Goal: Task Accomplishment & Management: Manage account settings

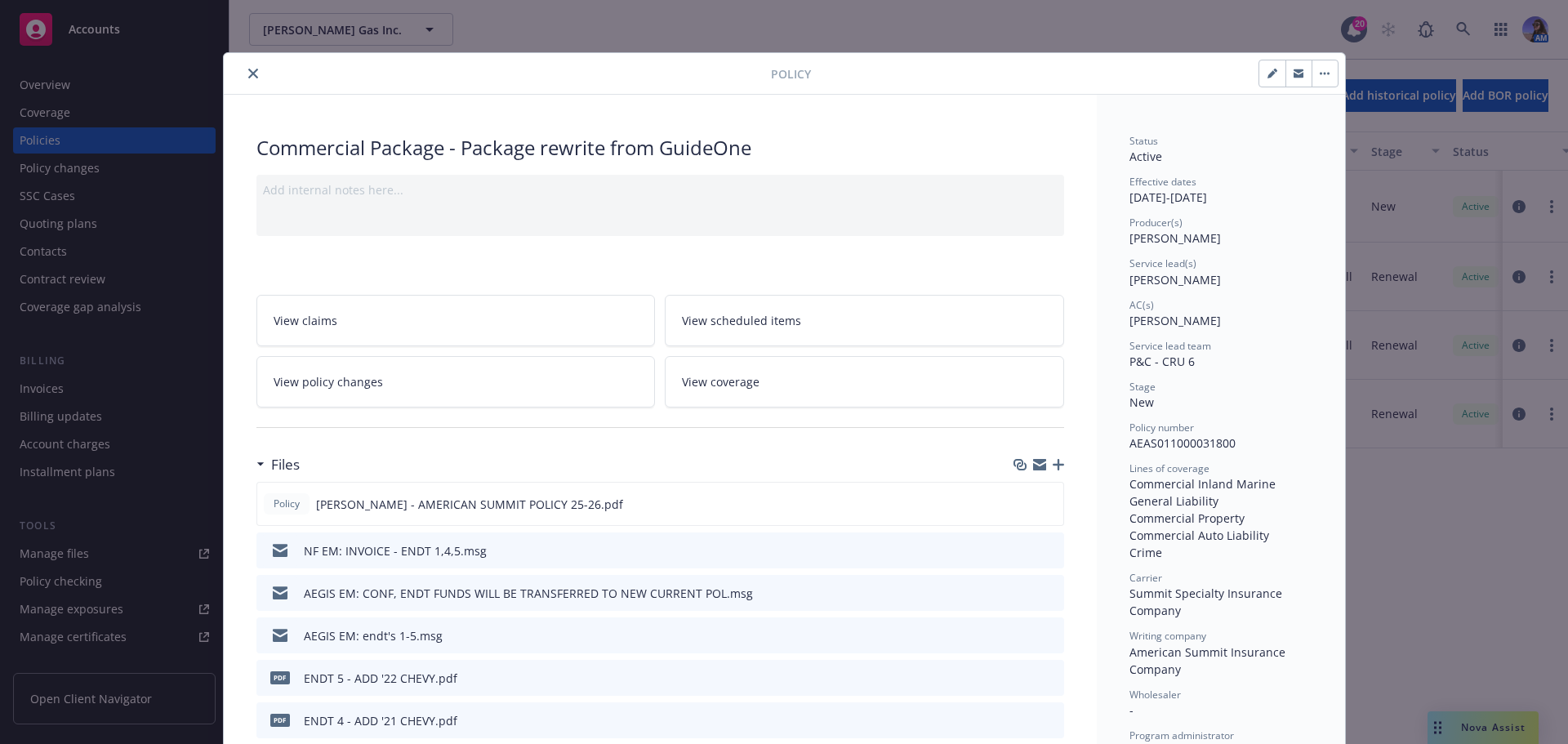
click at [243, 78] on button "close" at bounding box center [252, 73] width 19 height 19
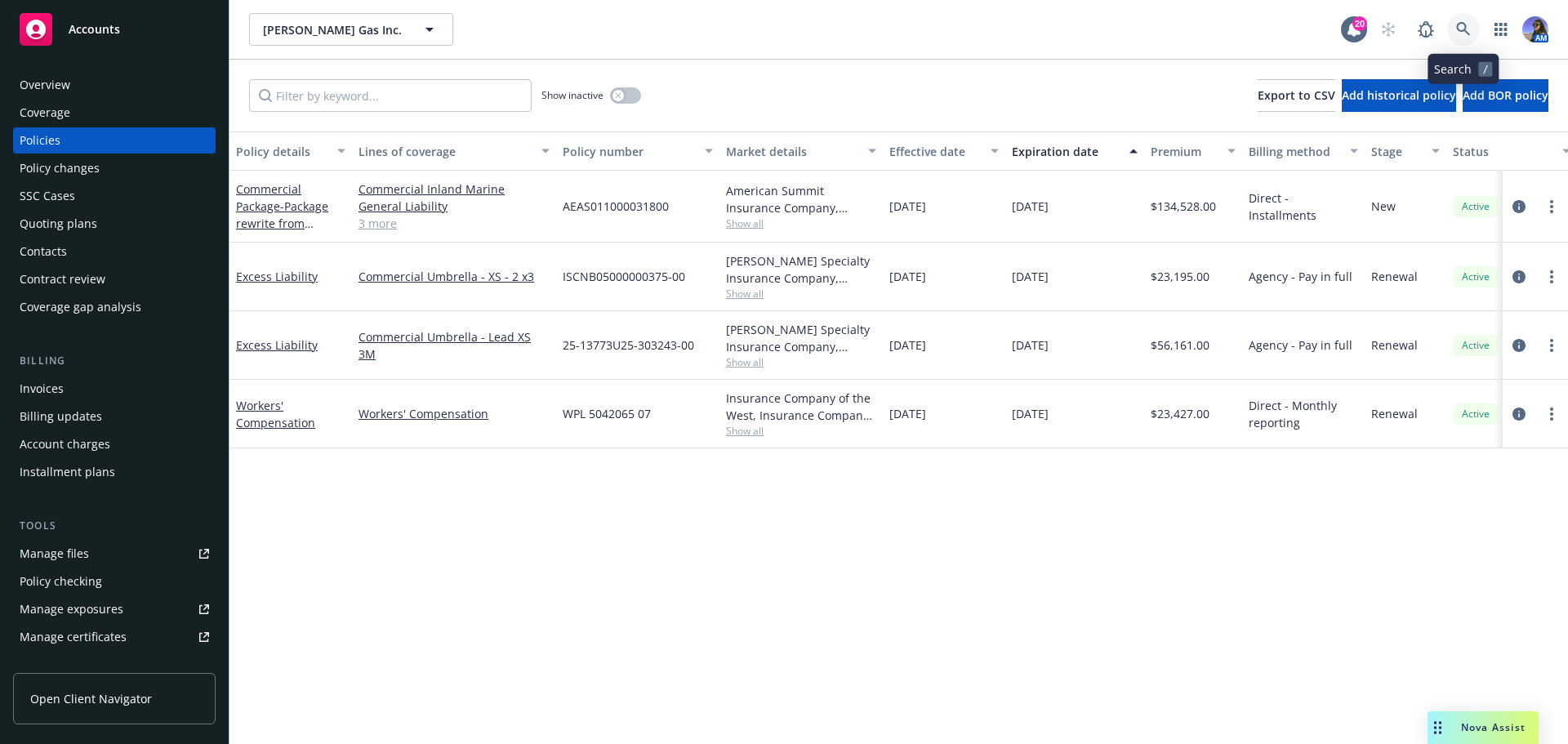
click at [1474, 23] on link at bounding box center [1464, 29] width 33 height 33
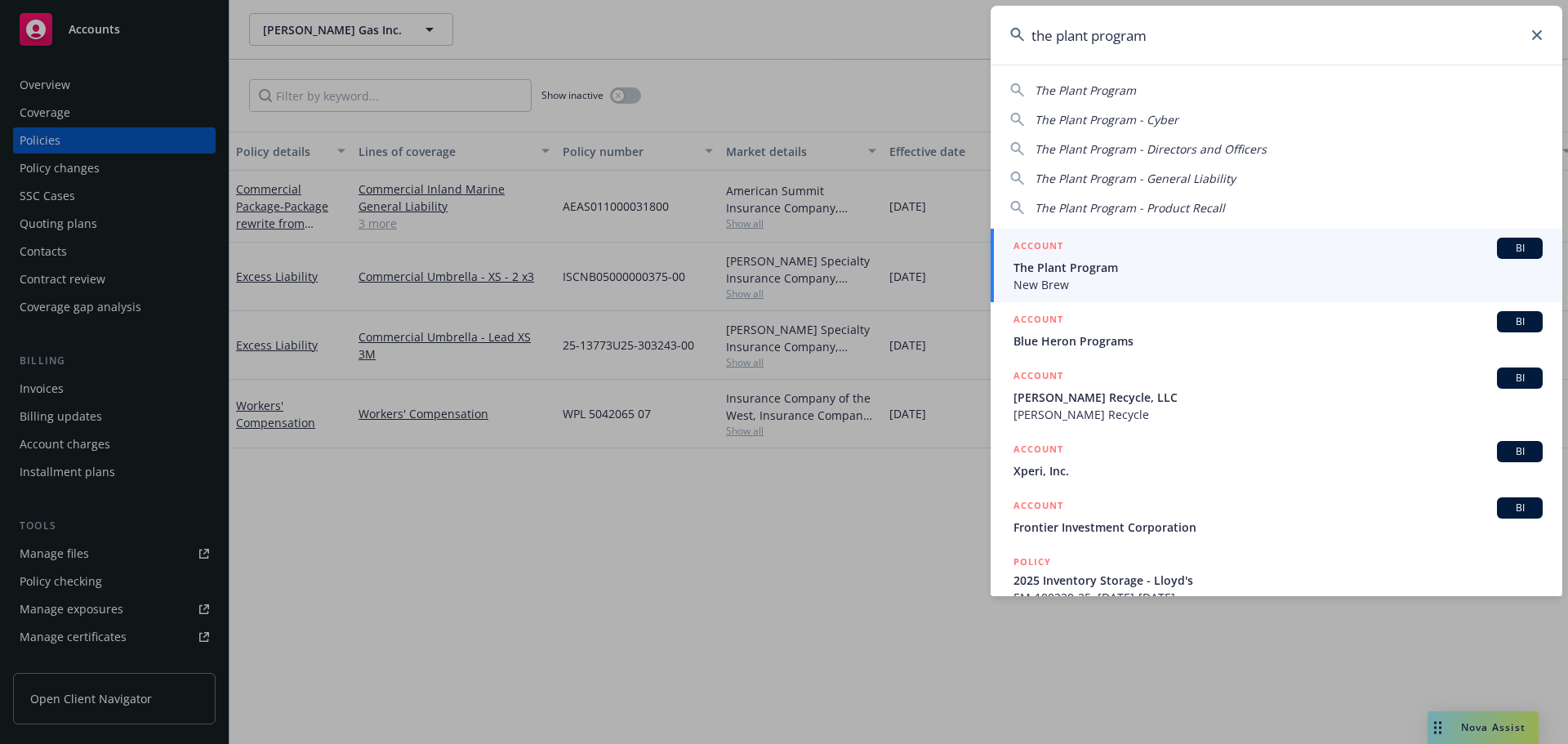
type input "the plant program"
click at [1109, 266] on span "The Plant Program" at bounding box center [1278, 268] width 529 height 18
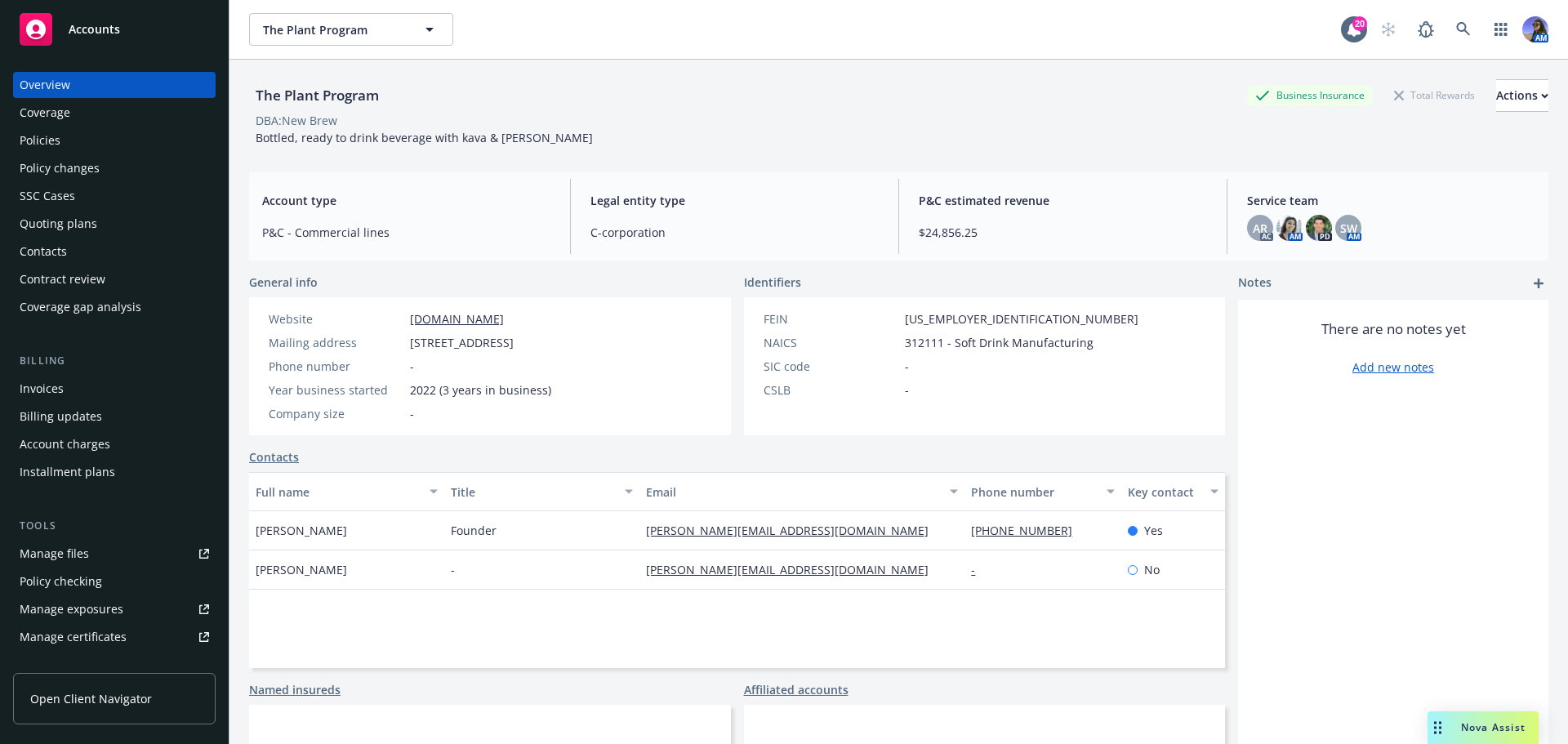
click at [43, 149] on div "Policies" at bounding box center [39, 140] width 41 height 26
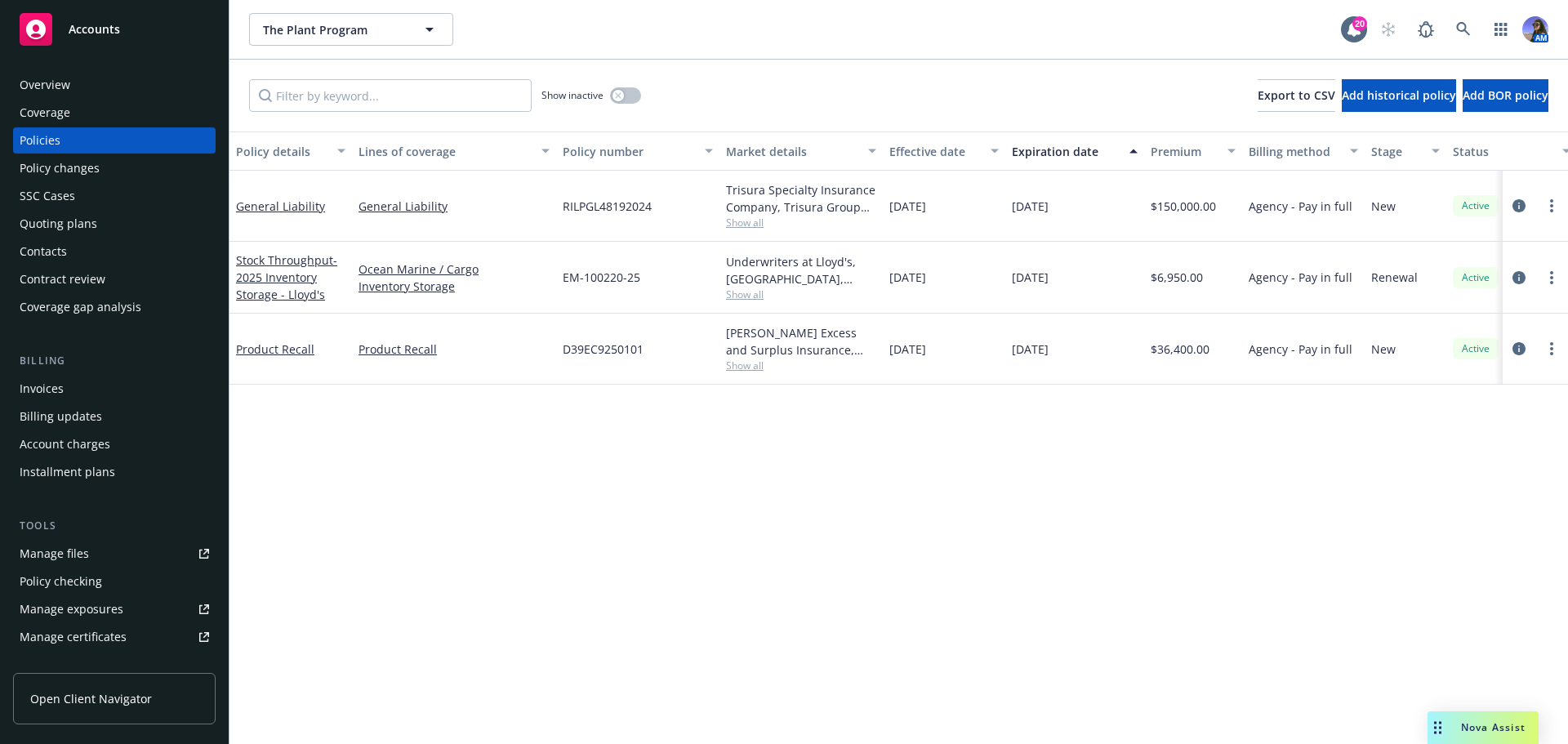
click at [38, 232] on div "Quoting plans" at bounding box center [58, 223] width 78 height 26
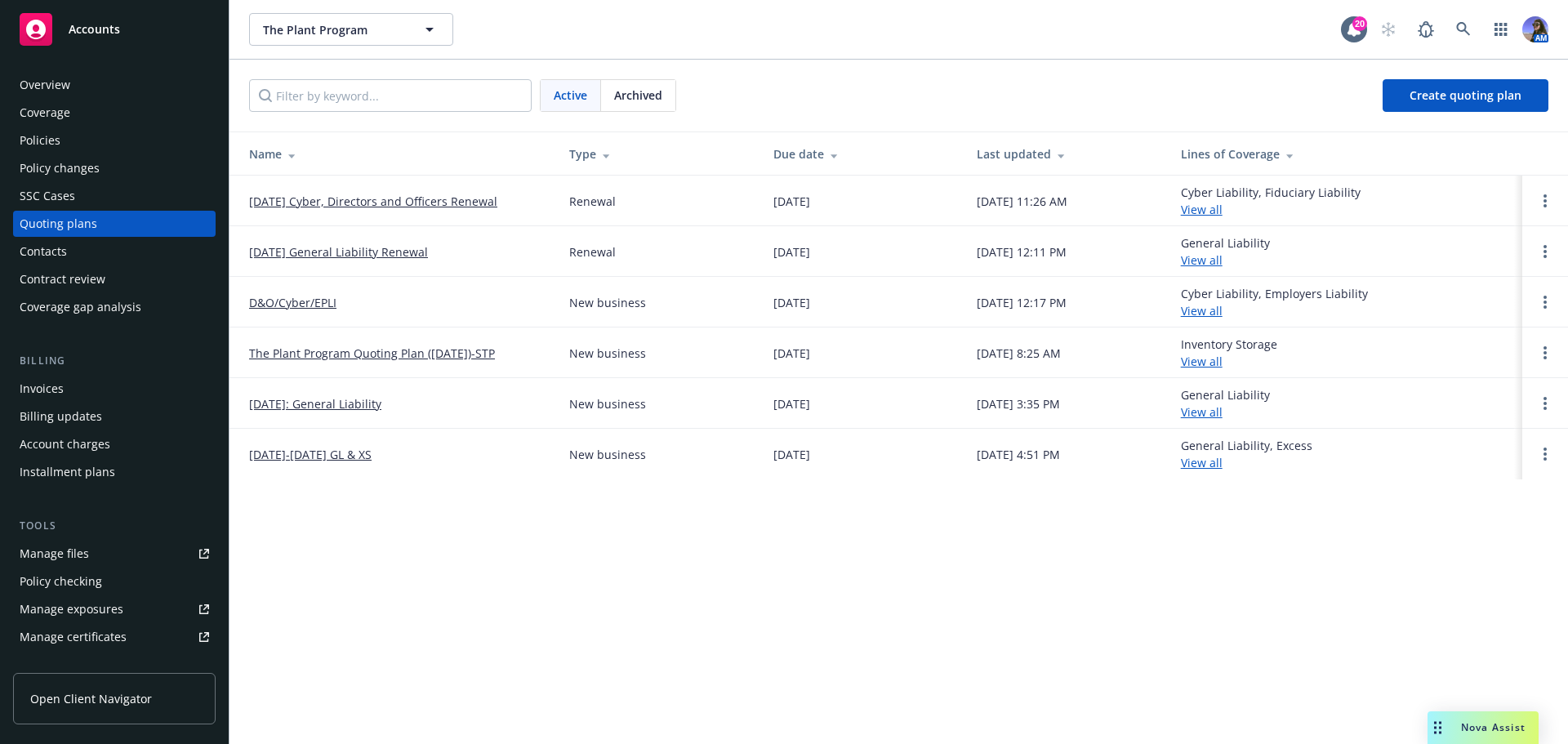
click at [397, 204] on link "[DATE] Cyber, Directors and Officers Renewal" at bounding box center [373, 201] width 248 height 18
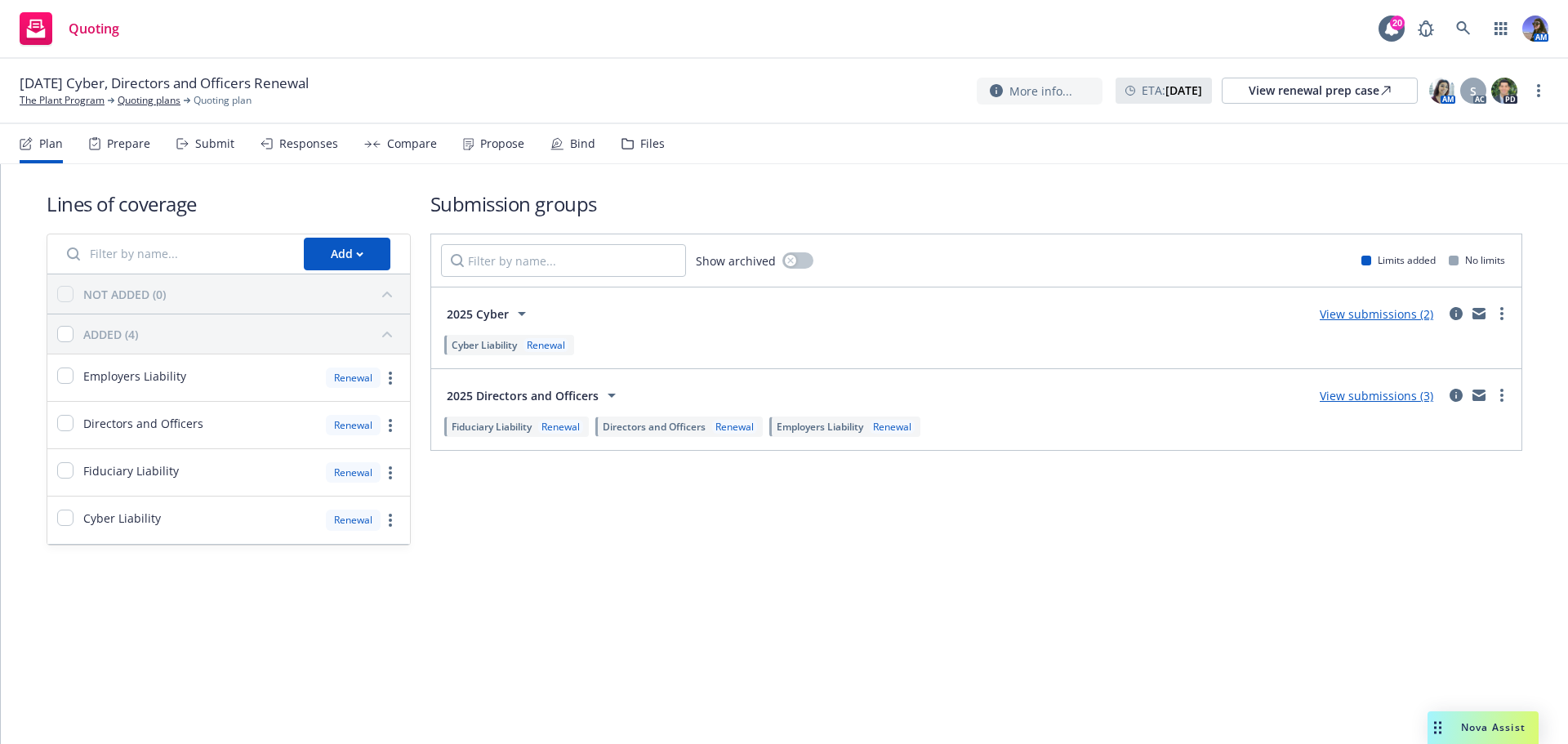
click at [537, 139] on div "Plan Prepare Submit Responses Compare Propose Bind Files" at bounding box center [342, 144] width 645 height 39
click at [552, 145] on icon at bounding box center [554, 145] width 4 height 4
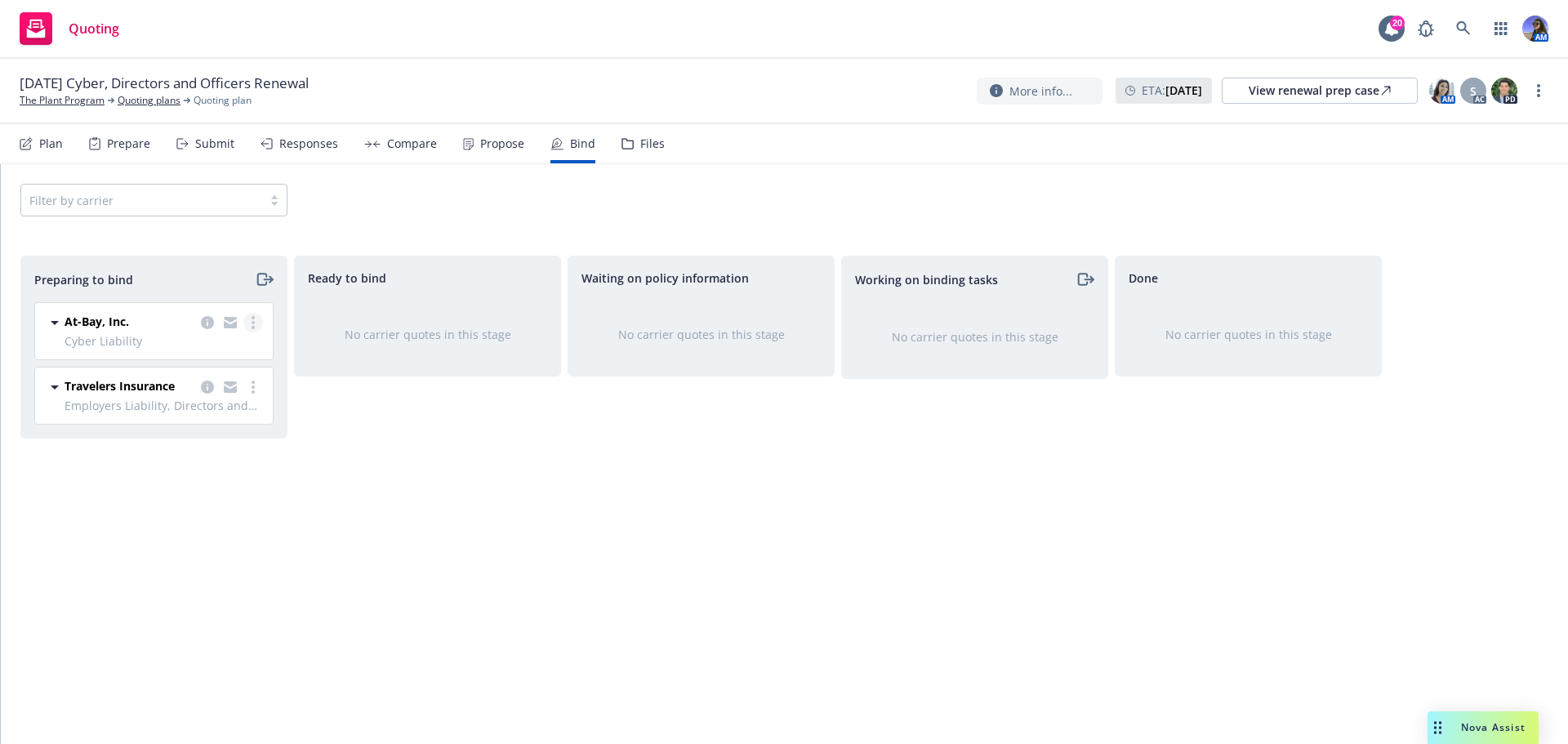
click at [254, 325] on icon "more" at bounding box center [253, 323] width 3 height 13
click at [232, 386] on link "Log bind order" at bounding box center [182, 389] width 160 height 33
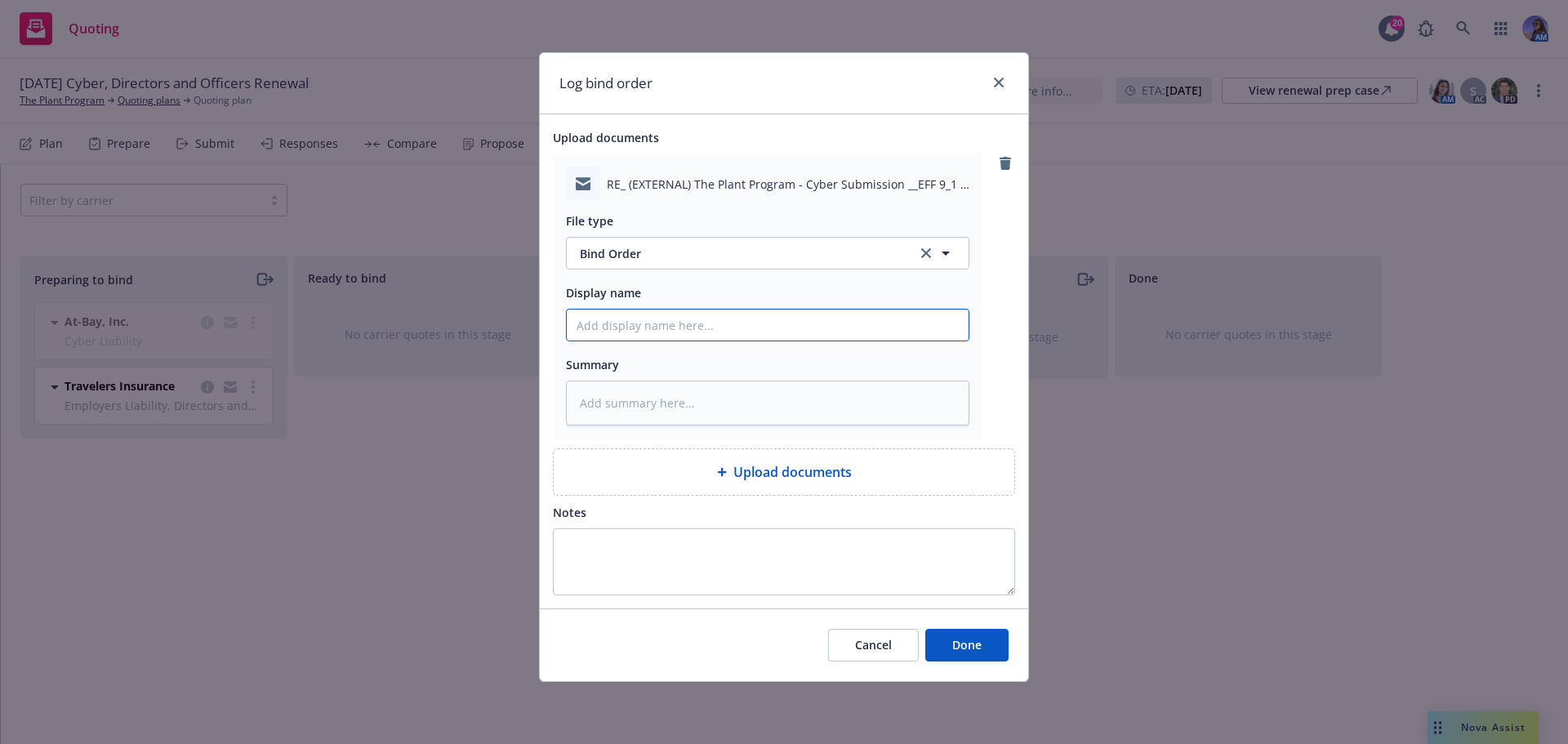
click at [662, 334] on input "Display name" at bounding box center [767, 324] width 402 height 31
type textarea "x"
type input "E"
type textarea "x"
type input "EM"
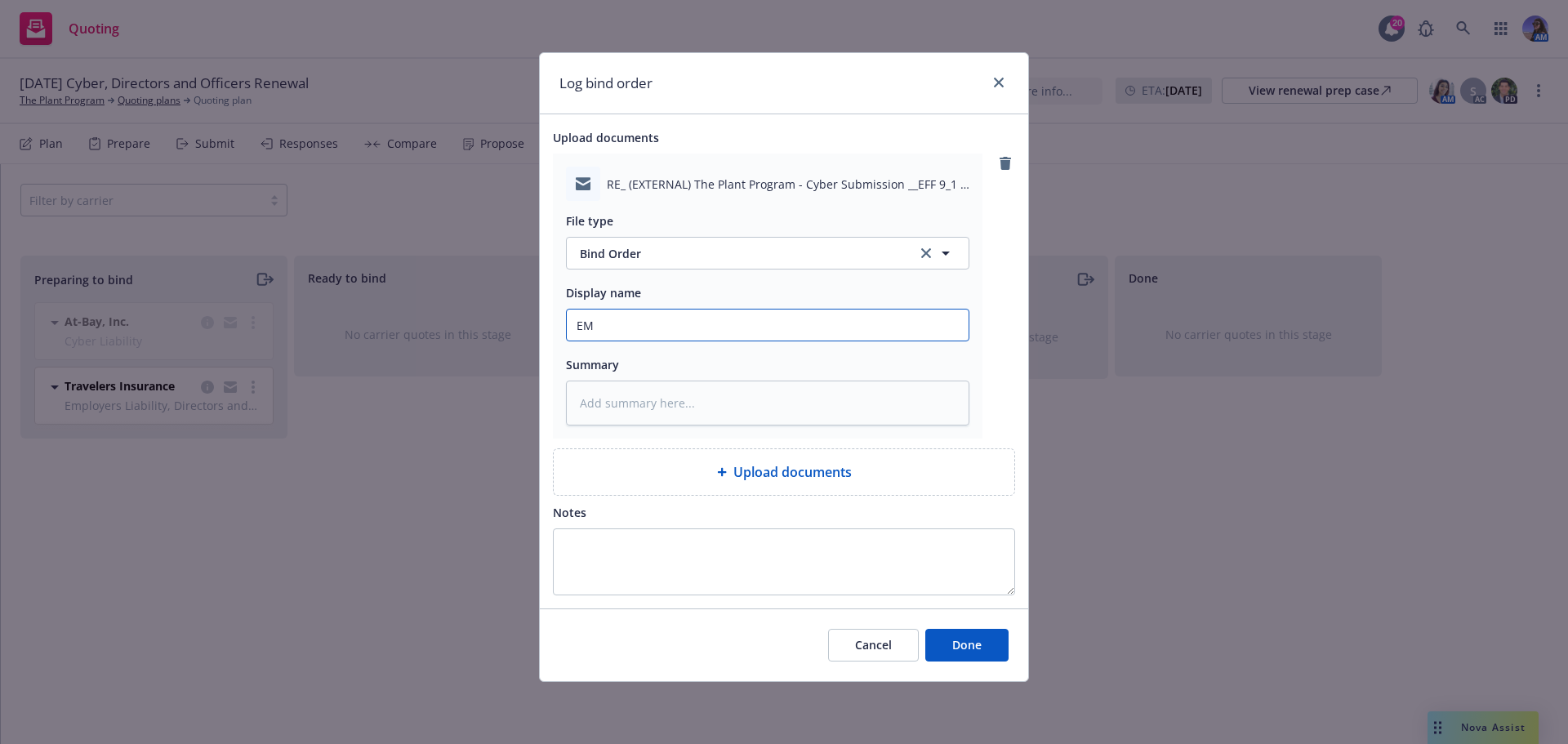
type textarea "x"
type input "EM"
type textarea "x"
type input "EM t"
type textarea "x"
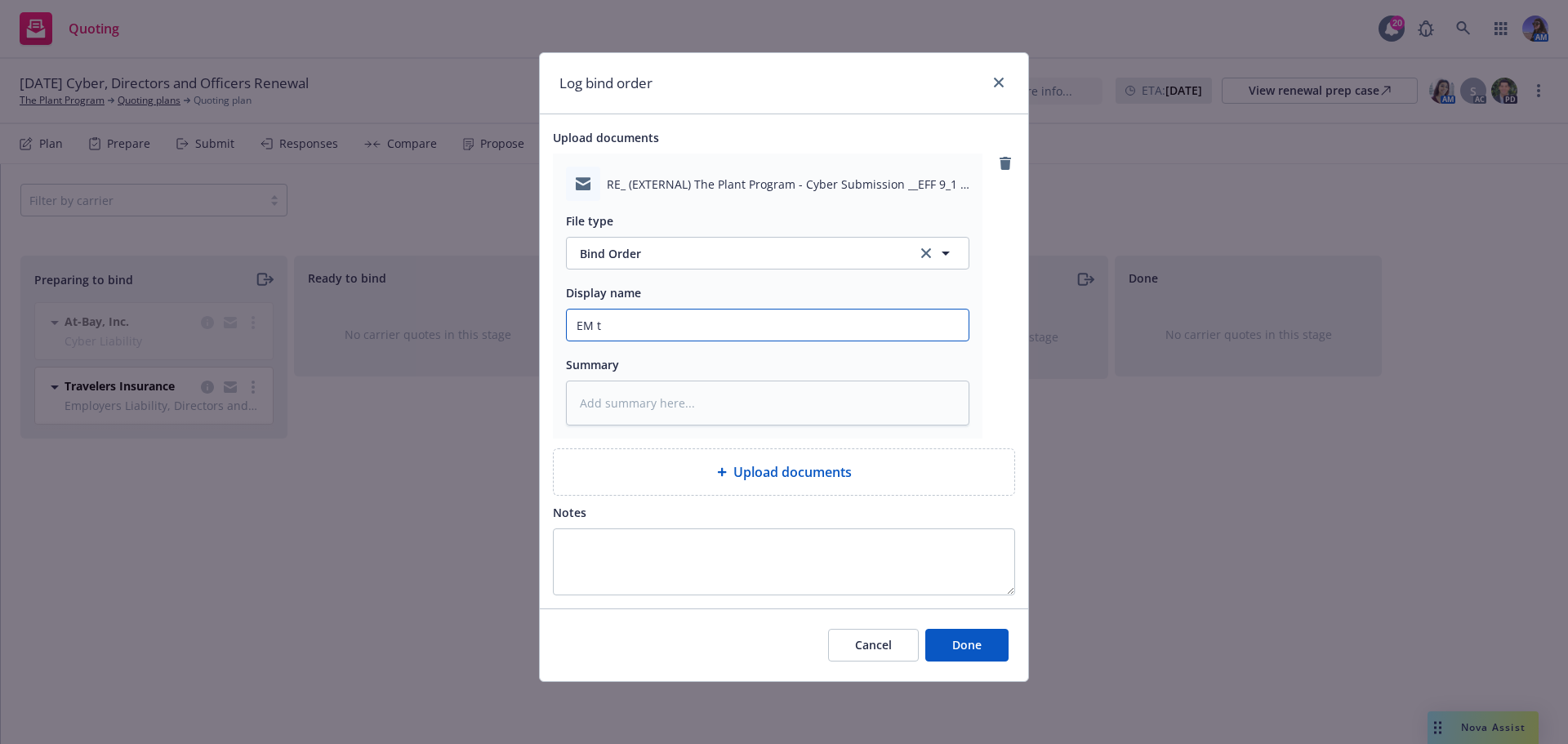
type input "EM to"
type textarea "x"
type input "EM to"
type textarea "x"
type input "EM to R"
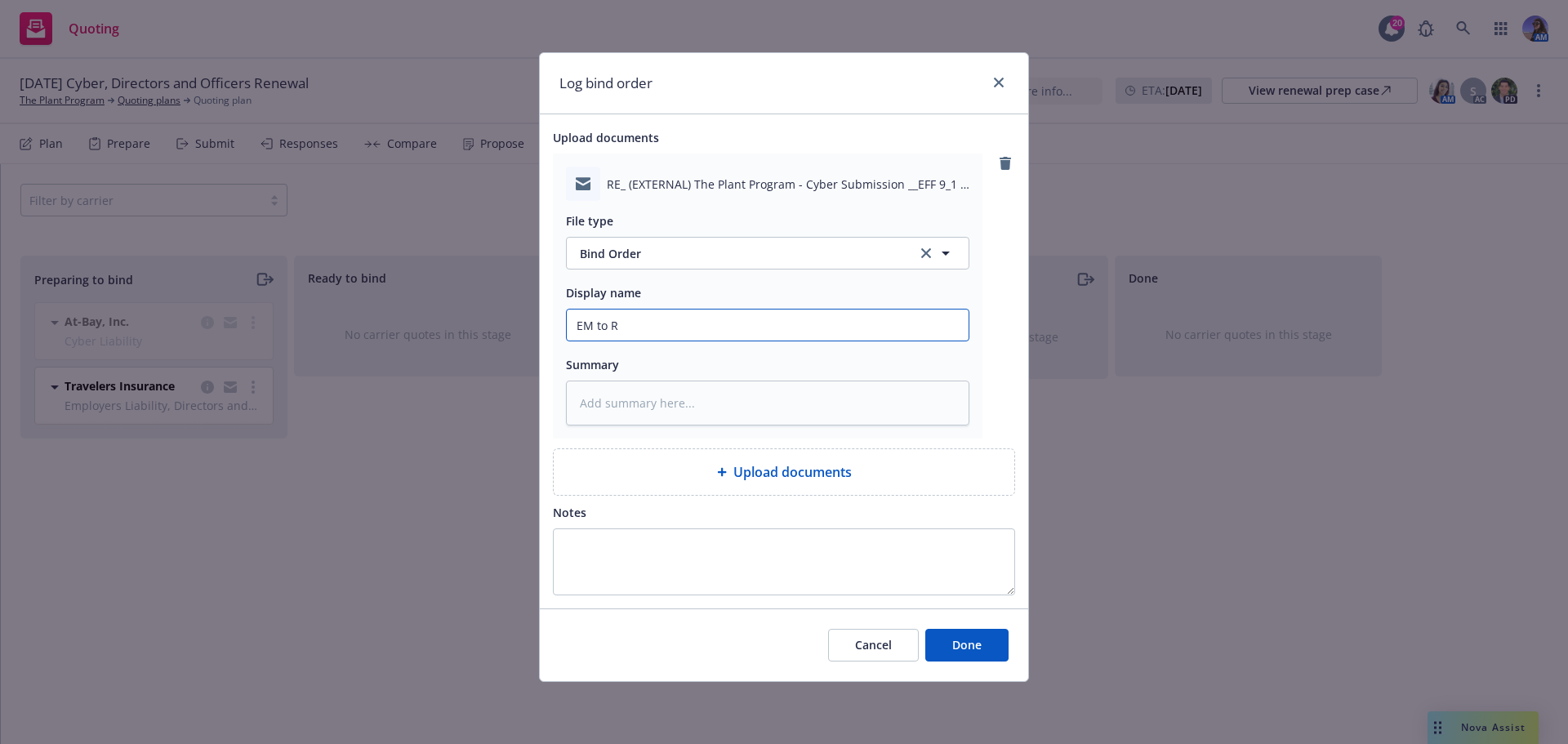
type textarea "x"
type input "EM to RR"
type textarea "x"
type input "EM to R"
type textarea "x"
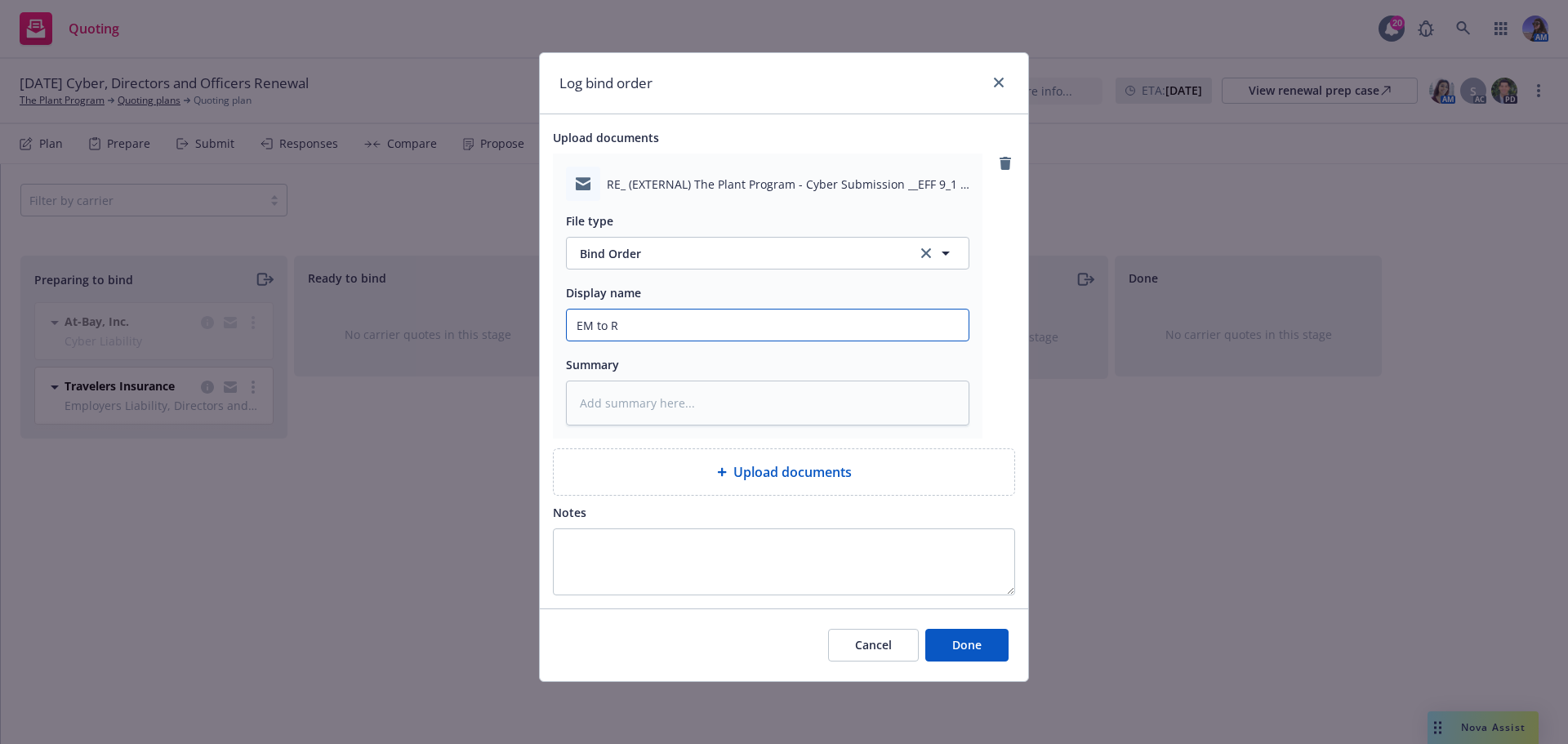
type input "EM to RT"
type textarea "x"
type input "EM to RT:"
type textarea "x"
type input "EM to RT:"
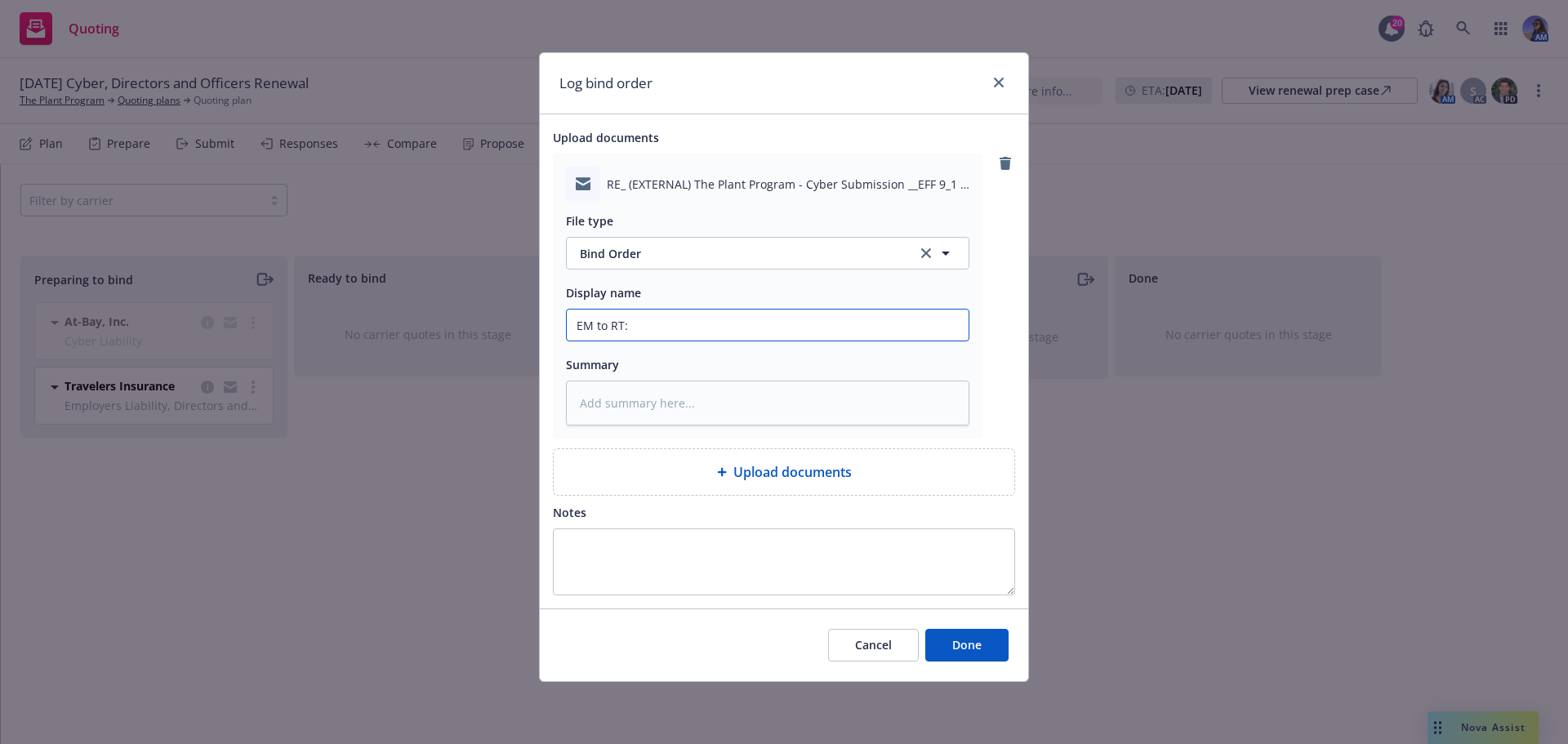
type textarea "x"
type input "EM to RT: r"
type textarea "x"
type input "EM to RT: re"
type textarea "x"
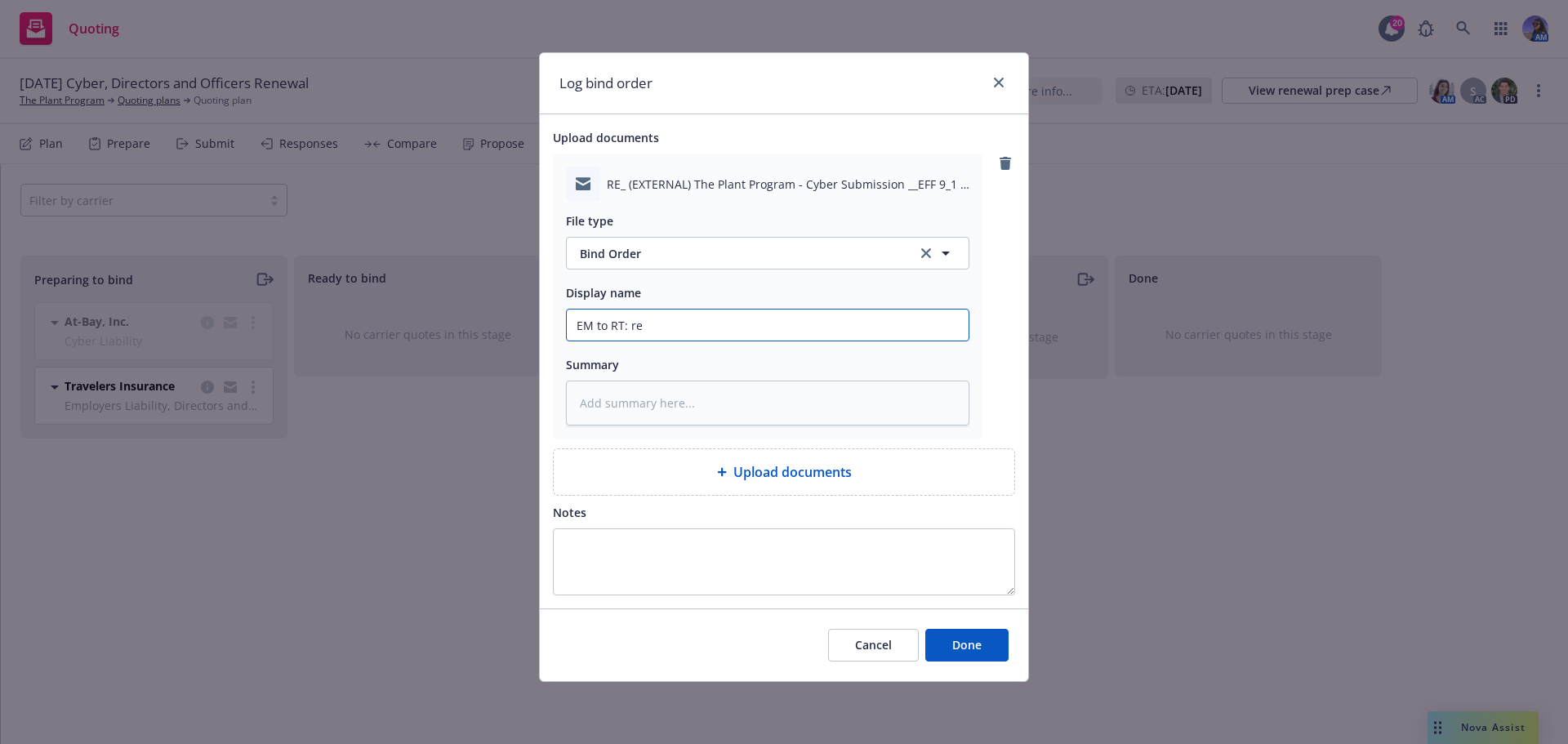
type input "EM to RT: req"
type textarea "x"
type input "EM to RT: req"
type textarea "x"
type input "EM to RT: req t"
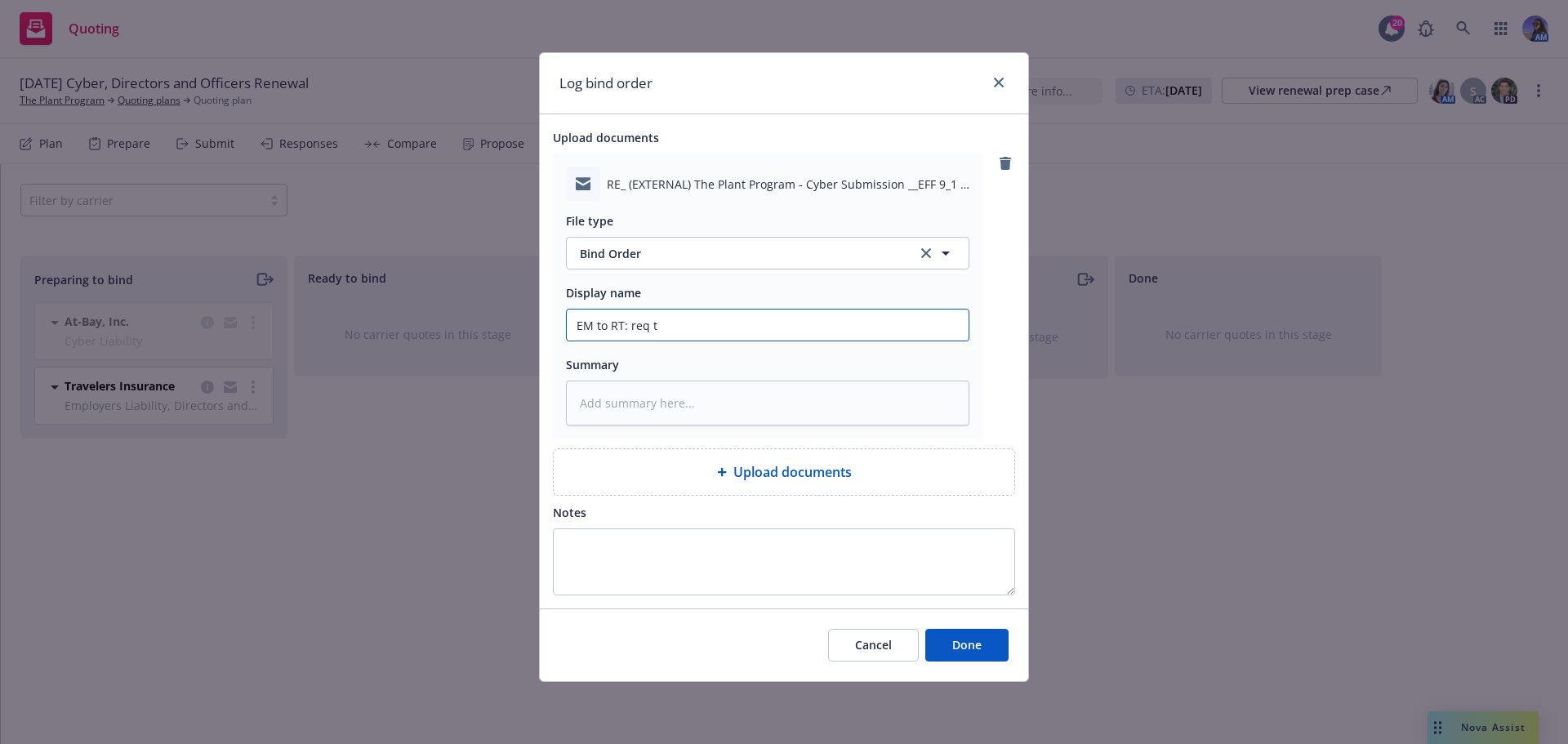
type textarea "x"
type input "EM to RT: req to"
type textarea "x"
type input "EM to RT: req to"
type textarea "x"
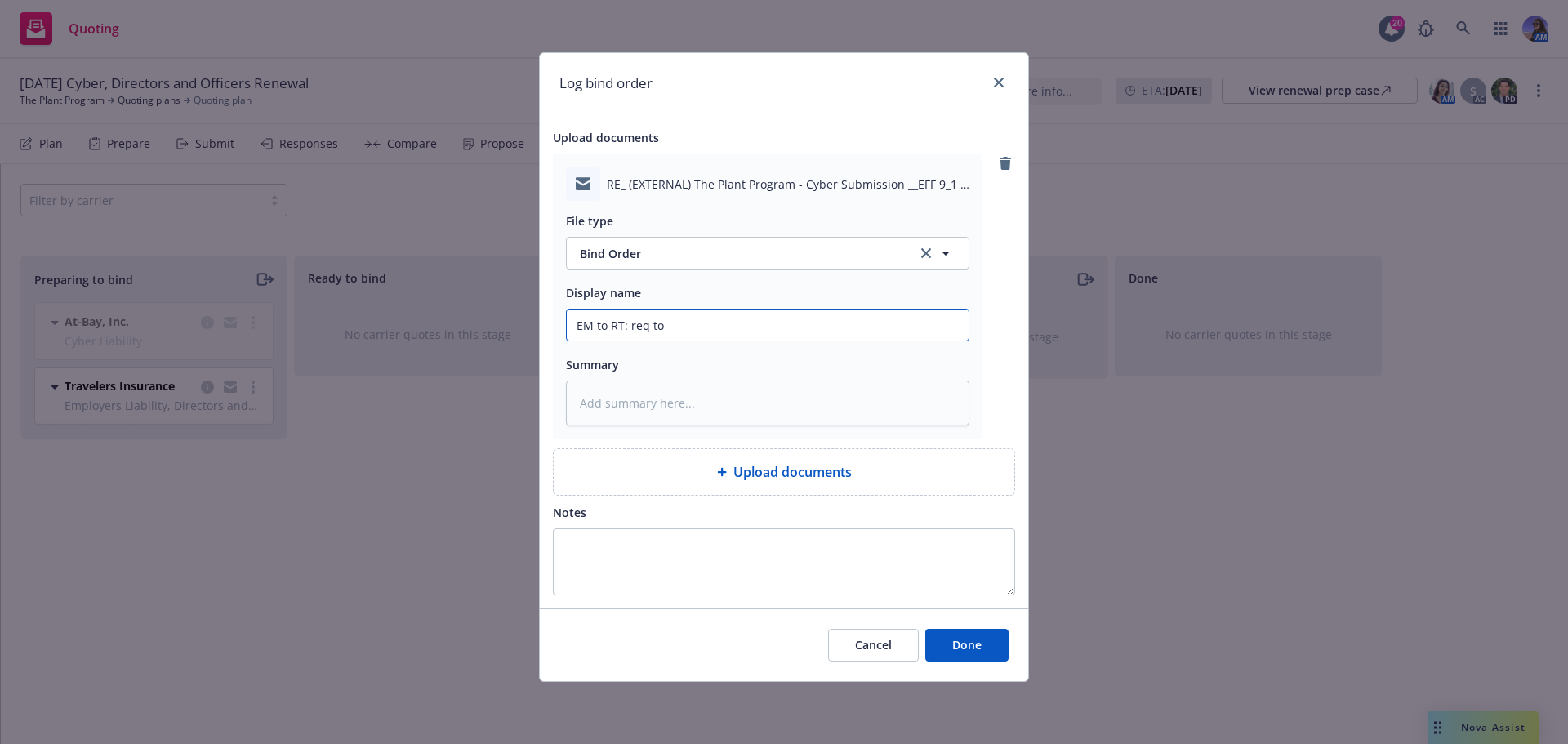
type input "EM to RT: req to b"
type textarea "x"
type input "EM to RT: req to bi"
type textarea "x"
type input "EM to RT: req to bin"
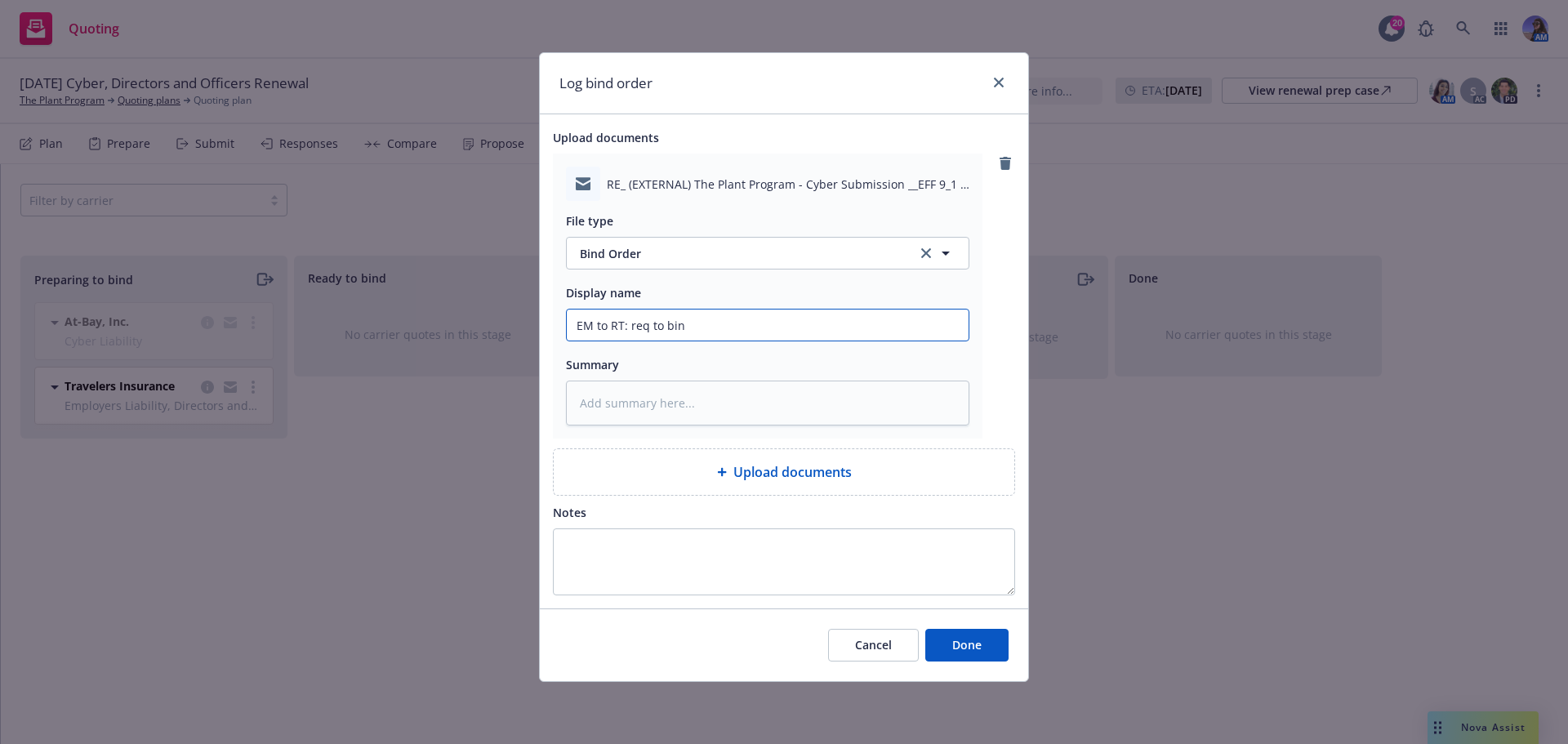
type textarea "x"
type input "EM to RT: req to bind"
type textarea "x"
type input "EM to RT: req to bind"
type textarea "x"
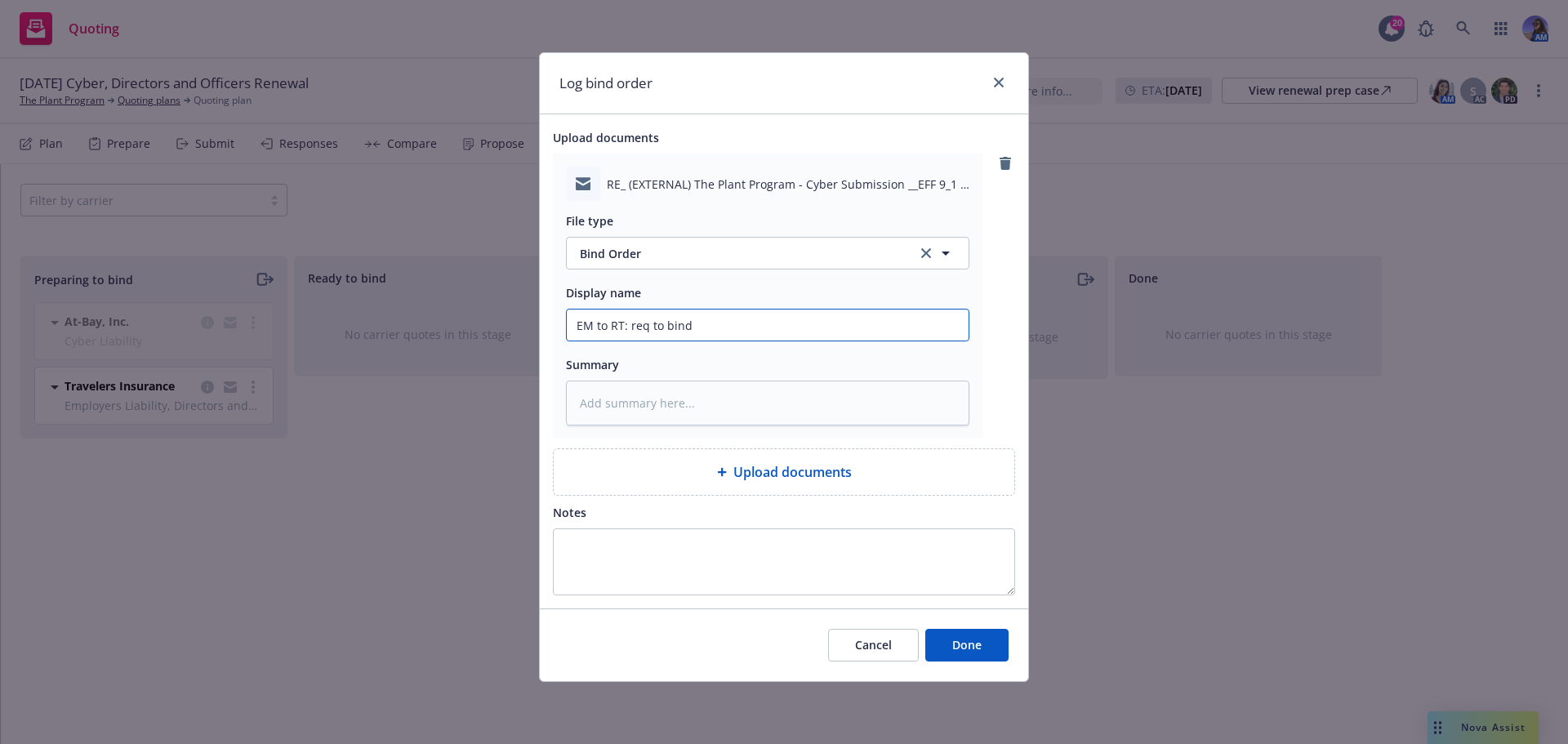
type input "EM to RT: req to bind ("
type textarea "x"
type input "EM to RT: req to bind (C"
type textarea "x"
type input "EM to RT: req to bind (Cy"
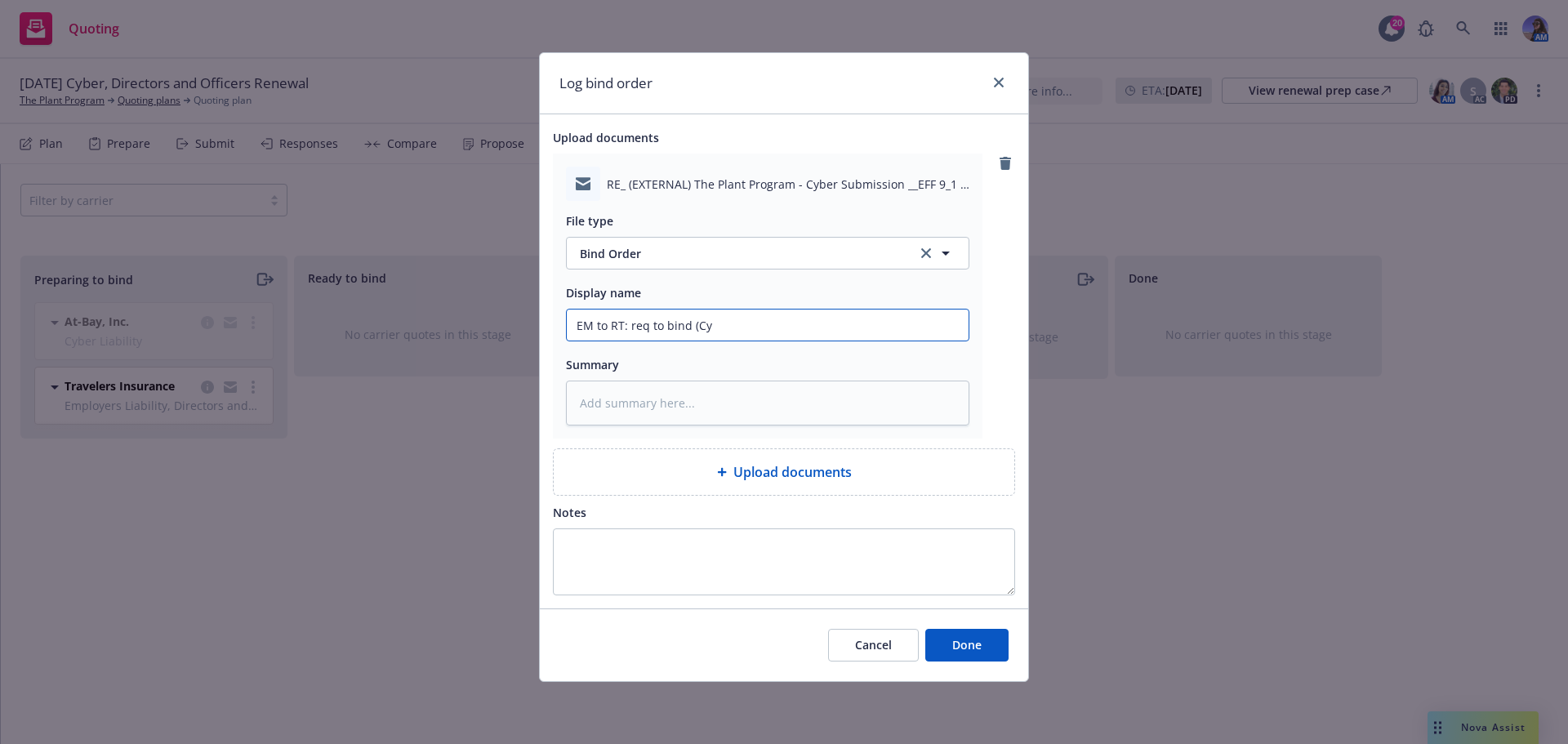
type textarea "x"
type input "EM to RT: req to bind (Cyb"
type textarea "x"
type input "EM to RT: req to bind (Cybe"
type textarea "x"
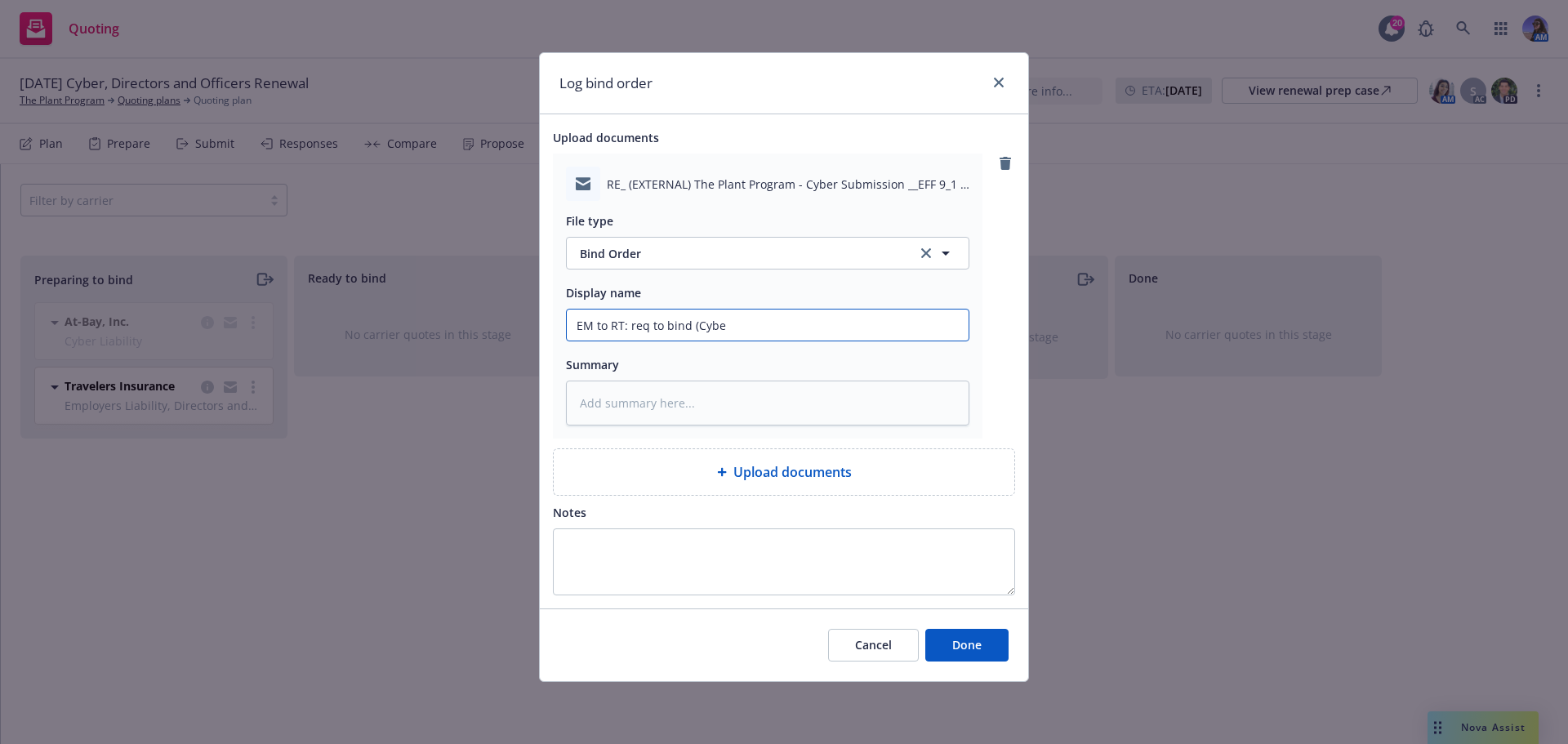
type input "EM to RT: req to bind (Cyber"
type textarea "x"
type input "EM to RT: req to bind (Cyber)"
click at [965, 656] on button "Done" at bounding box center [967, 645] width 84 height 33
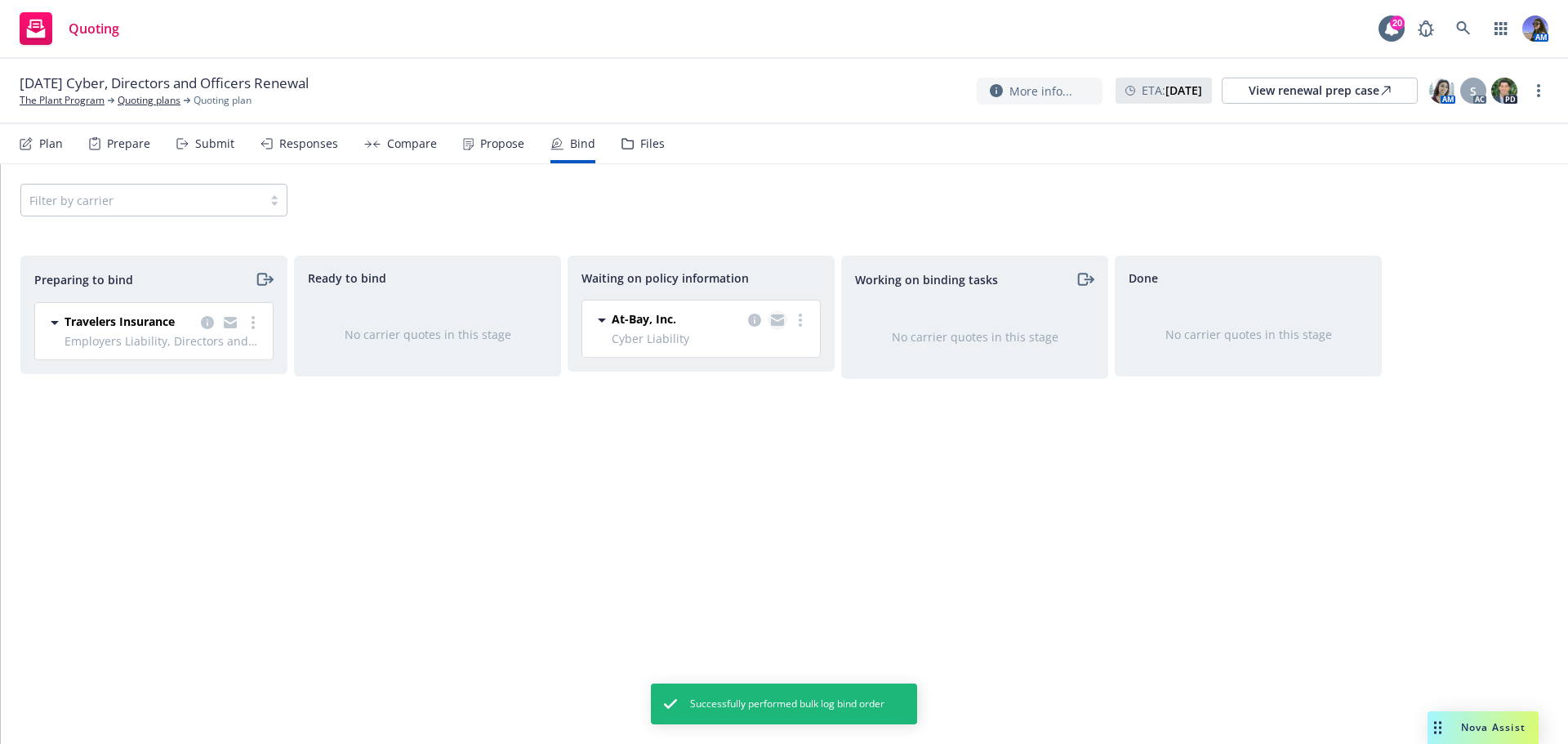
click at [780, 323] on icon "copy logging email" at bounding box center [777, 322] width 13 height 8
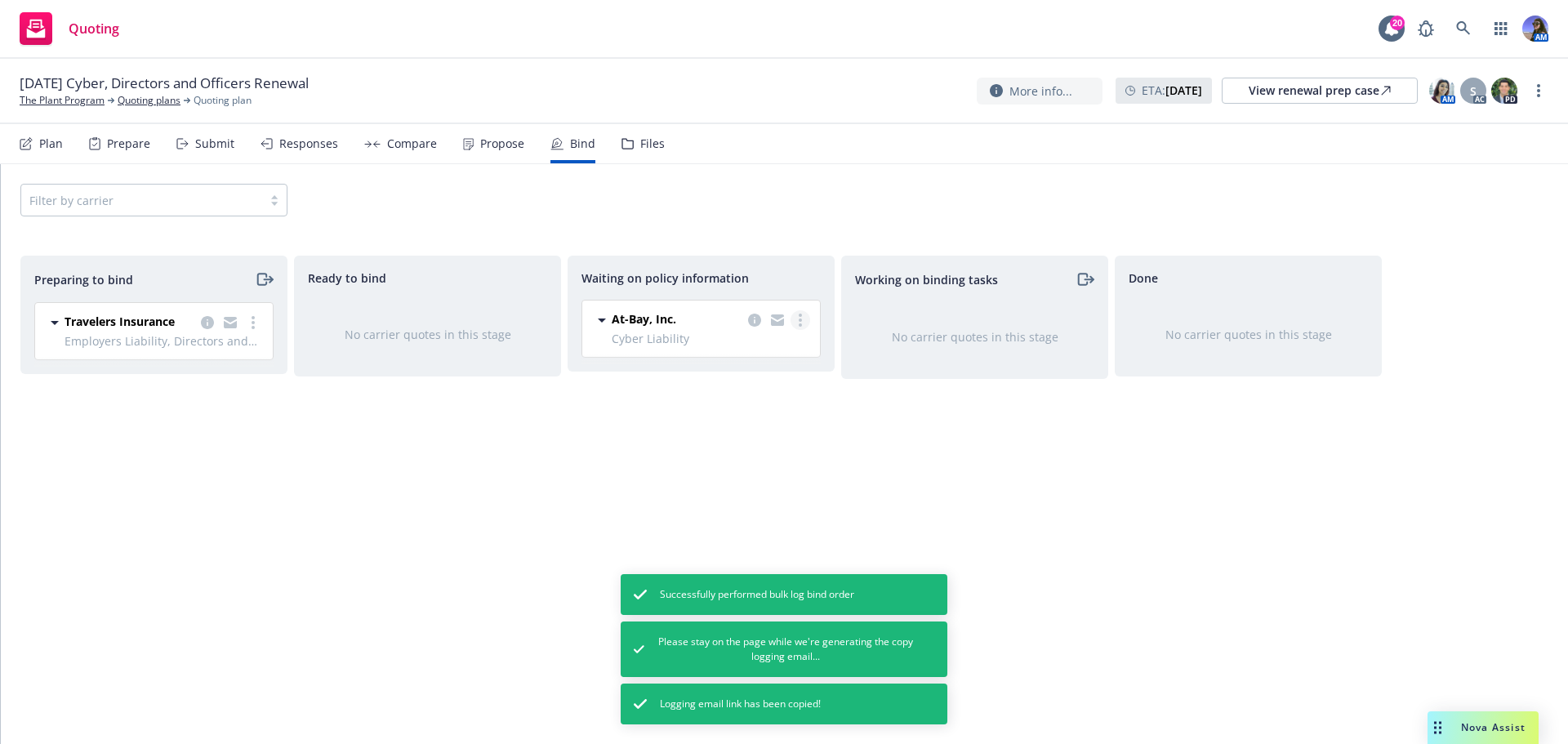
click at [796, 322] on link "more" at bounding box center [800, 319] width 19 height 19
click at [744, 385] on span "Move back one step" at bounding box center [736, 385] width 148 height 16
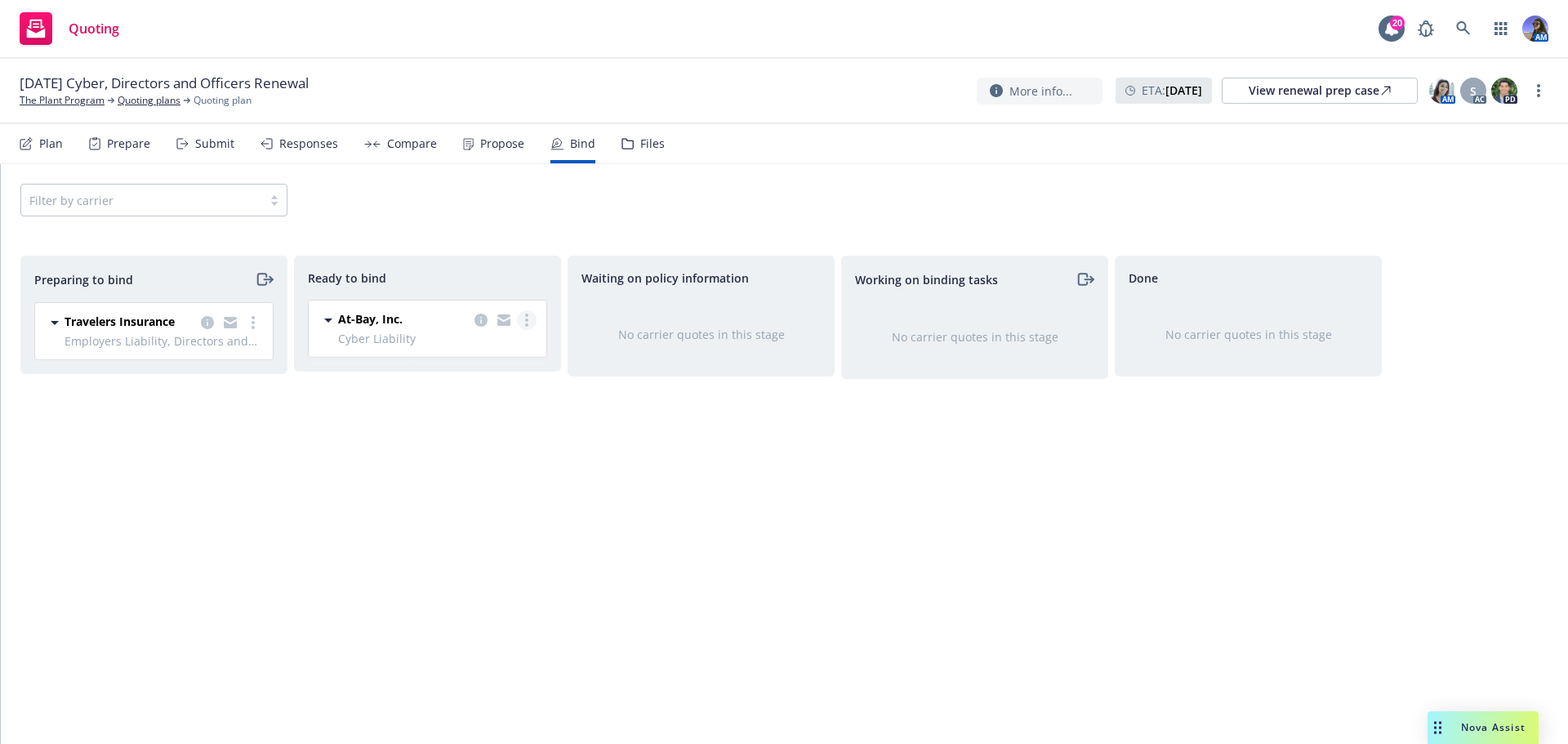
click at [521, 318] on link "more" at bounding box center [527, 319] width 19 height 19
click at [493, 361] on link "Log bind order" at bounding box center [461, 354] width 148 height 33
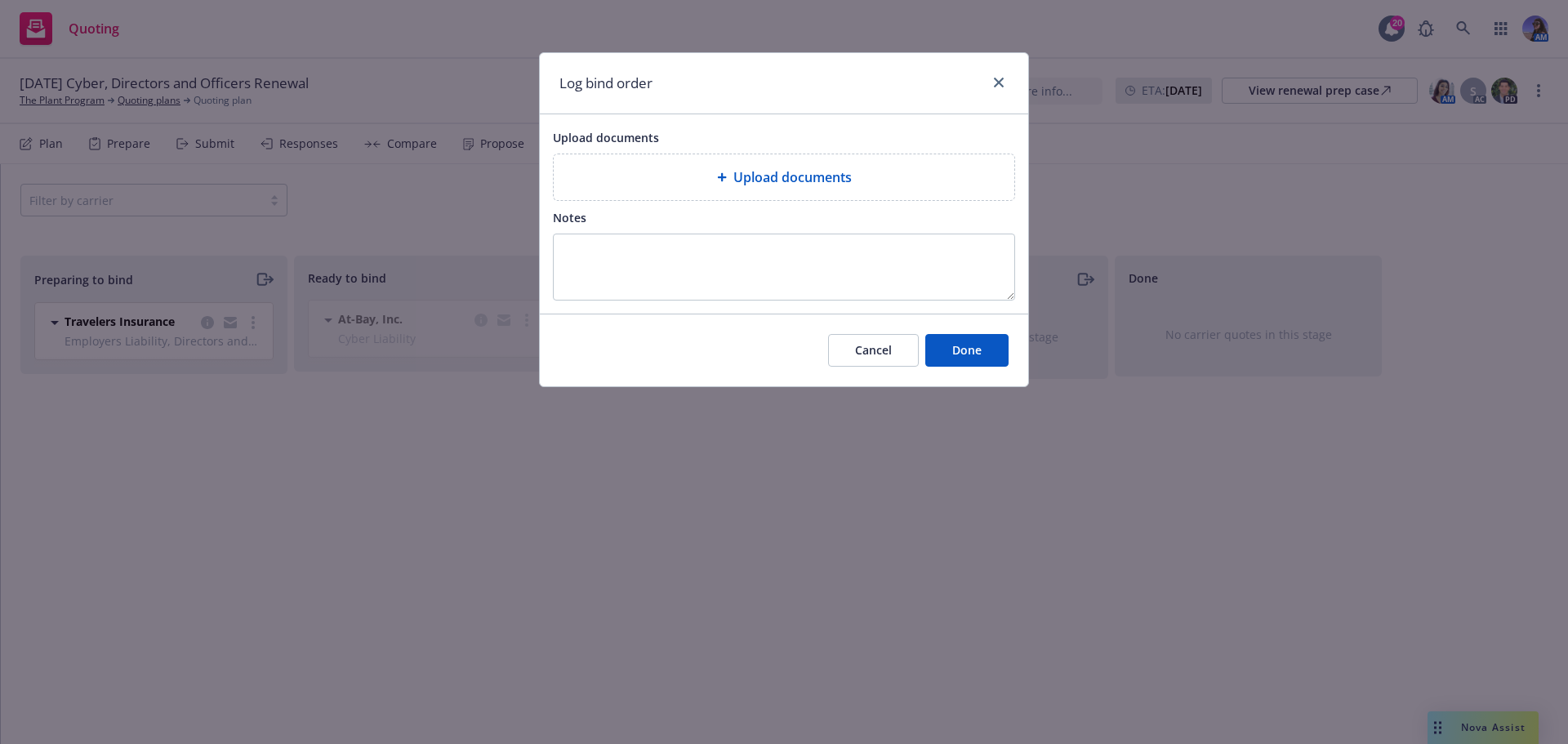
type textarea "x"
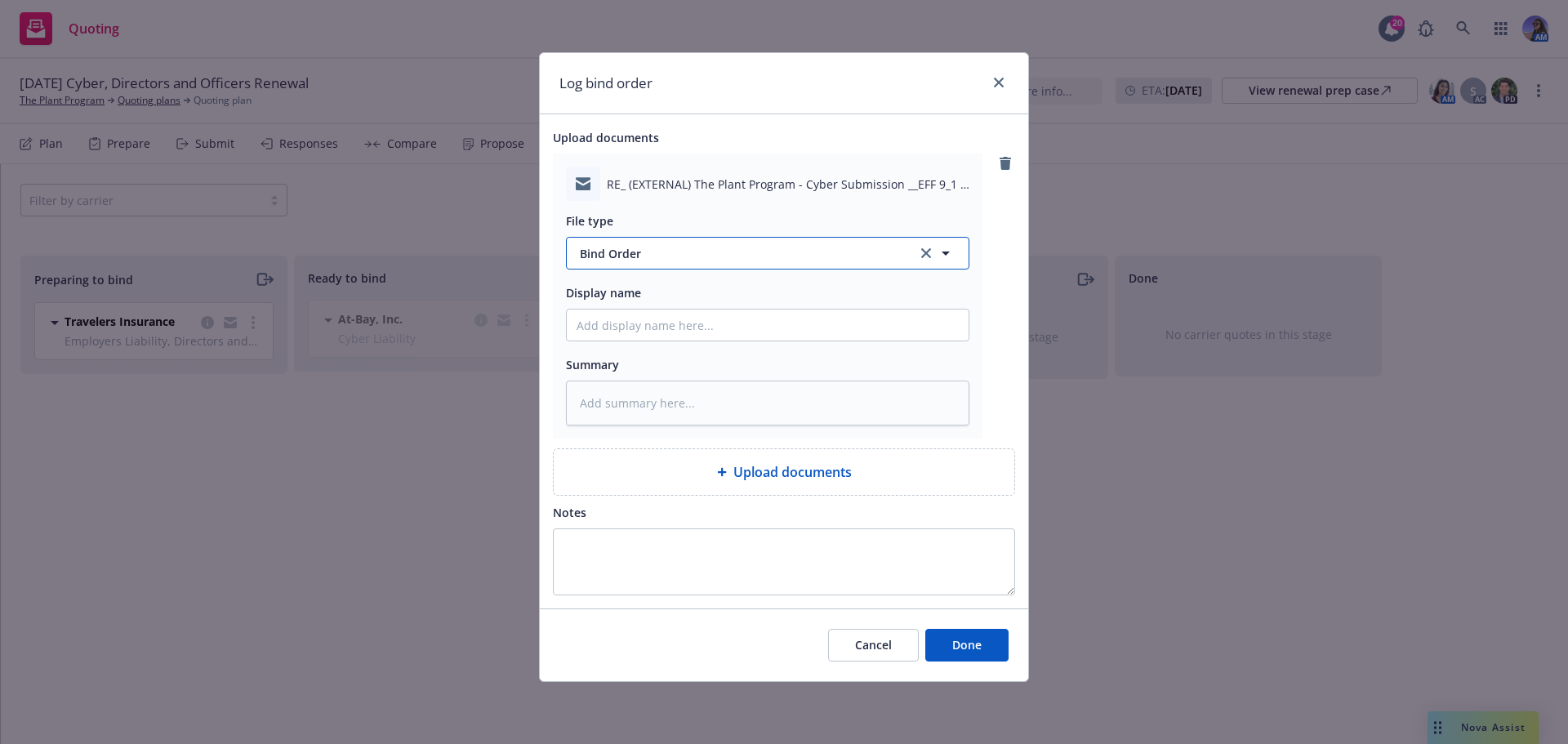
click at [601, 255] on span "Bind Order" at bounding box center [740, 253] width 320 height 18
drag, startPoint x: 647, startPoint y: 258, endPoint x: 480, endPoint y: 266, distance: 167.2
click at [480, 266] on div "Log bind order Upload documents RE_ (EXTERNAL) The Plant Program - Cyber Submis…" at bounding box center [784, 372] width 1568 height 744
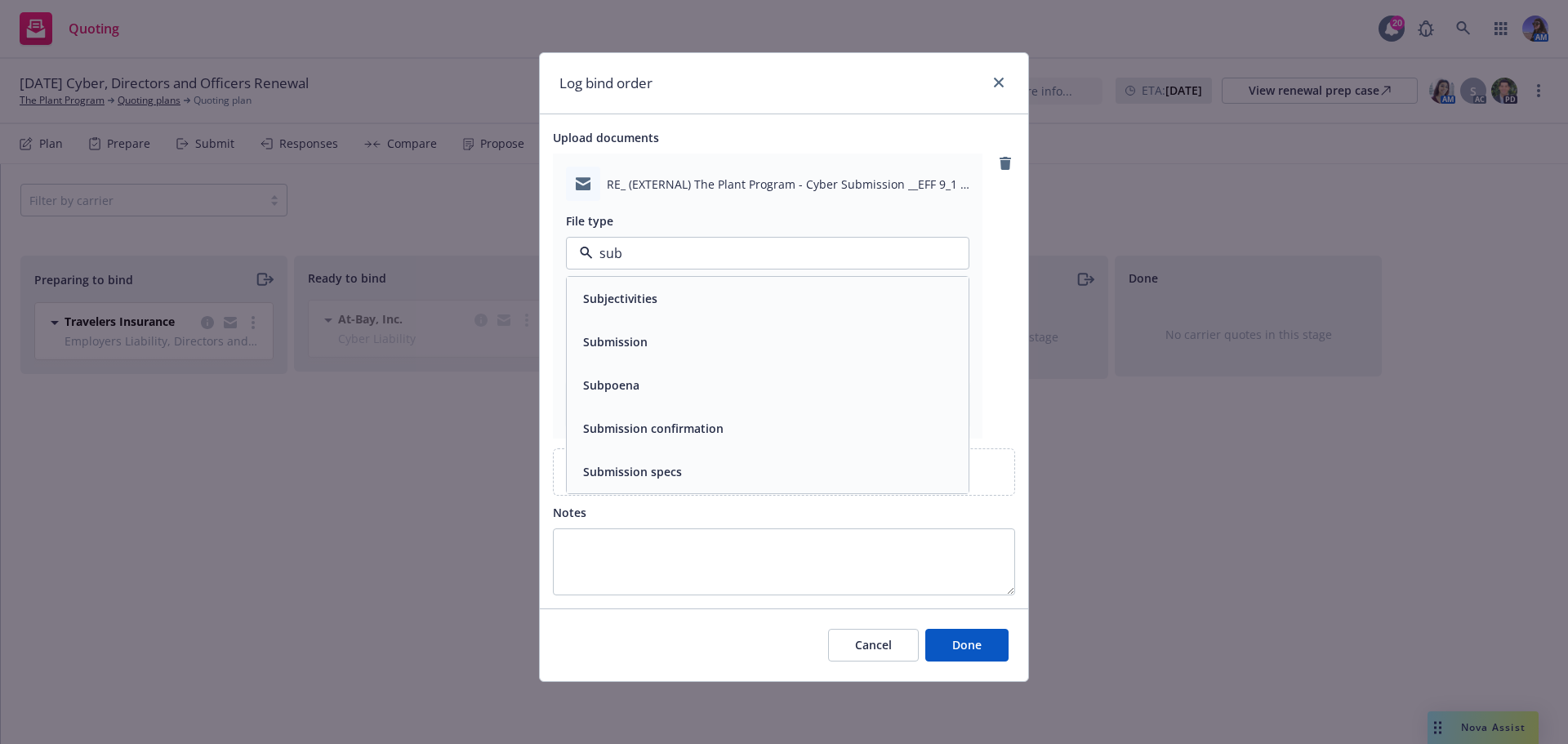
type input "subj"
click at [643, 309] on div "Subjectivities" at bounding box center [619, 298] width 84 height 23
click at [598, 316] on input "Display name" at bounding box center [767, 324] width 402 height 31
type textarea "x"
type input "E"
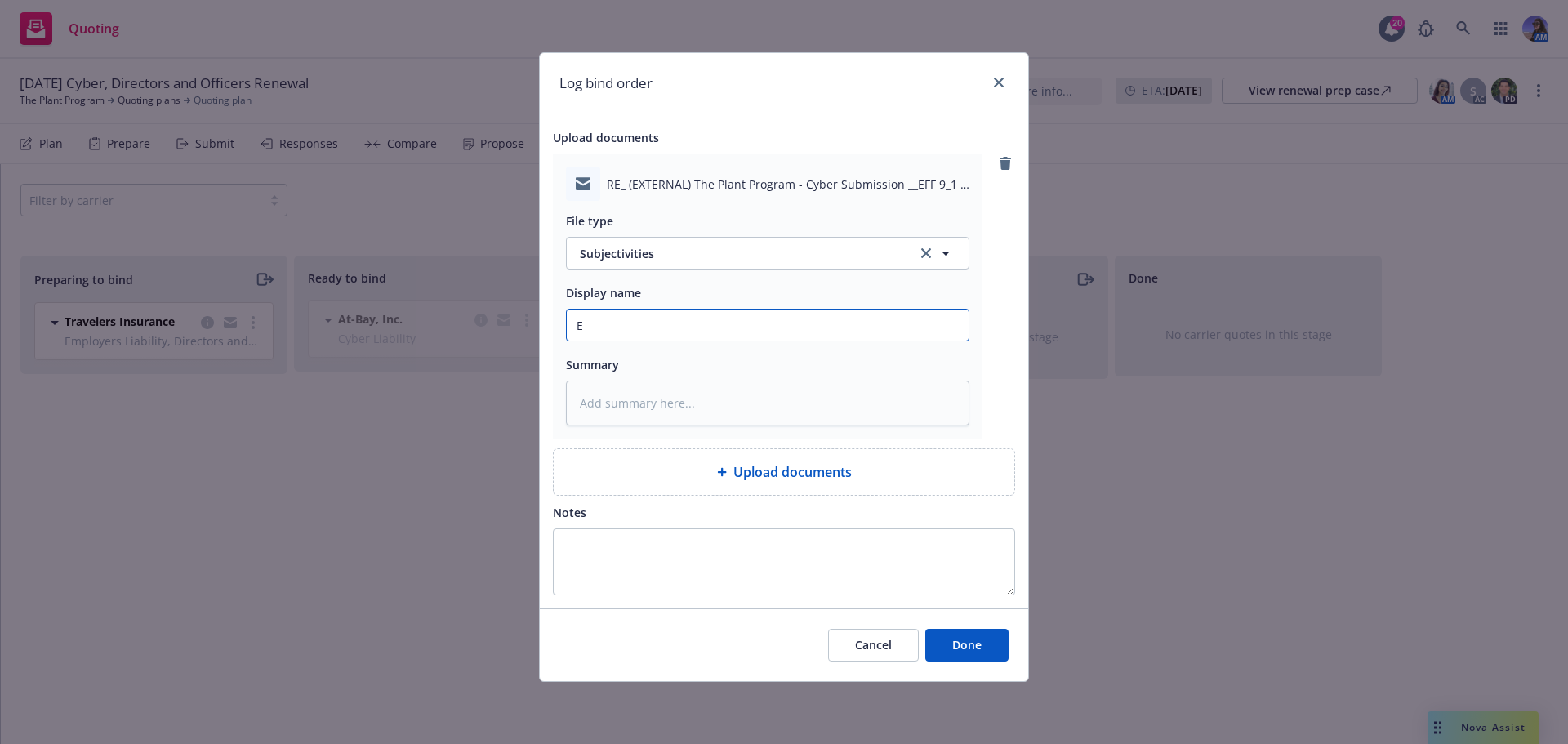
type textarea "x"
type input "EM"
type textarea "x"
type input "EM"
type textarea "x"
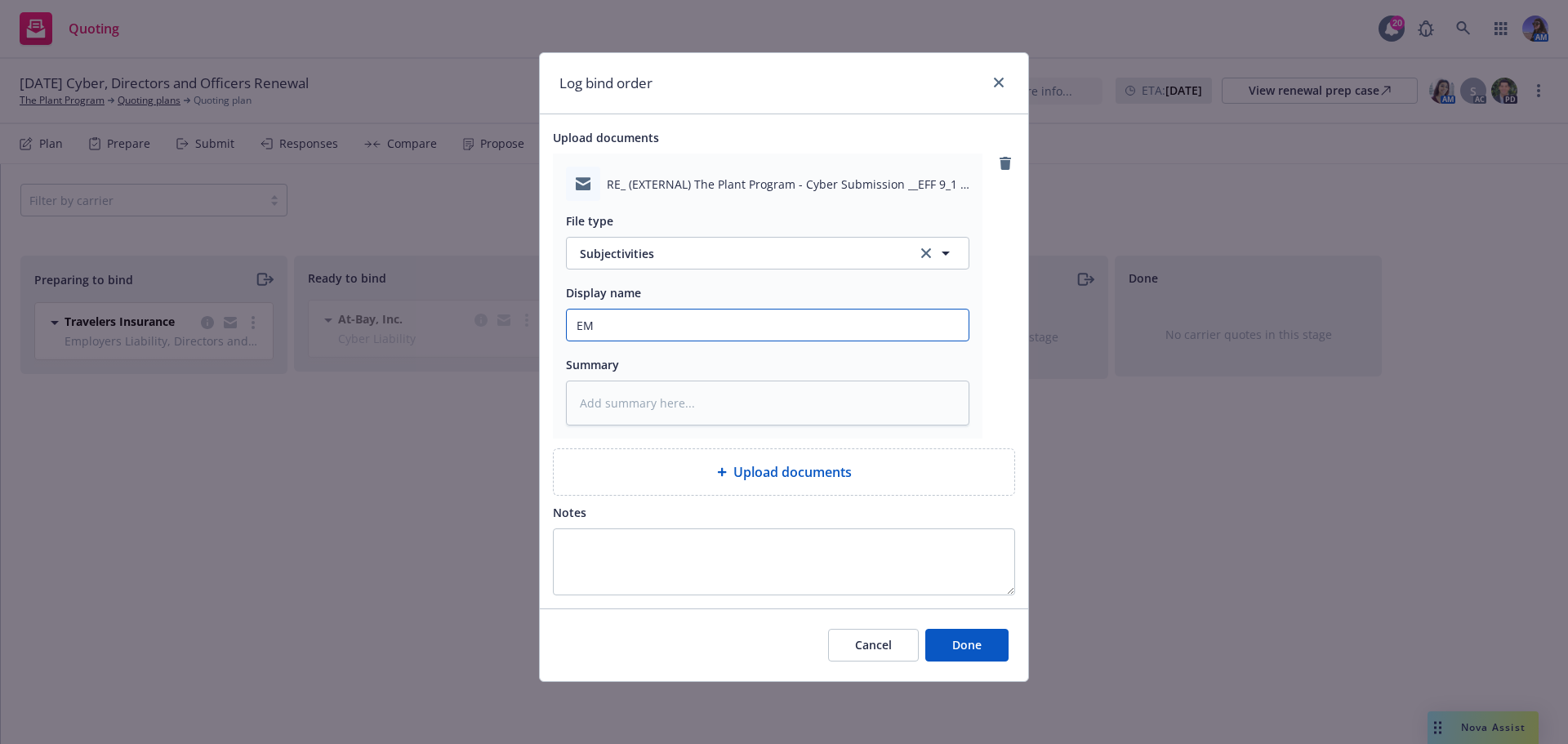
type input "EM t"
type textarea "x"
type input "EM to"
type textarea "x"
type input "EM to"
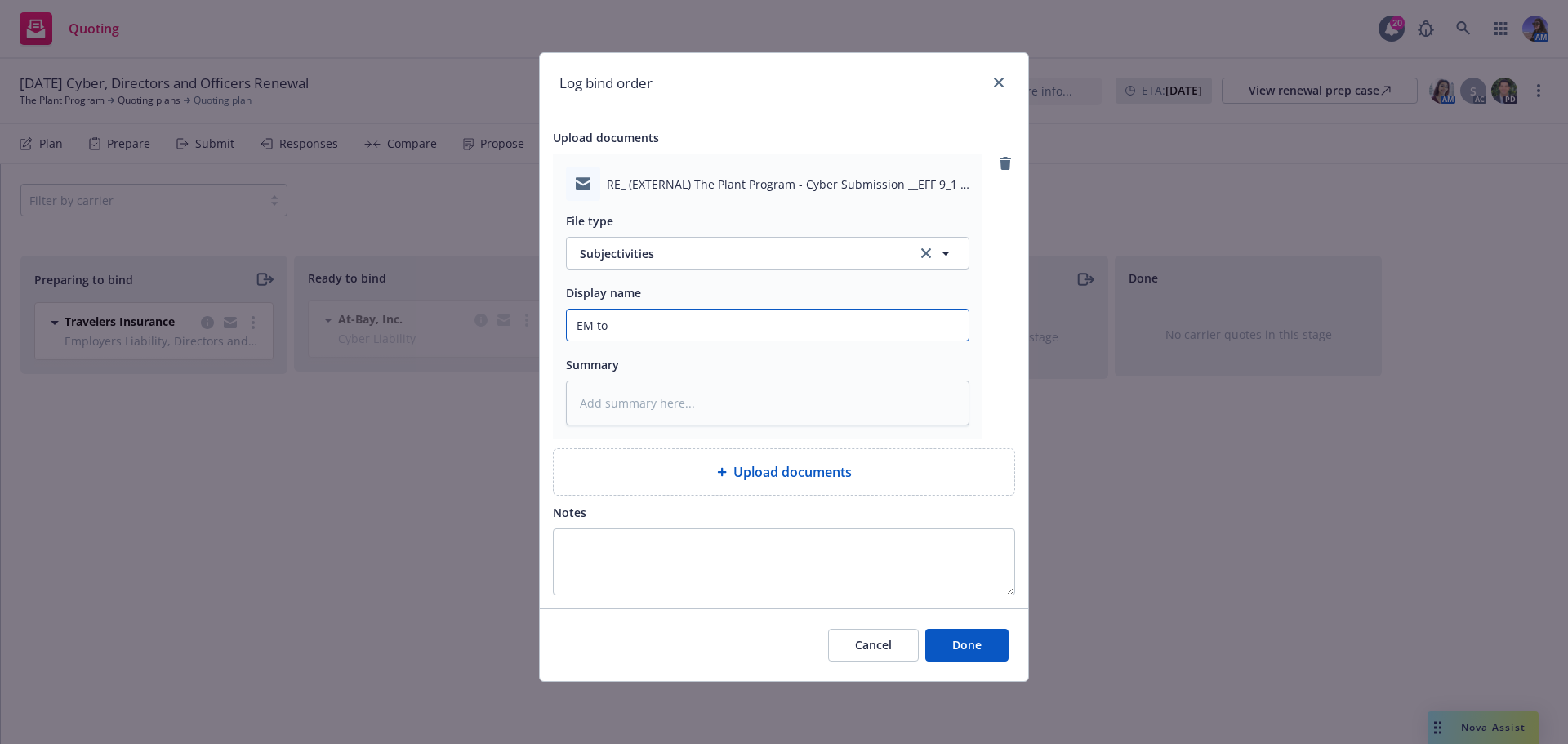
type textarea "x"
type input "EM to R"
type textarea "x"
type input "EM to RT"
type textarea "x"
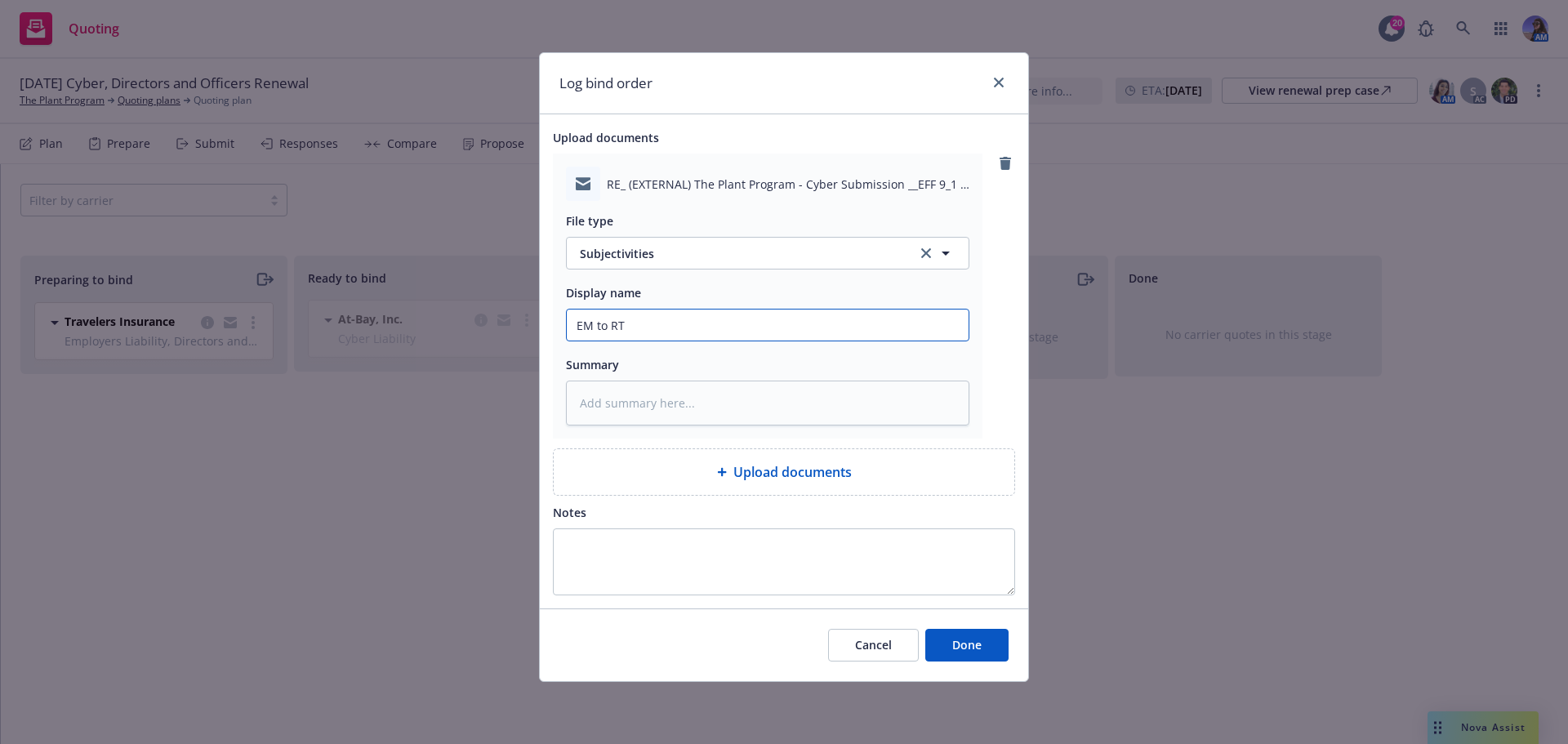
type input "EM to RT:"
type textarea "x"
type input "EM to RT:"
type textarea "x"
type input "EM to RT: C"
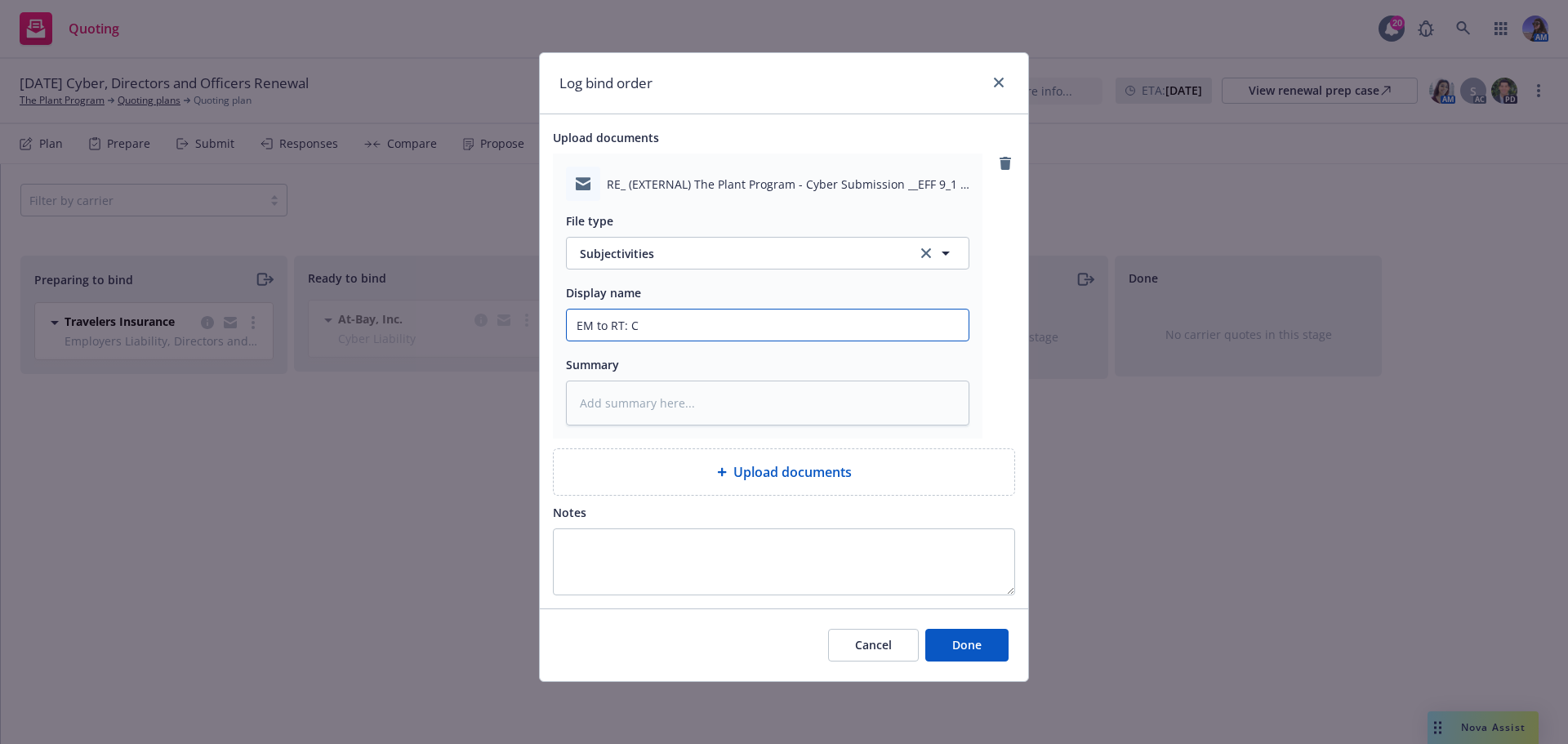
type textarea "x"
type input "EM to RT: Cy"
type textarea "x"
type input "EM to RT: Cyb"
type textarea "x"
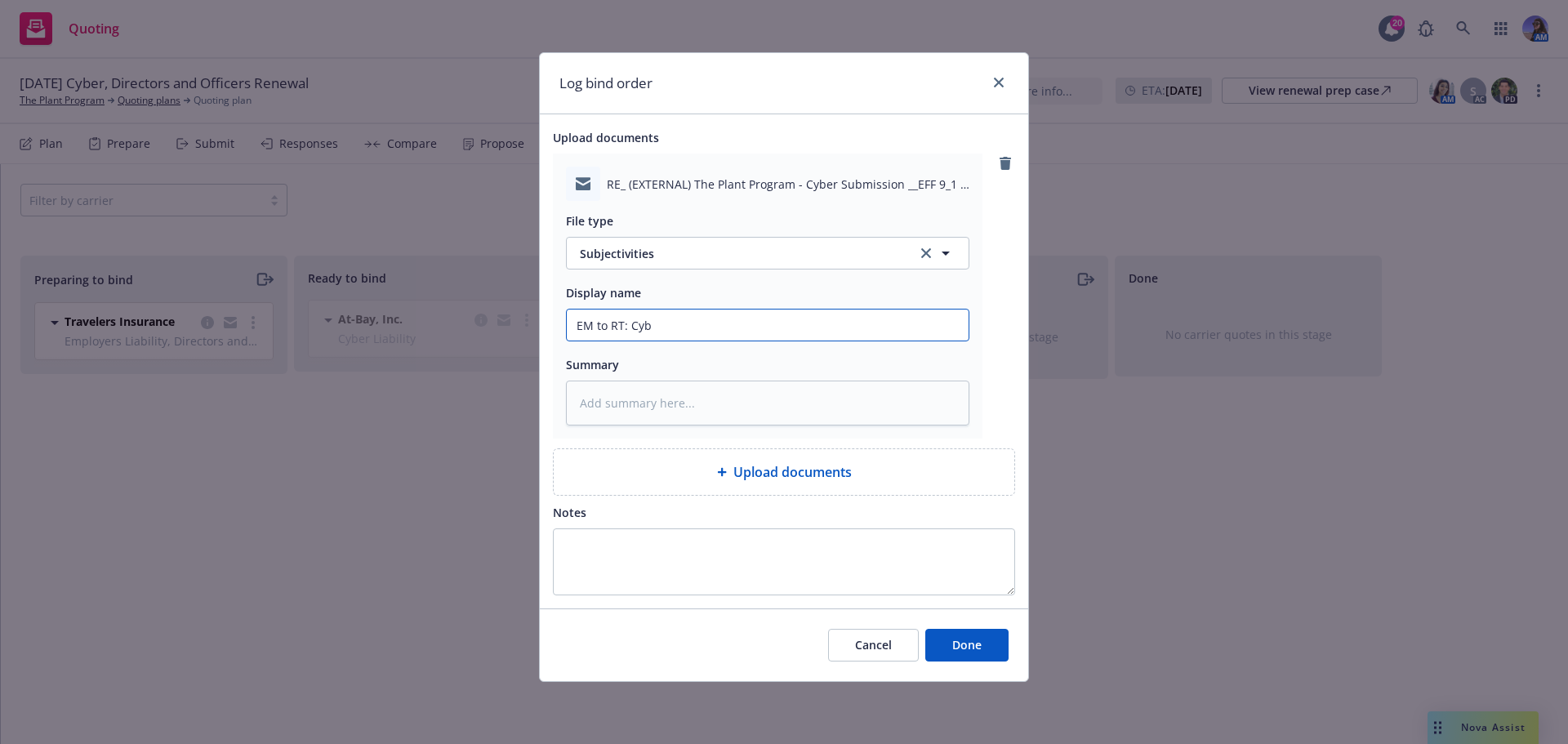
type input "EM to RT: Cybe"
type textarea "x"
type input "EM to RT: Cyber"
type textarea "x"
type input "EM to RT: Cyber;"
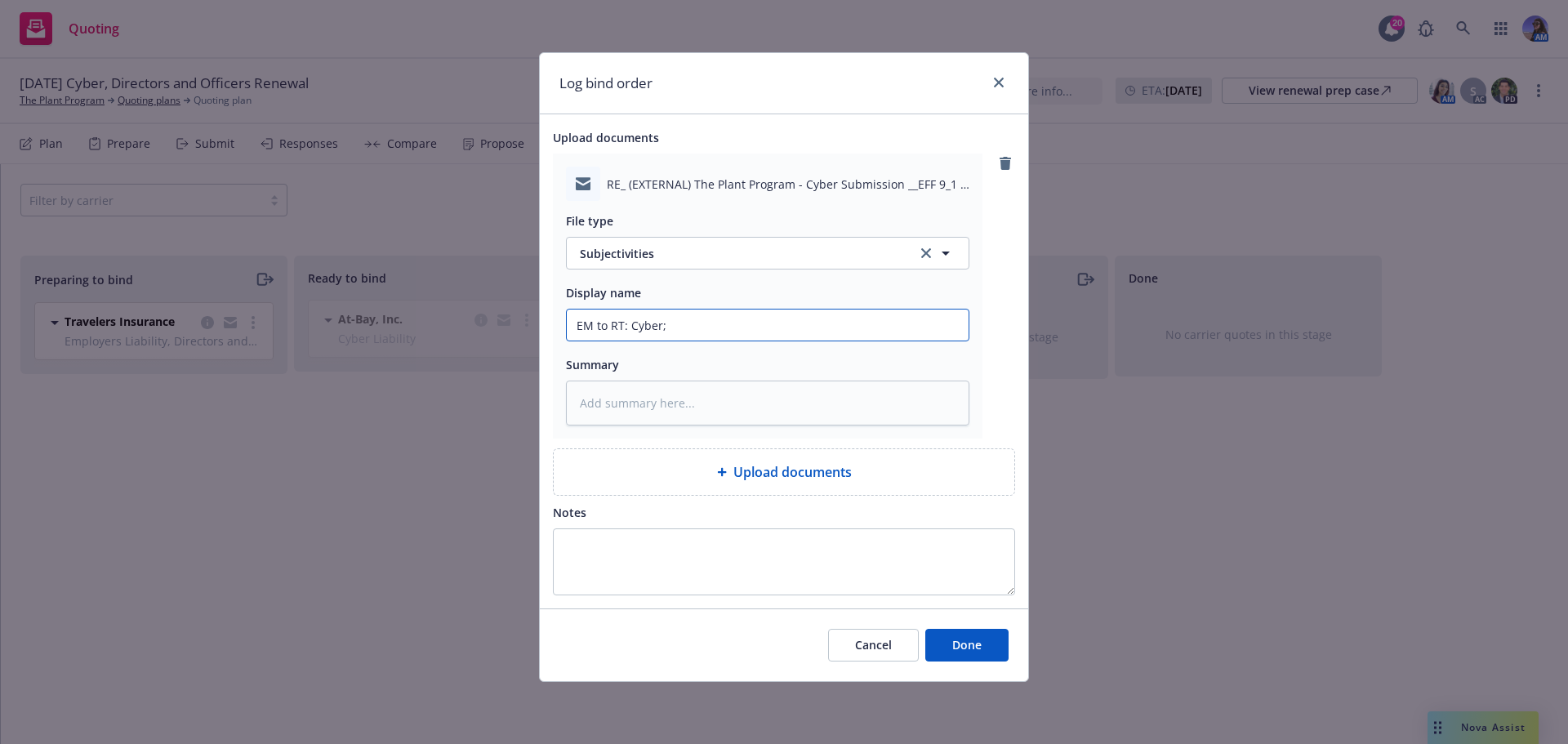
type textarea "x"
type input "EM to RT: Cyber;"
type textarea "x"
type input "EM to RT: Cyber; b"
type textarea "x"
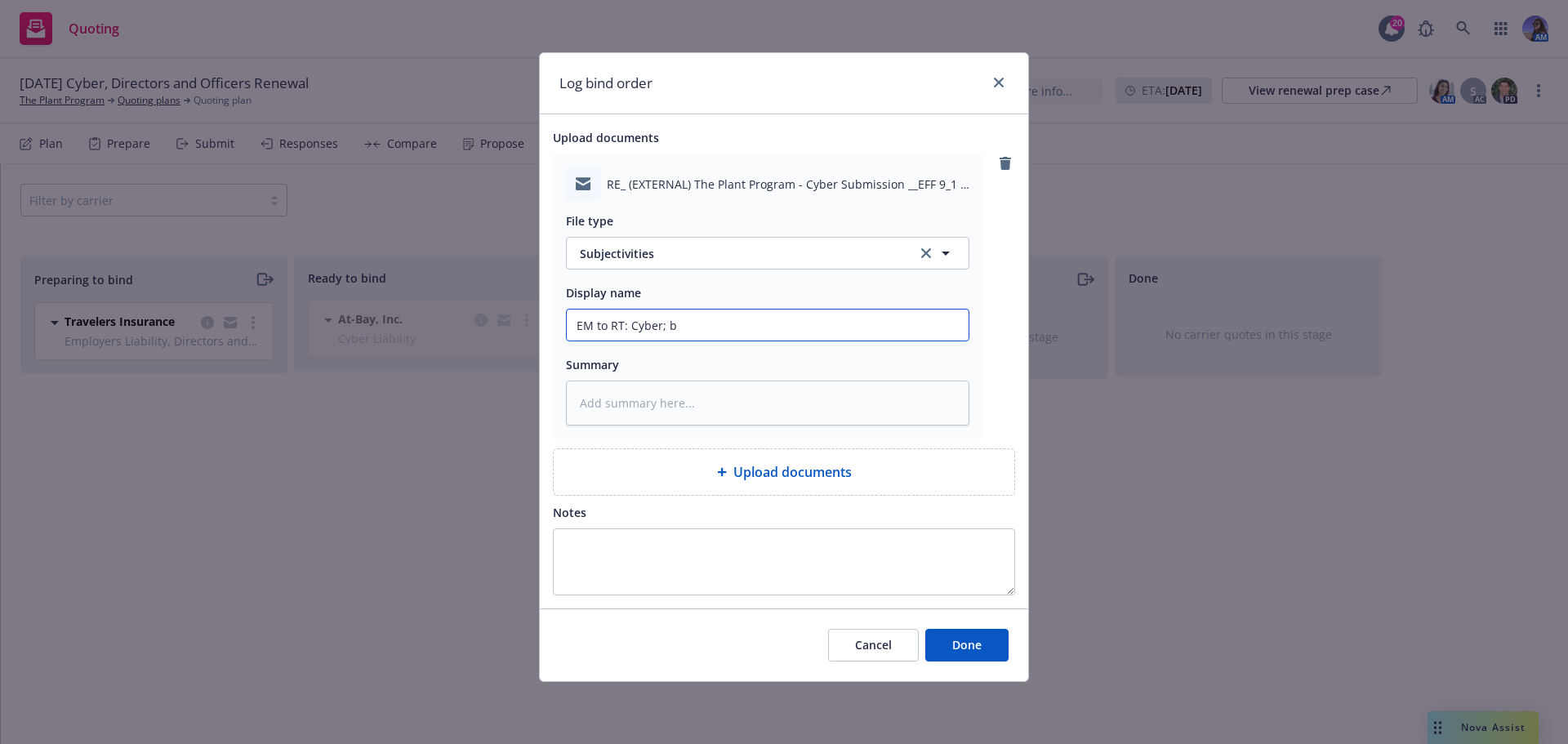
type input "EM to RT: Cyber; bi"
type textarea "x"
type input "EM to RT: Cyber; bin"
type textarea "x"
type input "EM to RT: Cyber; bind"
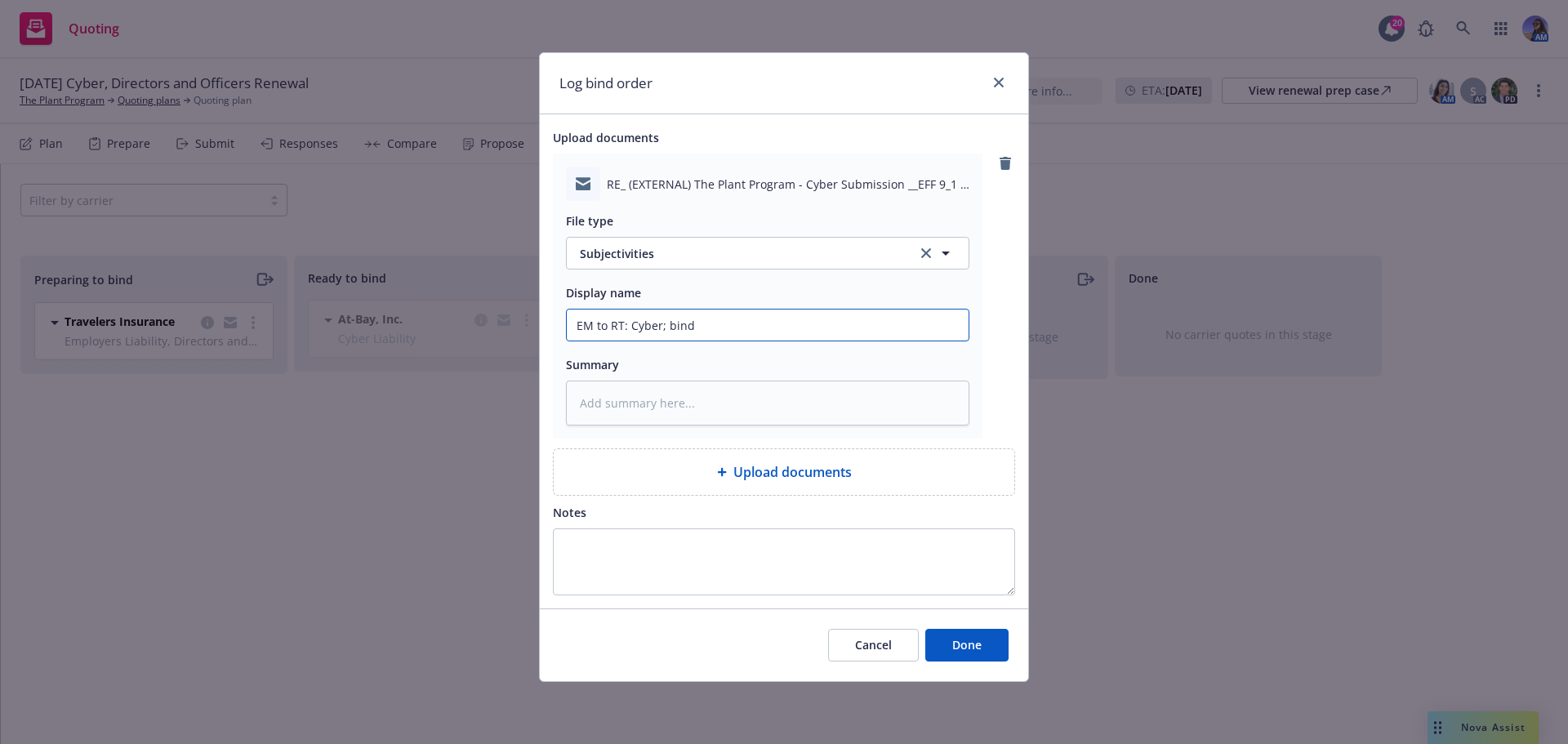
type textarea "x"
type input "EM to RT: Cyber; bind"
type textarea "x"
type input "EM to RT: Cyber; bind s"
type textarea "x"
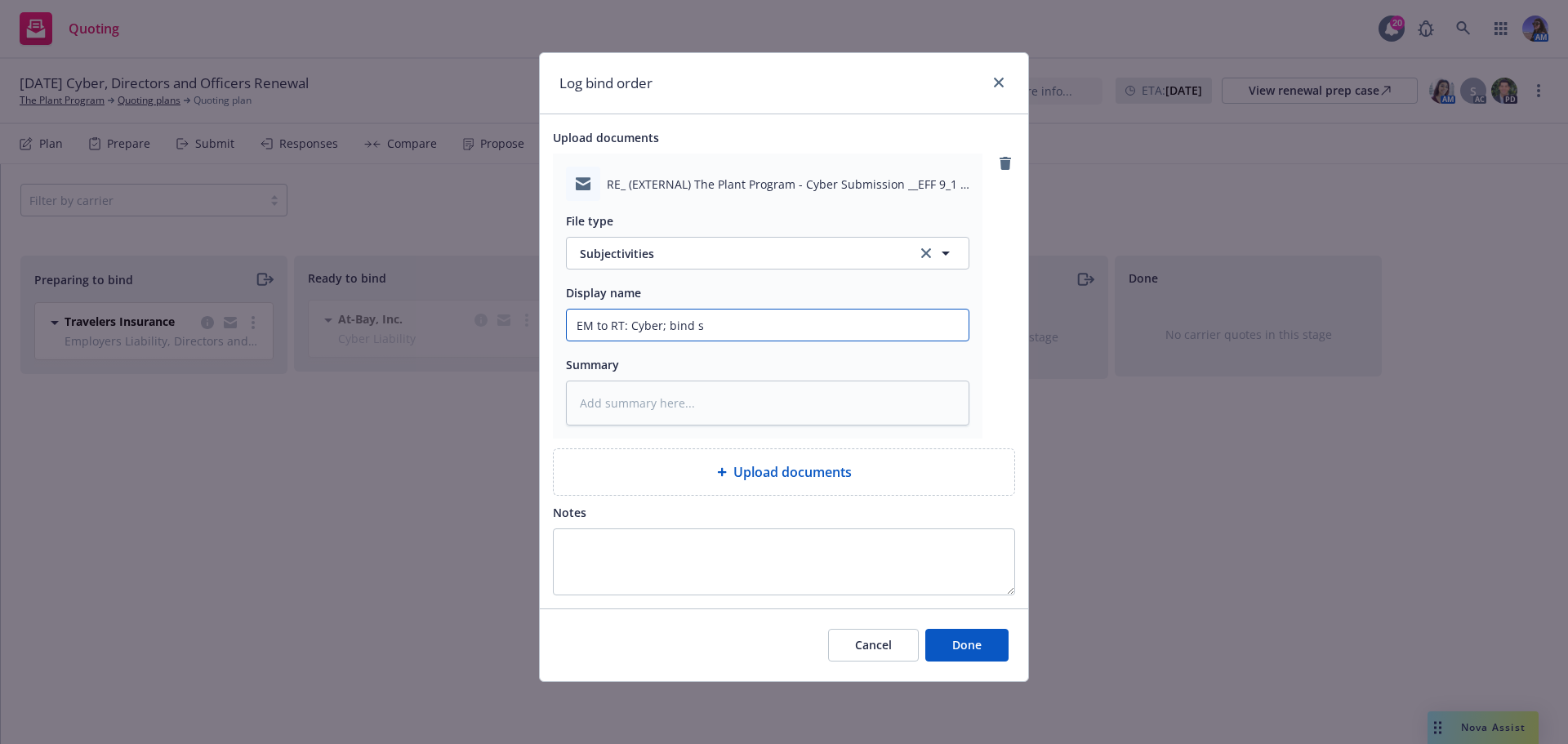
type input "EM to RT: Cyber; bind su"
type textarea "x"
type input "EM to RT: Cyber; bind sub"
type textarea "x"
type input "EM to RT: Cyber; bind subj"
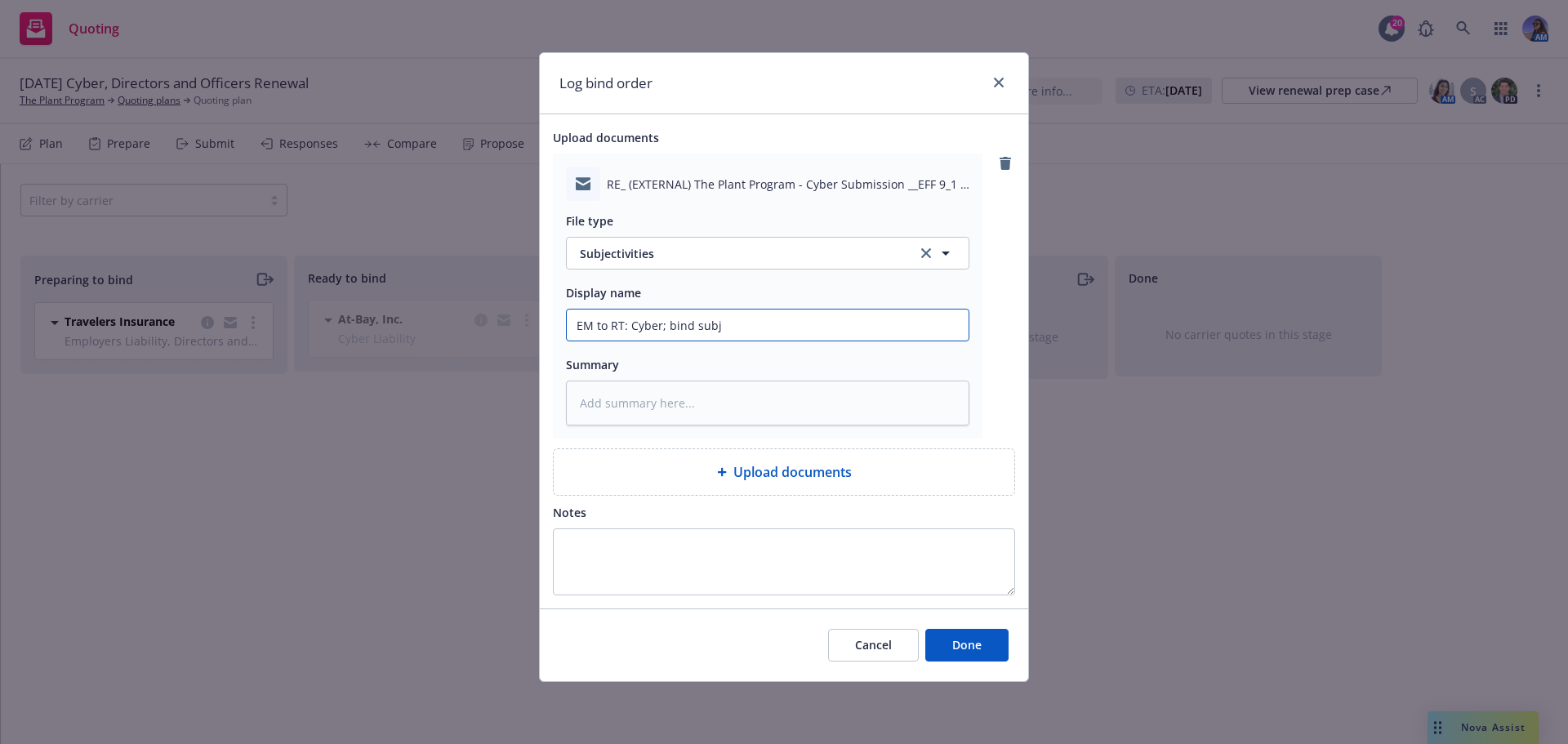
type textarea "x"
type input "EM to RT: Cyber; bind subj'"
type textarea "x"
type input "EM to RT: Cyber; bind subj's"
click at [948, 639] on button "Done" at bounding box center [967, 645] width 84 height 33
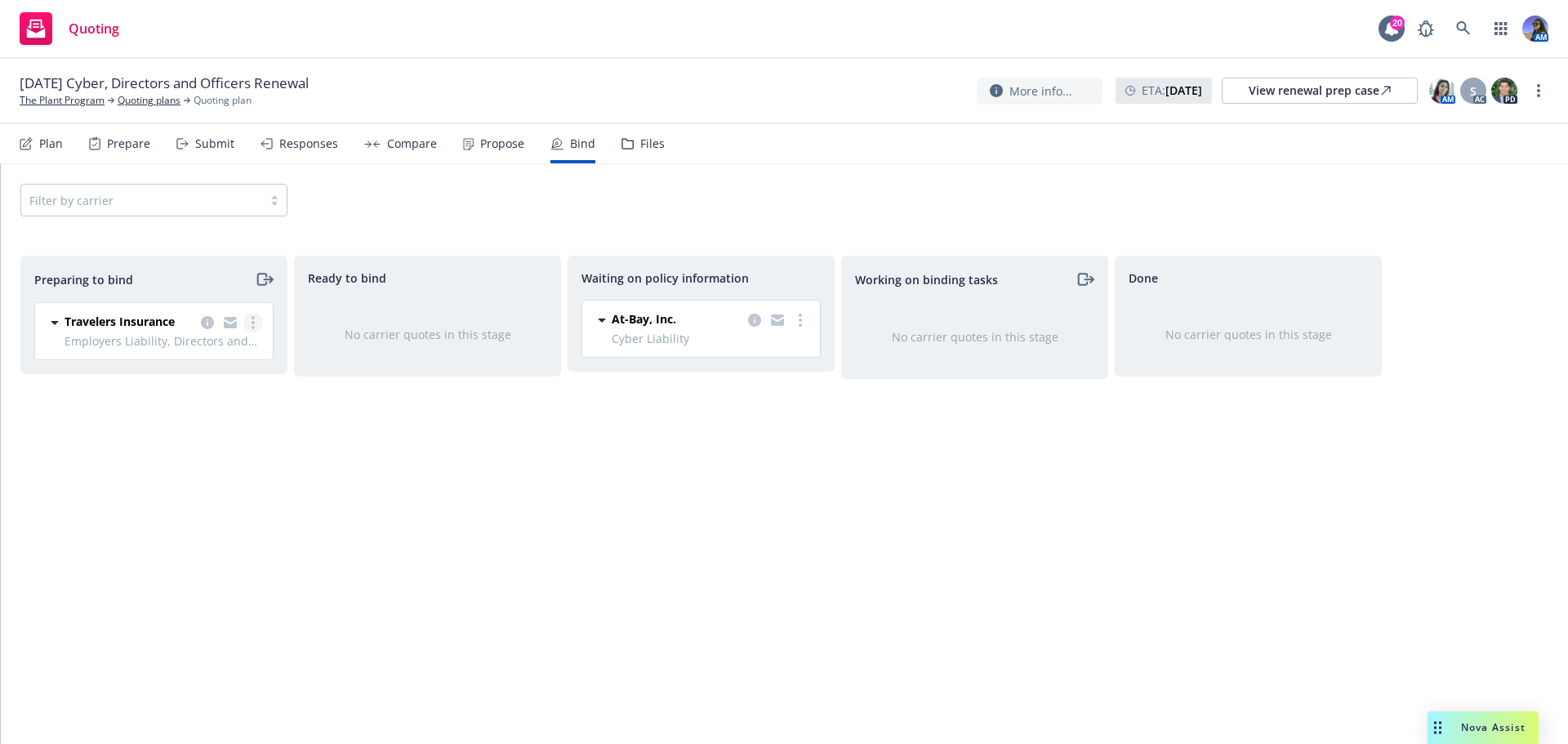
click at [252, 317] on icon "more" at bounding box center [253, 323] width 3 height 13
click at [181, 393] on span "Log bind order" at bounding box center [162, 388] width 120 height 16
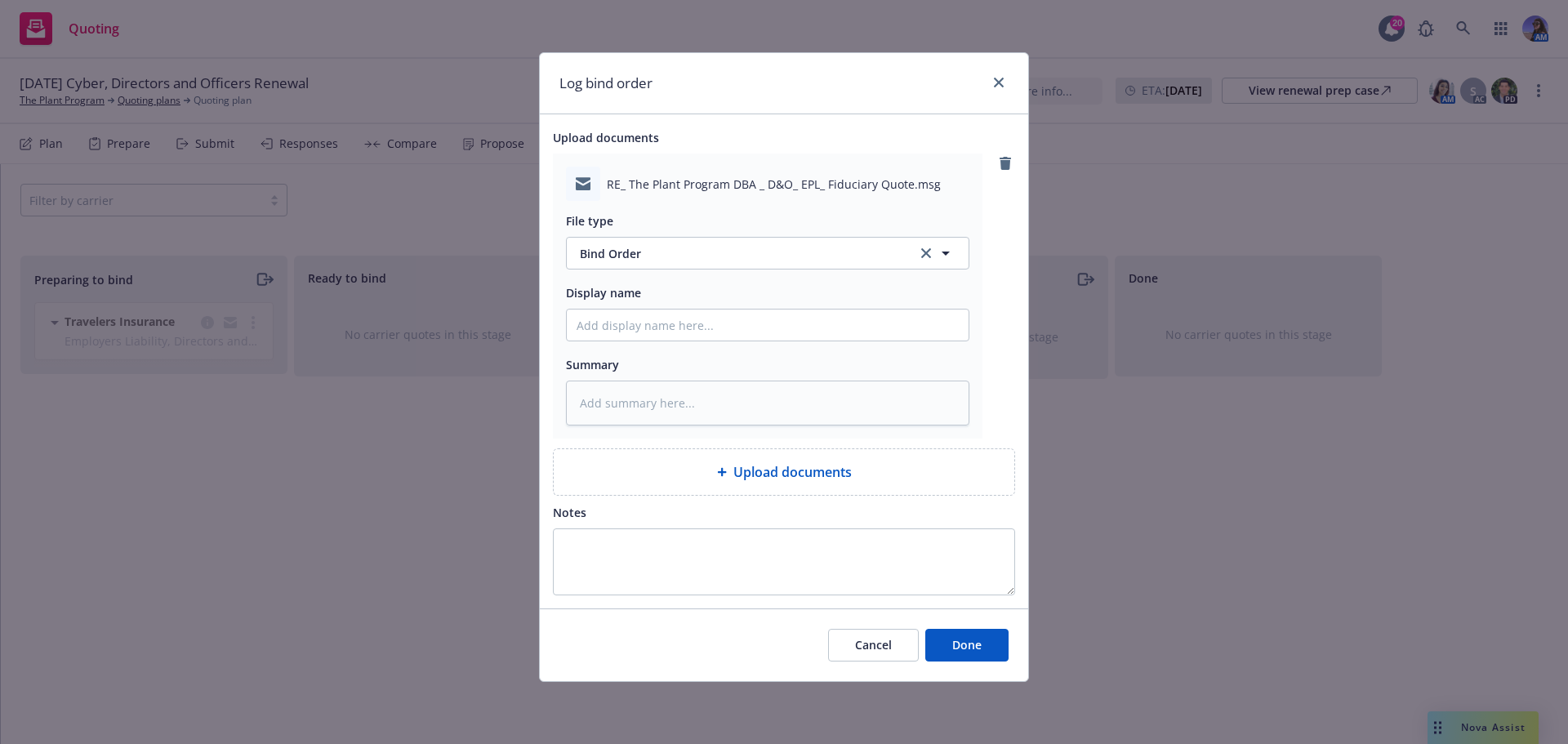
click at [591, 344] on div "File type Bind Order Bind Order Display name Summary" at bounding box center [767, 313] width 404 height 225
click at [602, 329] on input "Display name" at bounding box center [767, 324] width 402 height 31
type textarea "x"
type input "b"
type textarea "x"
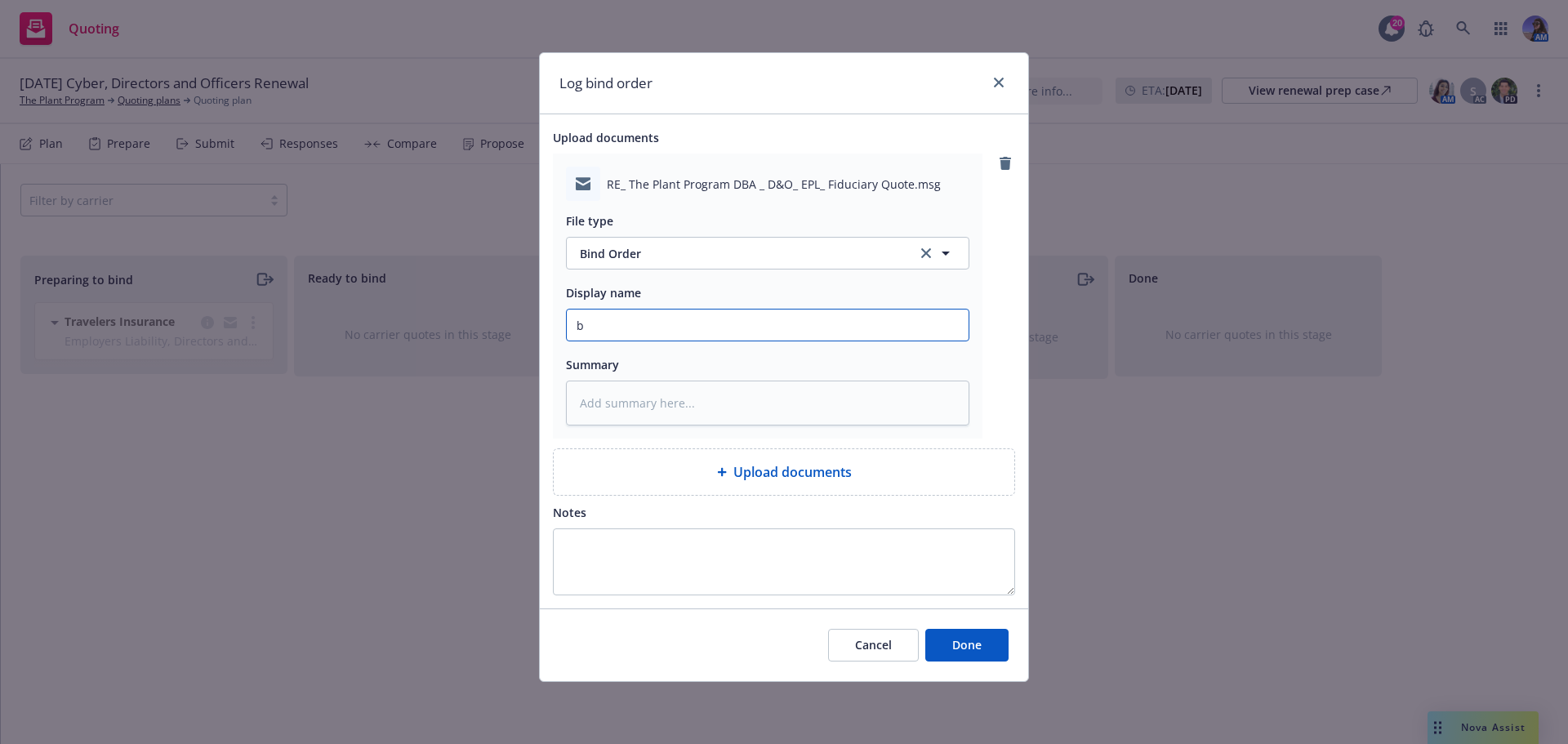
type input "bi"
type textarea "x"
type input "bin"
type textarea "x"
type input "bind"
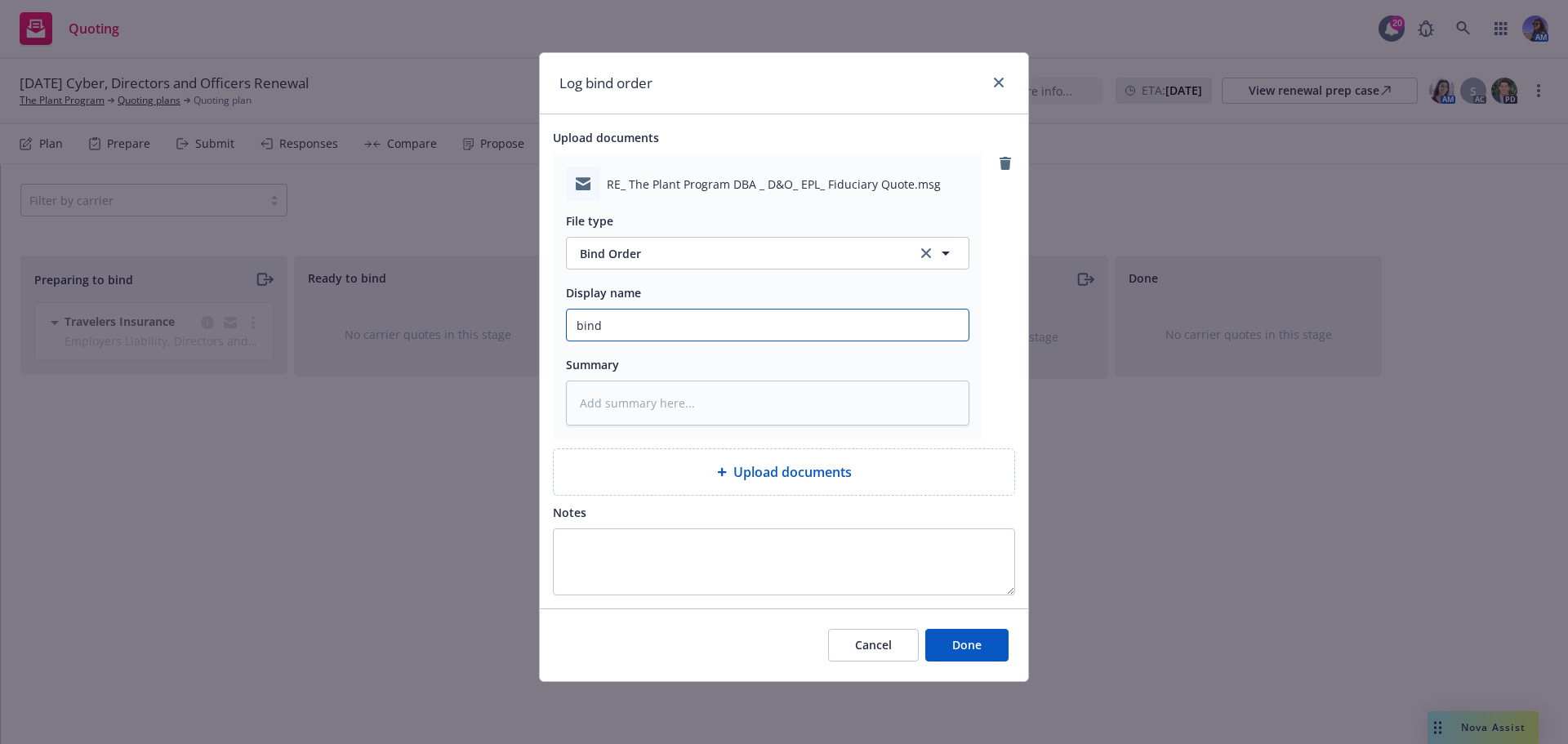
type textarea "x"
type input "bind"
type textarea "x"
type input "bind"
type textarea "x"
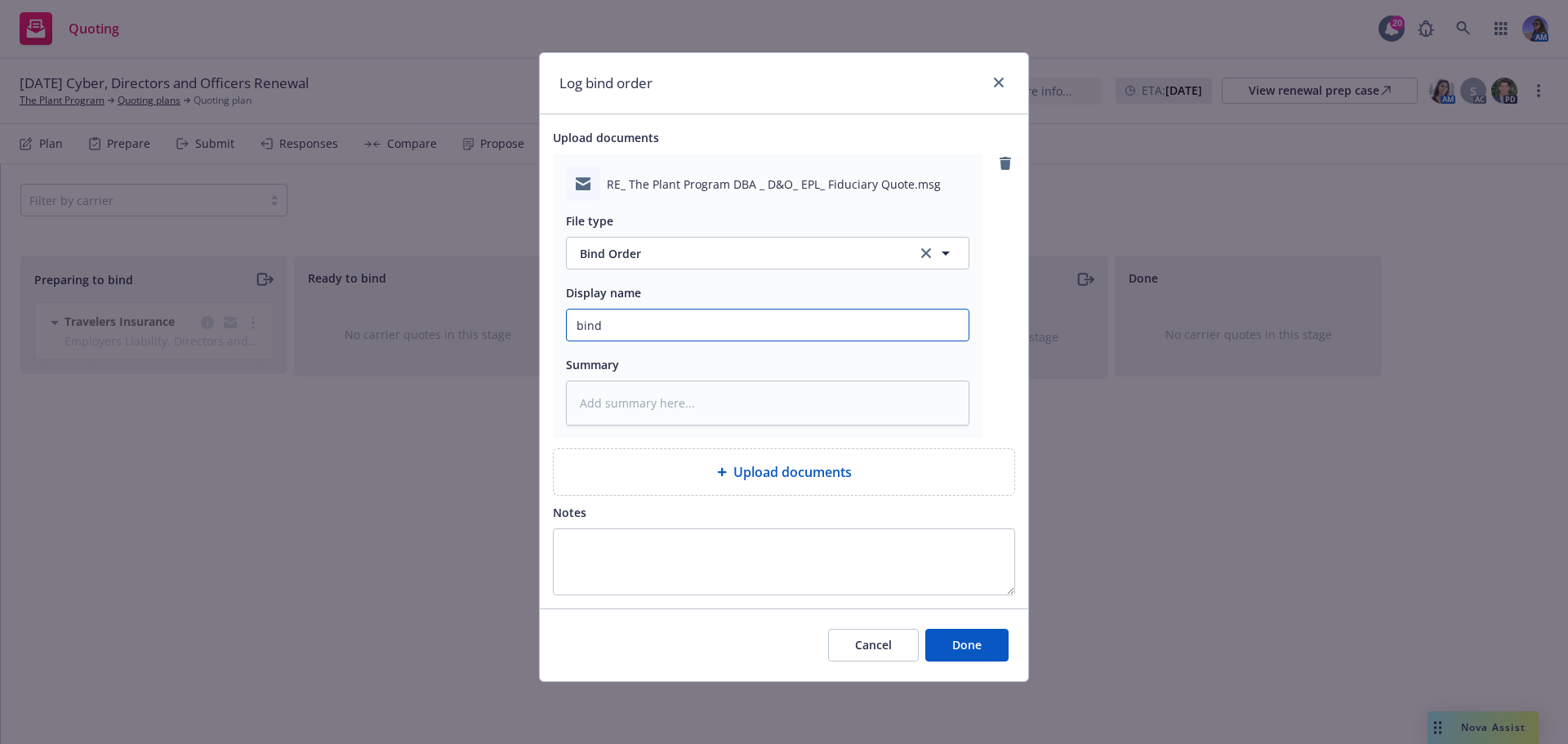
type input "bin"
type textarea "x"
type input "bi"
type textarea "x"
type input "b"
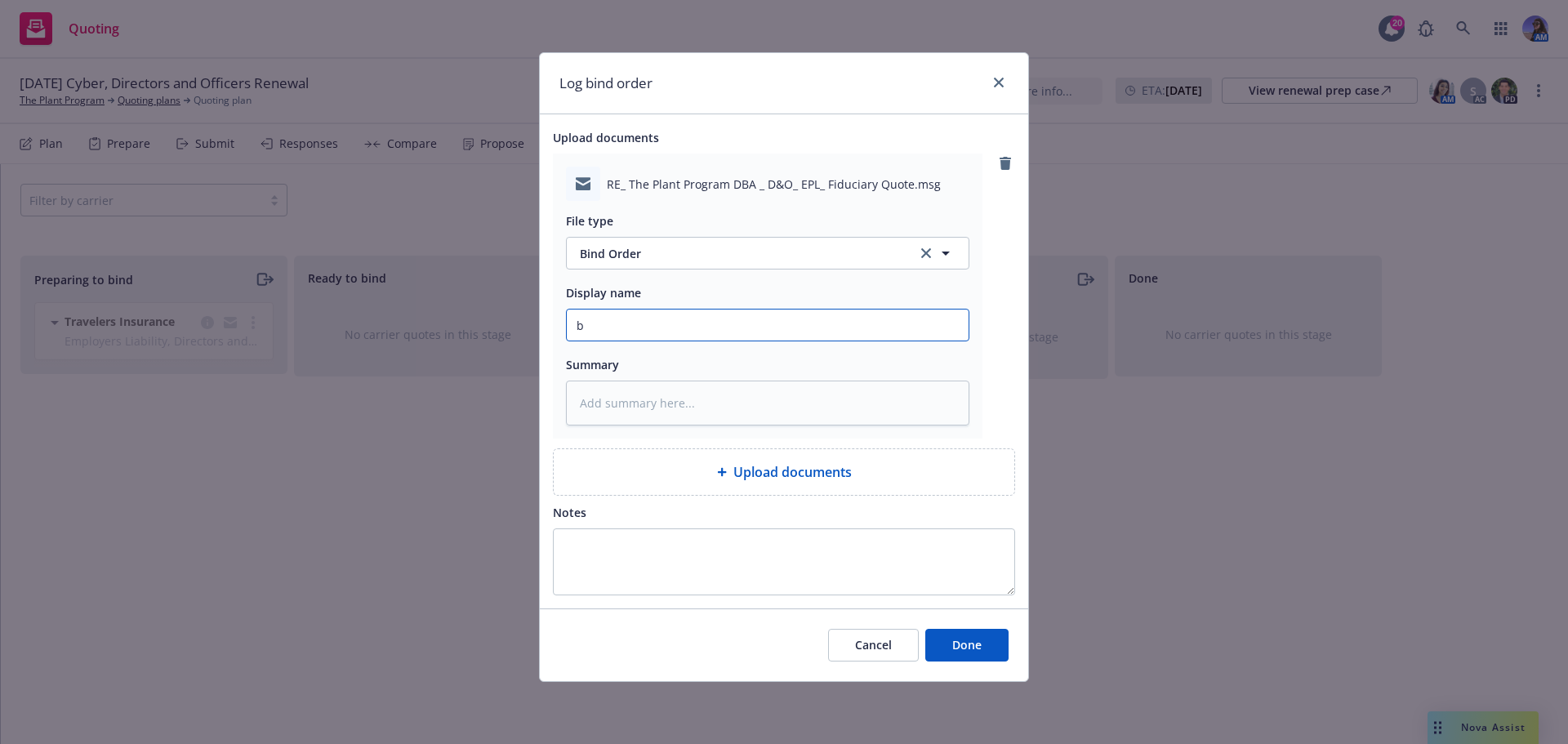
type textarea "x"
type input "E"
type textarea "x"
type input "EM"
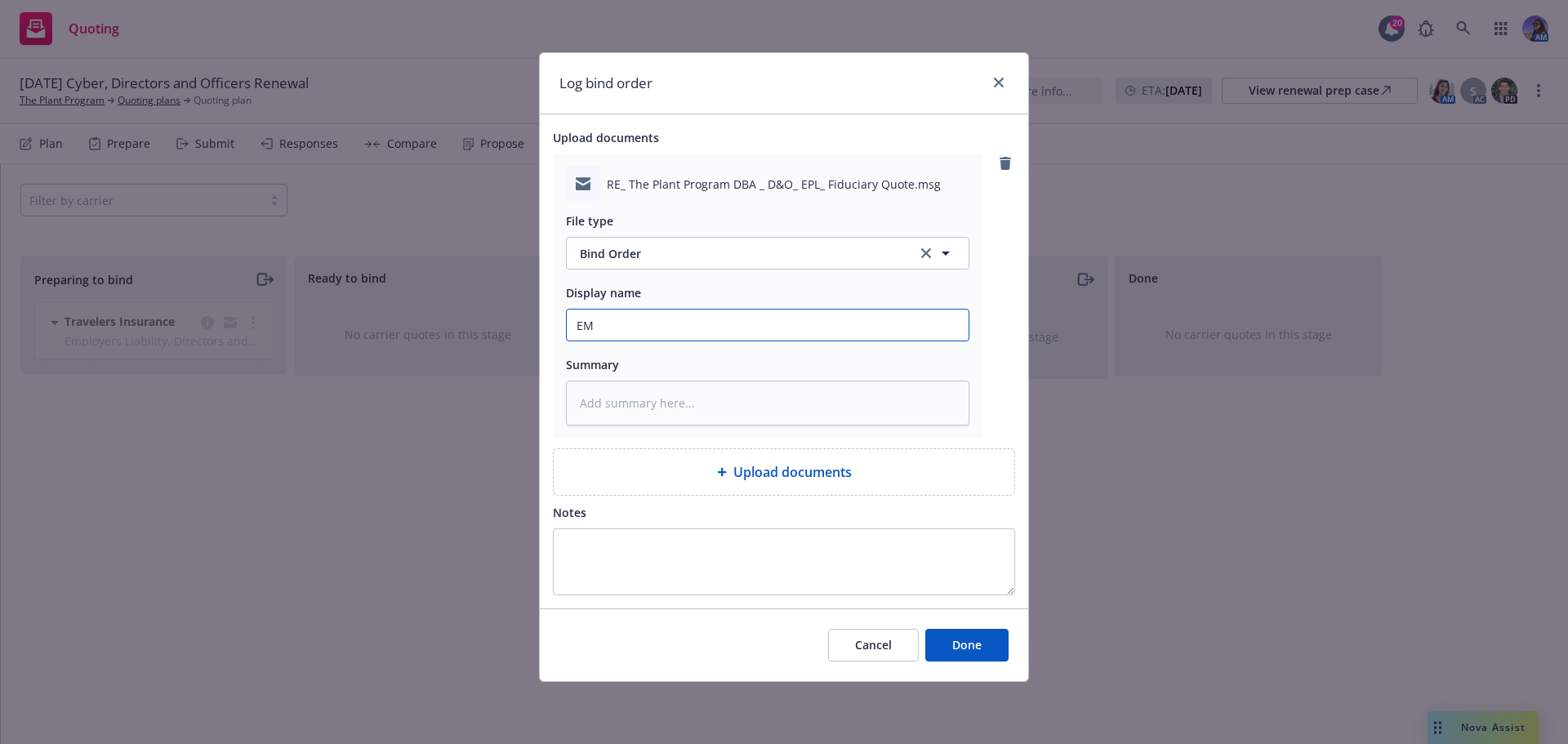
type textarea "x"
type input "EM"
type textarea "x"
type input "EM T"
type textarea "x"
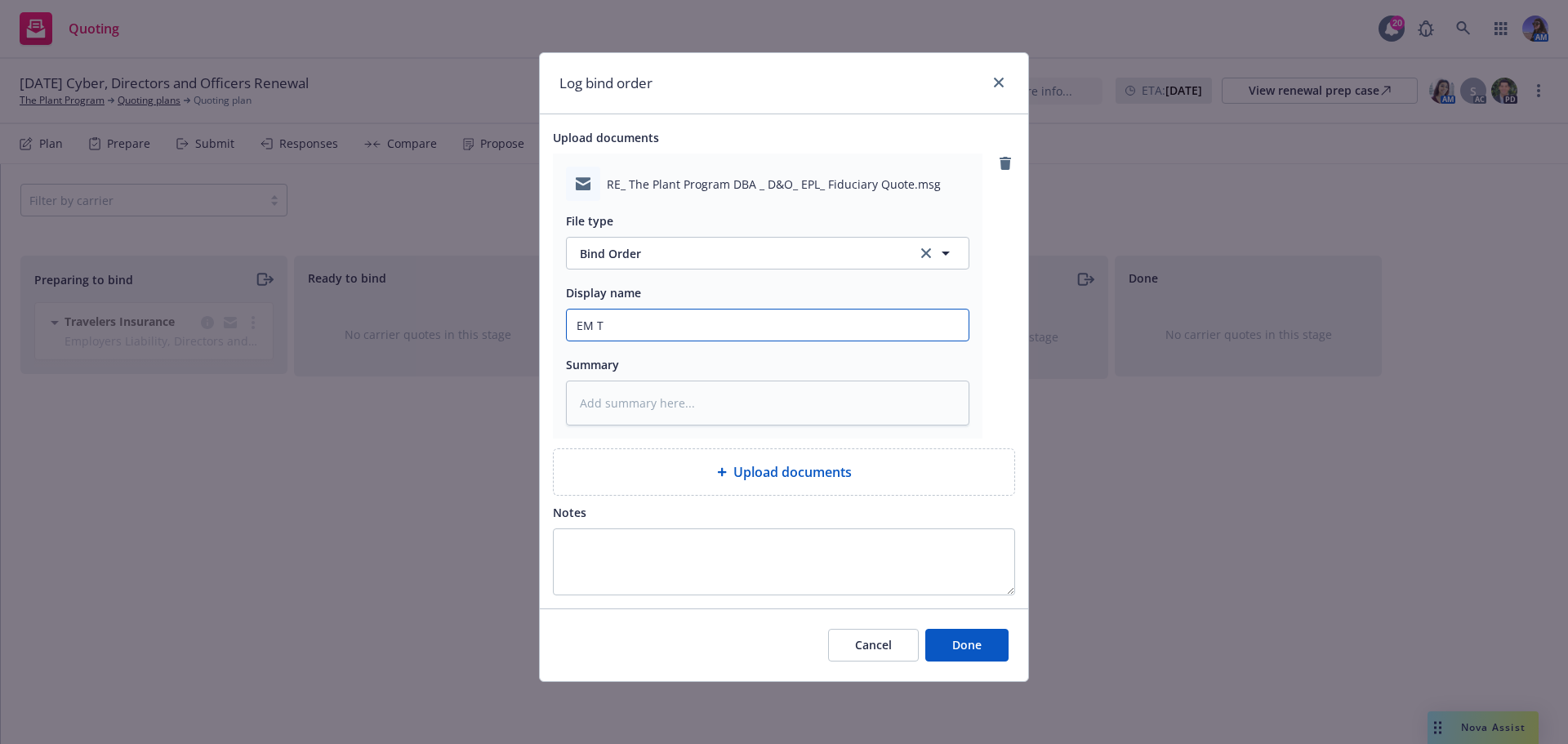
type input "EM TO"
type textarea "x"
type input "EM TO"
type textarea "x"
type input "EM TO r"
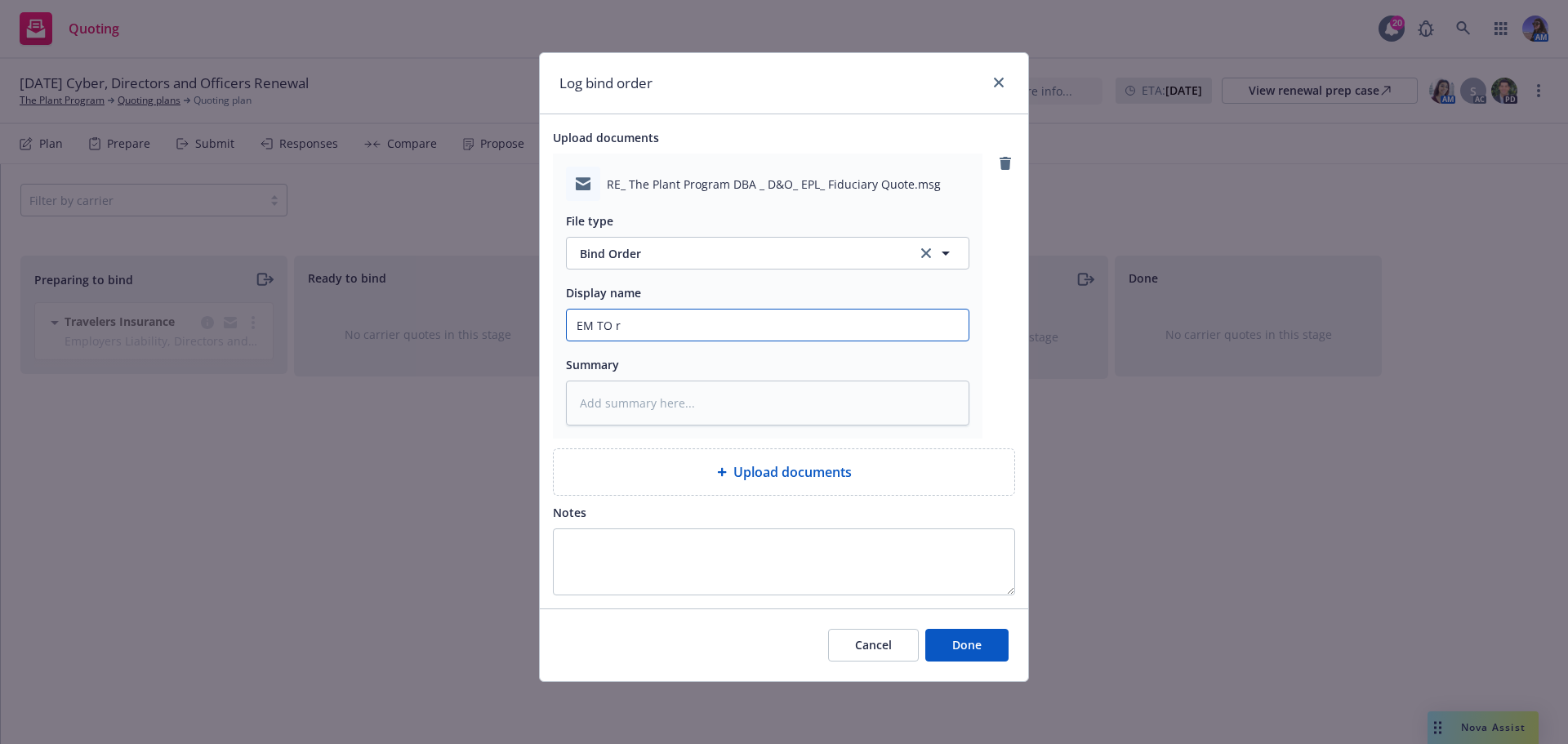
type textarea "x"
type input "EM TO rt"
type textarea "x"
type input "EM TO r"
type textarea "x"
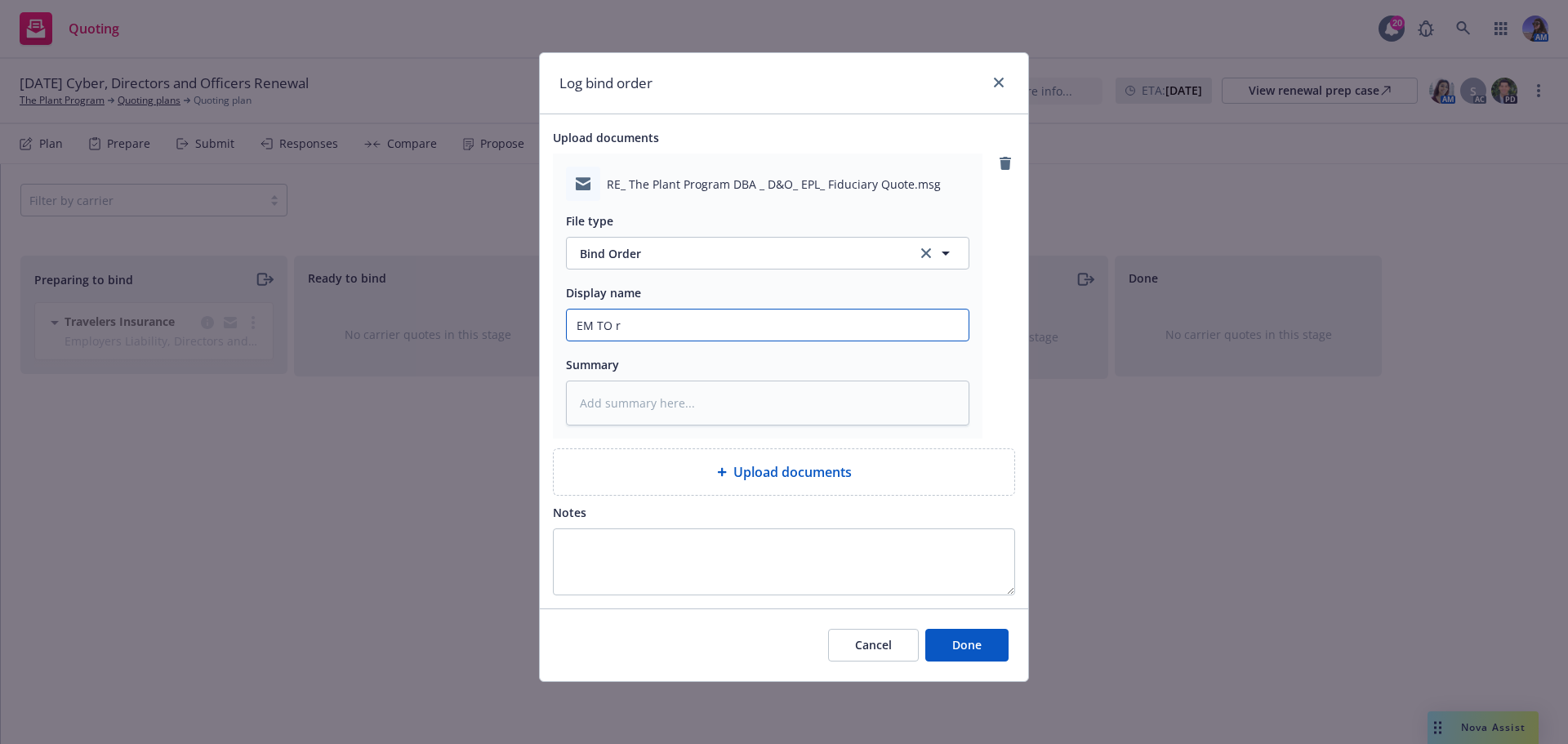
type input "EM TO"
type textarea "x"
type input "EM TO R"
type textarea "x"
type input "EM TO RT"
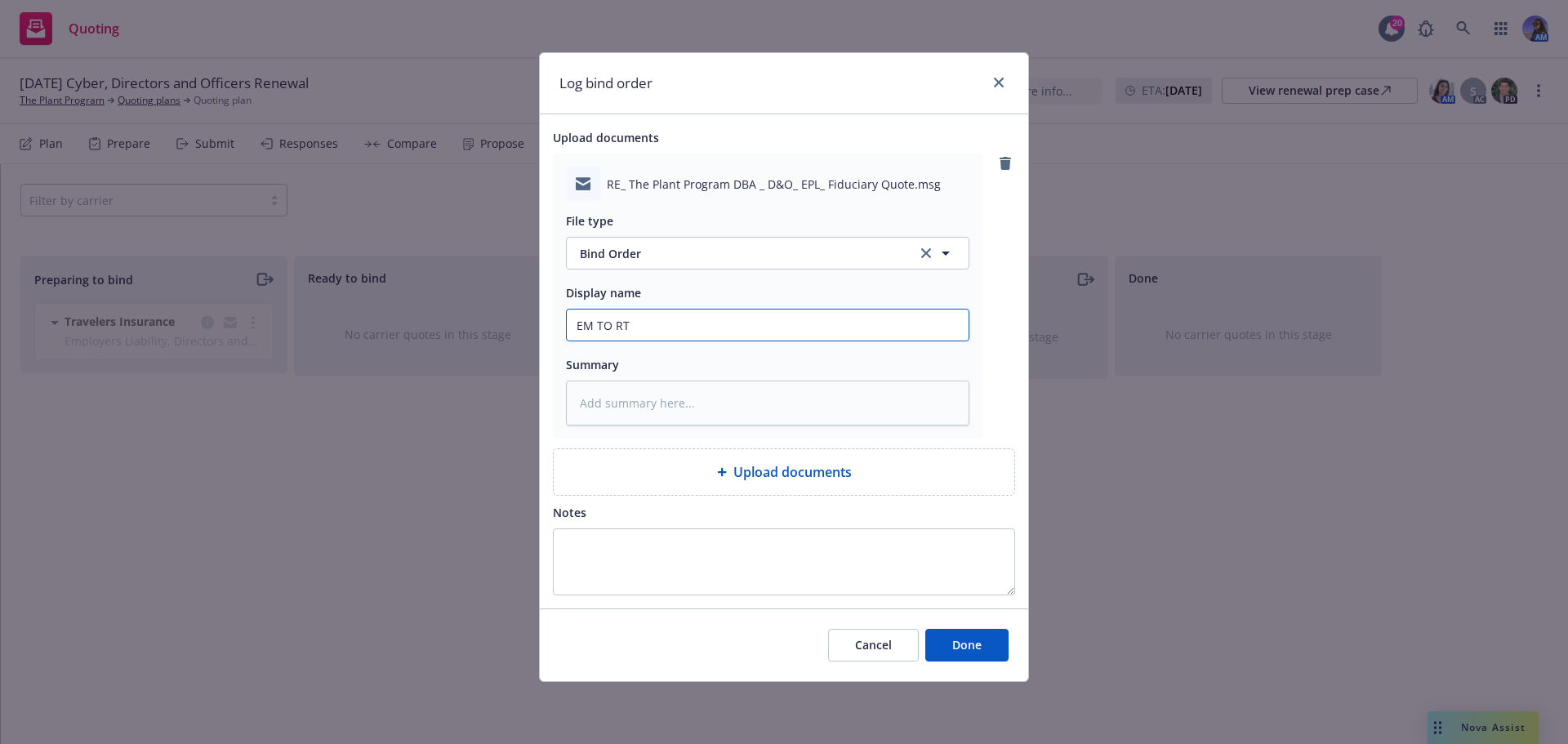
type textarea "x"
type input "EM TO RT:"
type textarea "x"
type input "EM TO RT:"
type textarea "x"
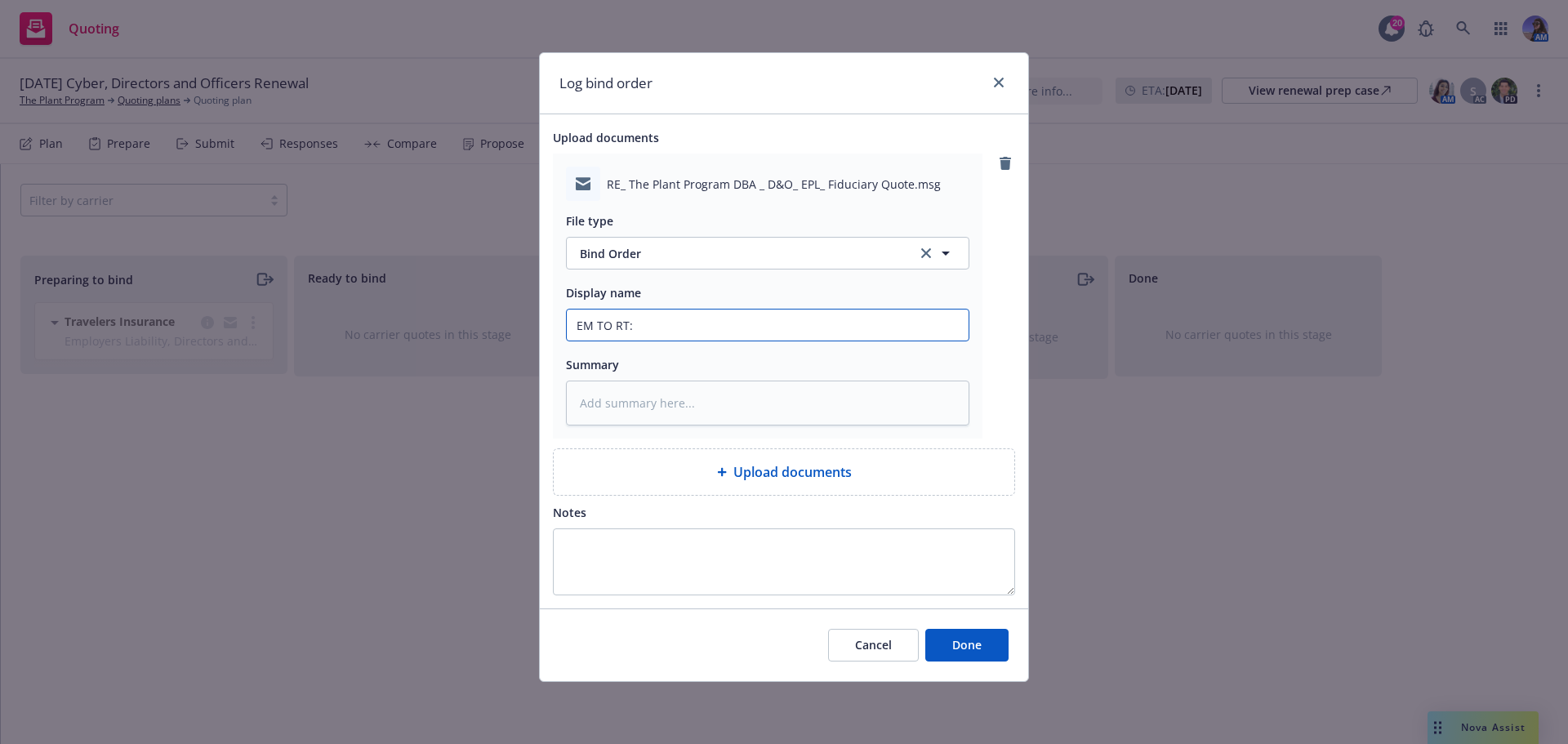
type input "EM TO RT: b"
type textarea "x"
type input "EM TO RT: bi"
type textarea "x"
type input "EM TO RT: bin"
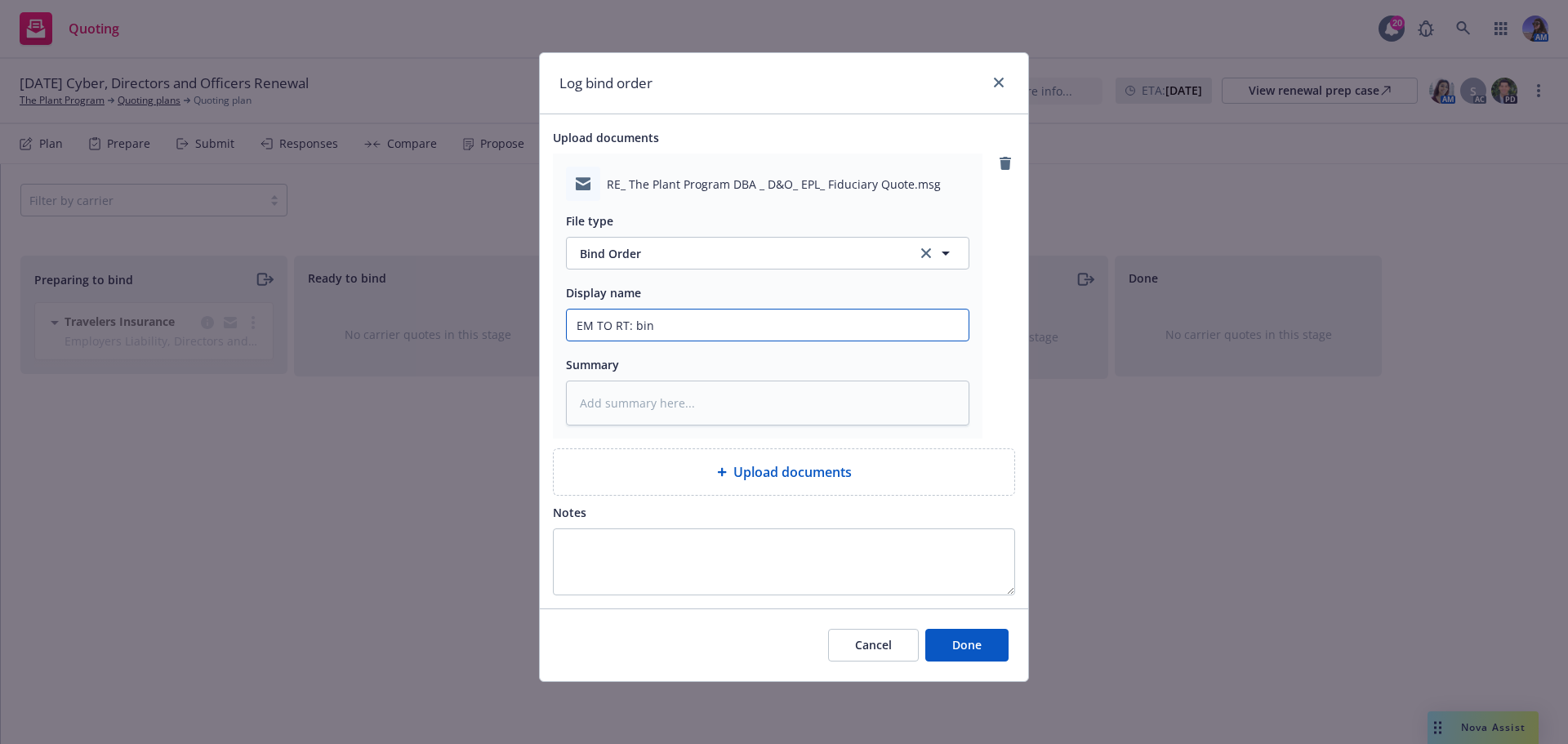
type textarea "x"
type input "EM TO RT: bind"
type textarea "x"
type input "EM TO RT: bind"
type textarea "x"
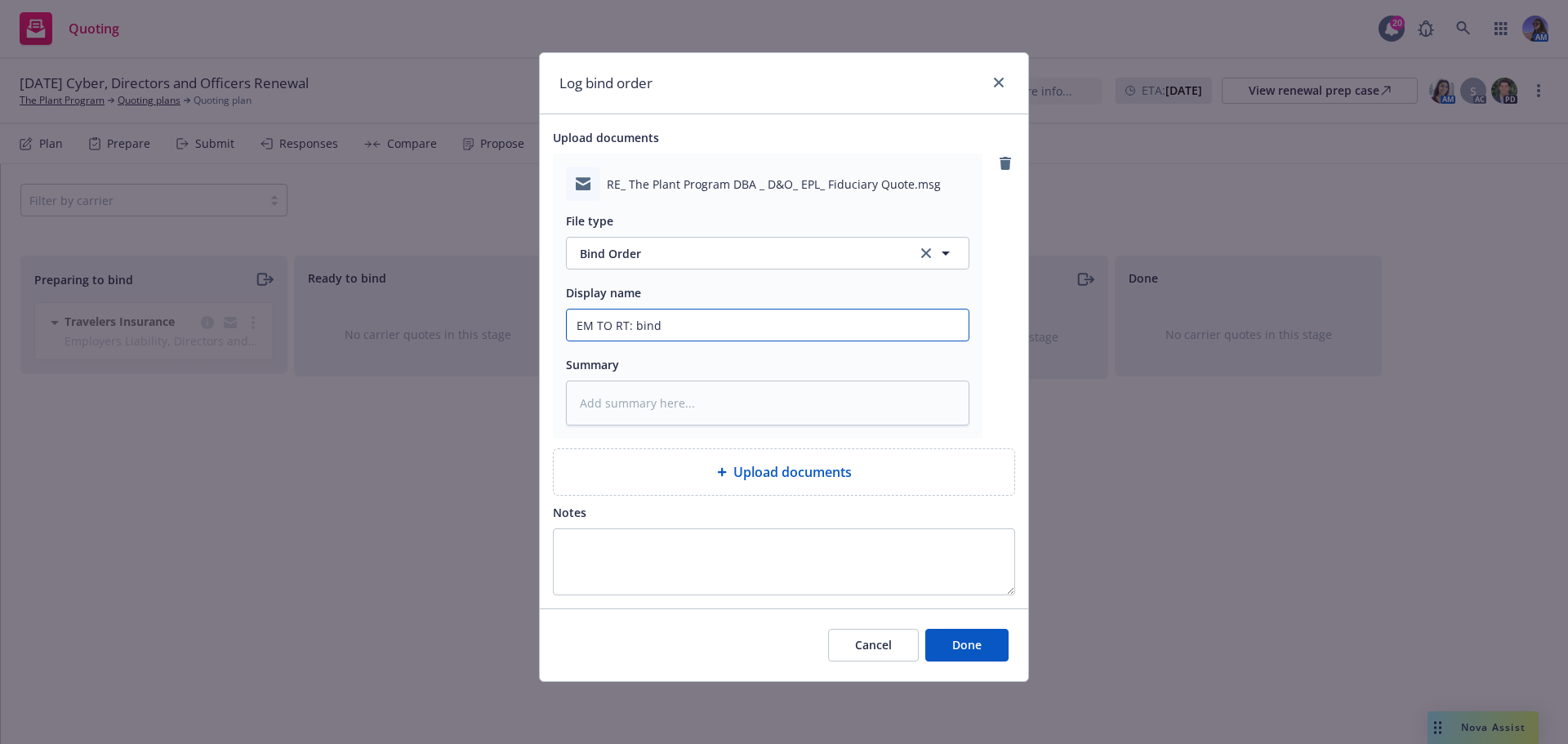
type input "EM TO RT: bind r"
type textarea "x"
type input "EM TO RT: bind re"
type textarea "x"
type input "EM TO RT: bind req"
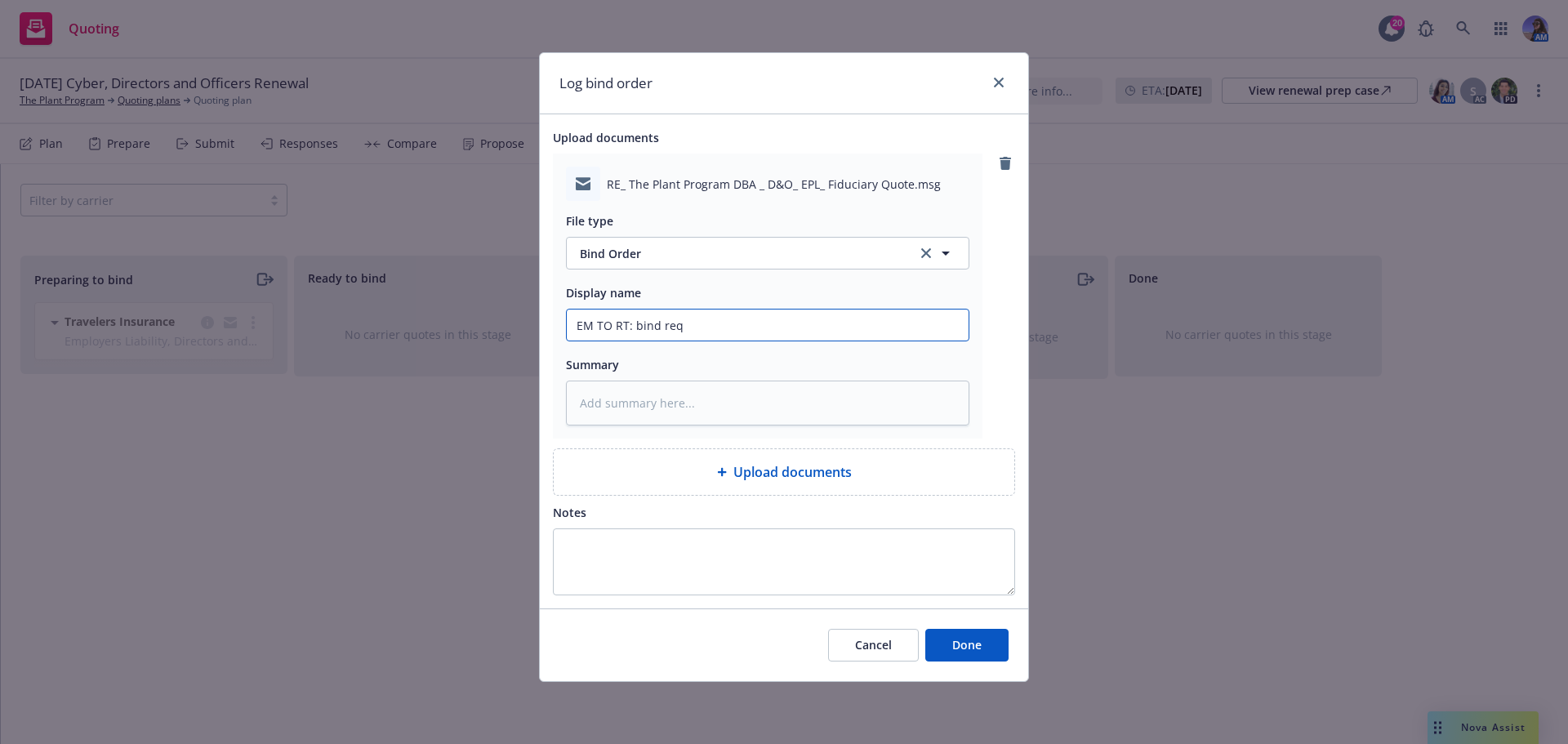
type textarea "x"
type input "EM TO RT: bind req"
type textarea "x"
type input "EM TO RT: bind req /"
type textarea "x"
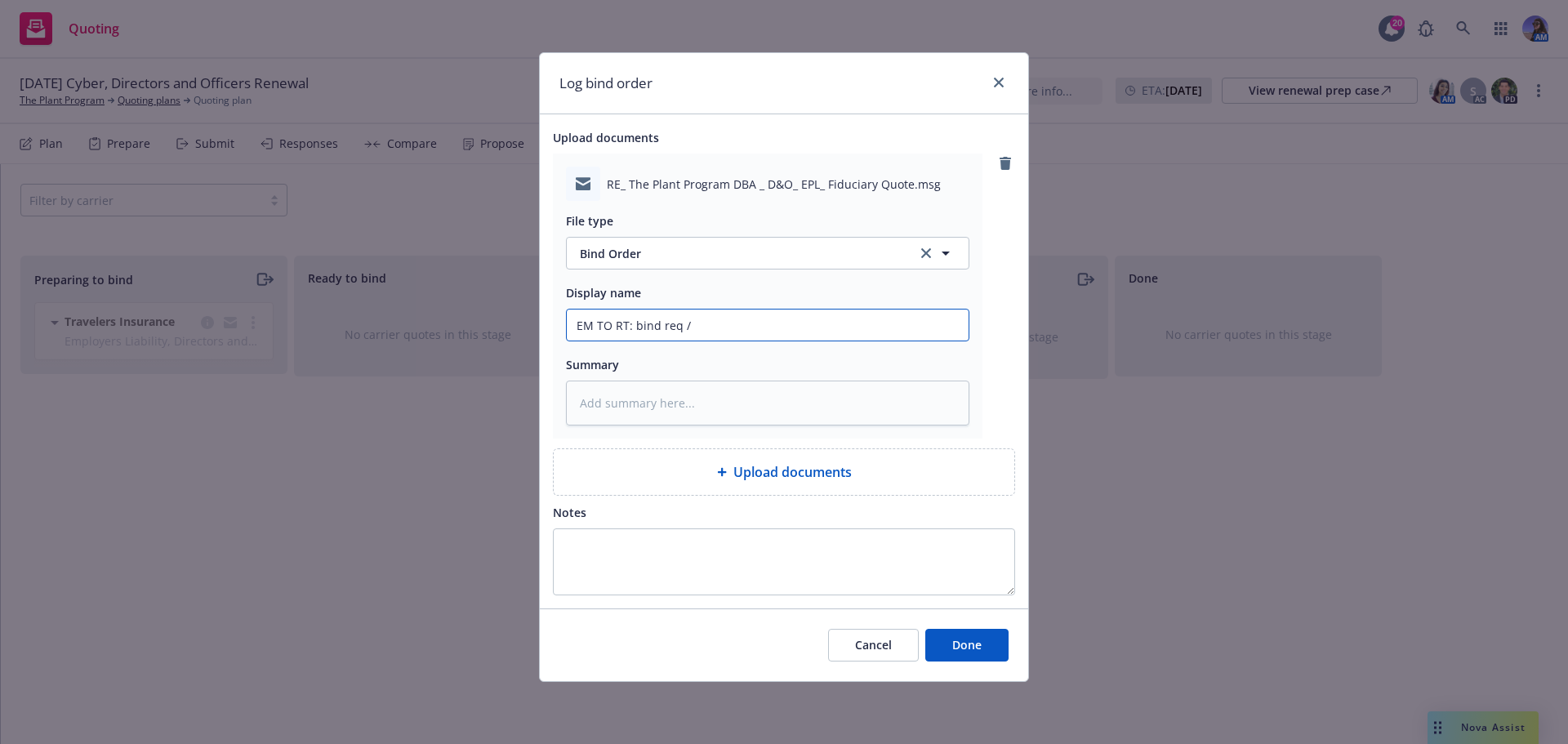
type input "EM TO RT: bind req /"
type textarea "x"
type input "EM TO RT: bind req / s"
type textarea "x"
type input "EM TO RT: bind req / sb"
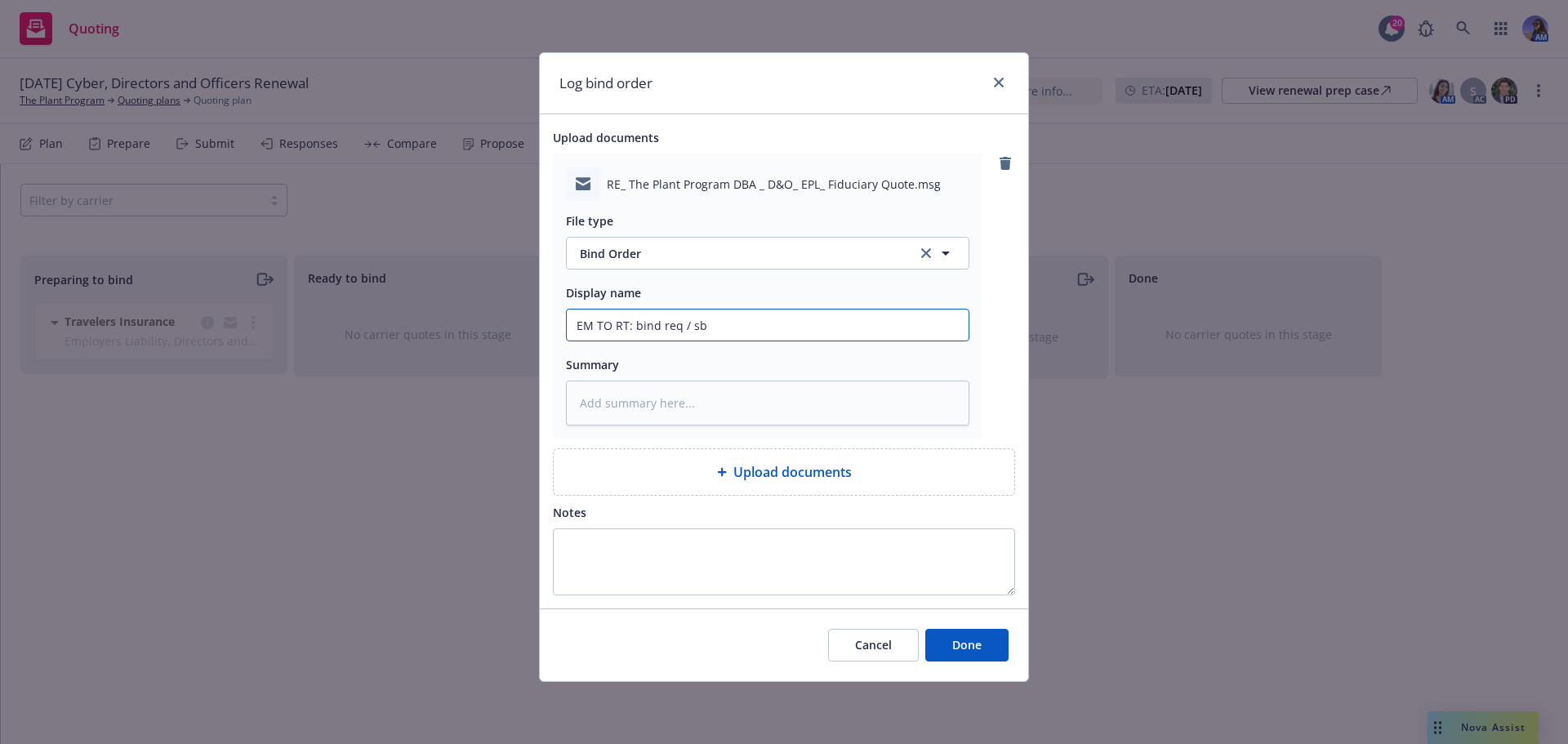
type textarea "x"
type input "EM TO RT: bind req / sbu"
type textarea "x"
type input "EM TO RT: bind req / sb"
type textarea "x"
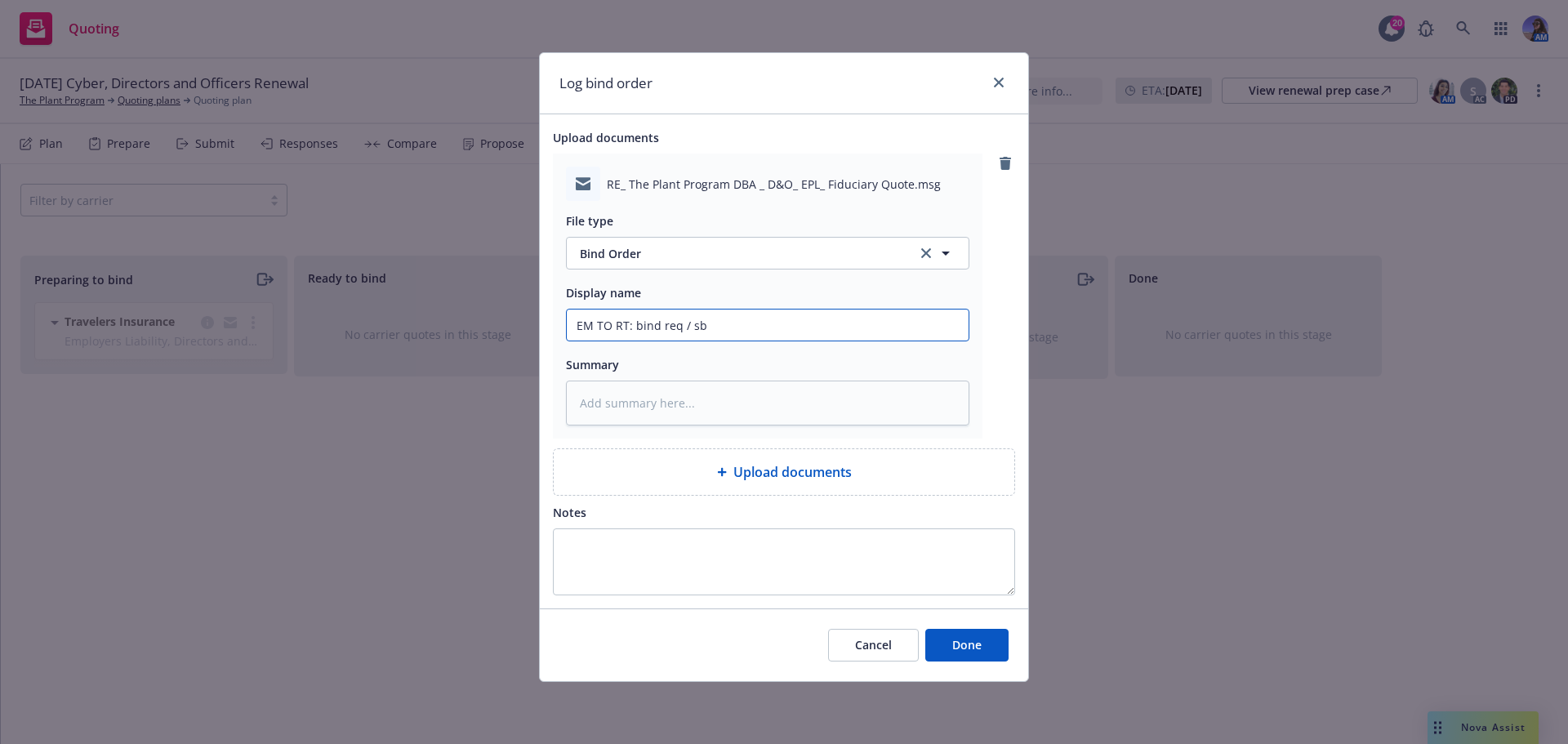
type input "EM TO RT: bind req / s"
click at [979, 653] on span "Done" at bounding box center [966, 645] width 29 height 16
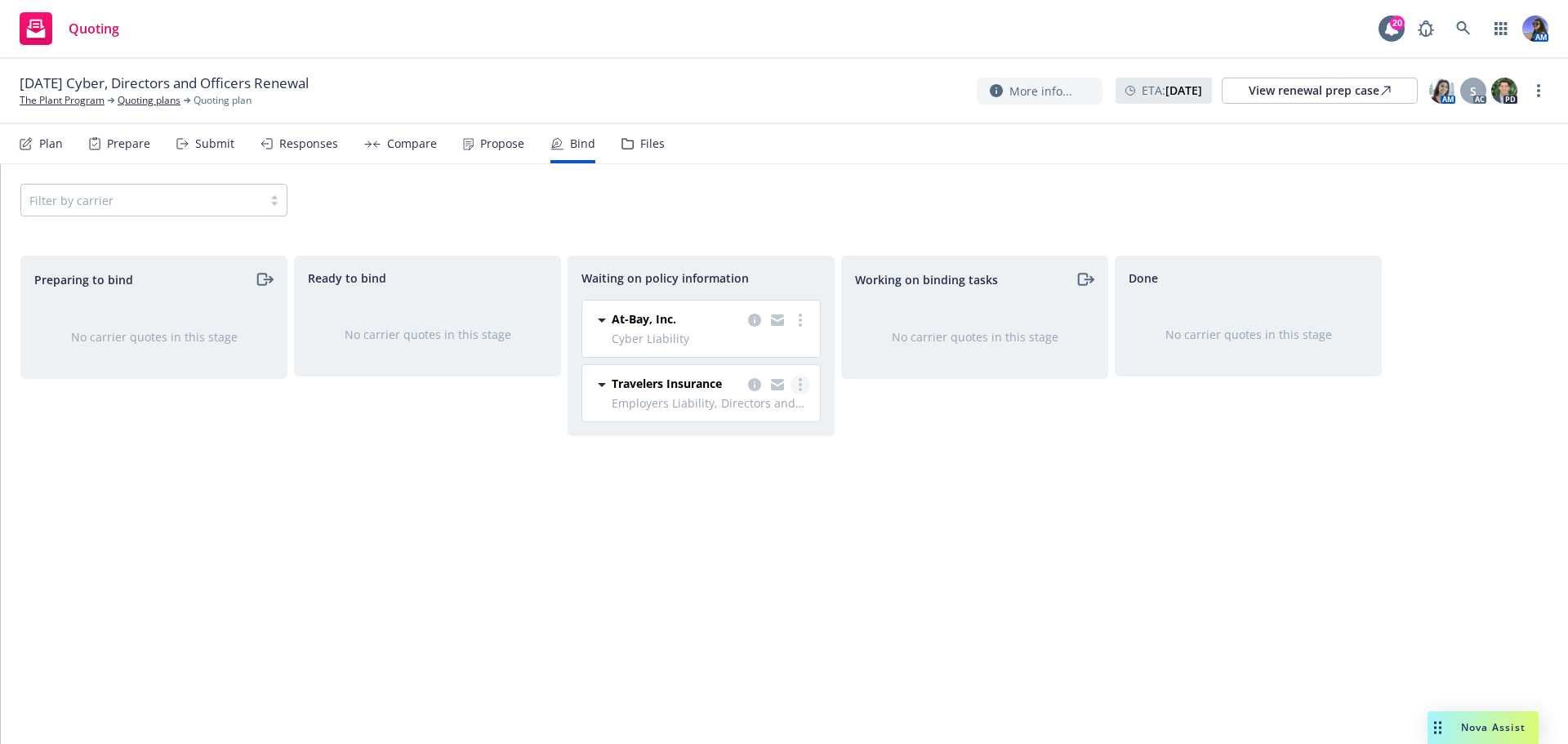
click at [793, 385] on link "more" at bounding box center [800, 385] width 19 height 19
click at [757, 413] on span "Create policies" at bounding box center [722, 418] width 120 height 16
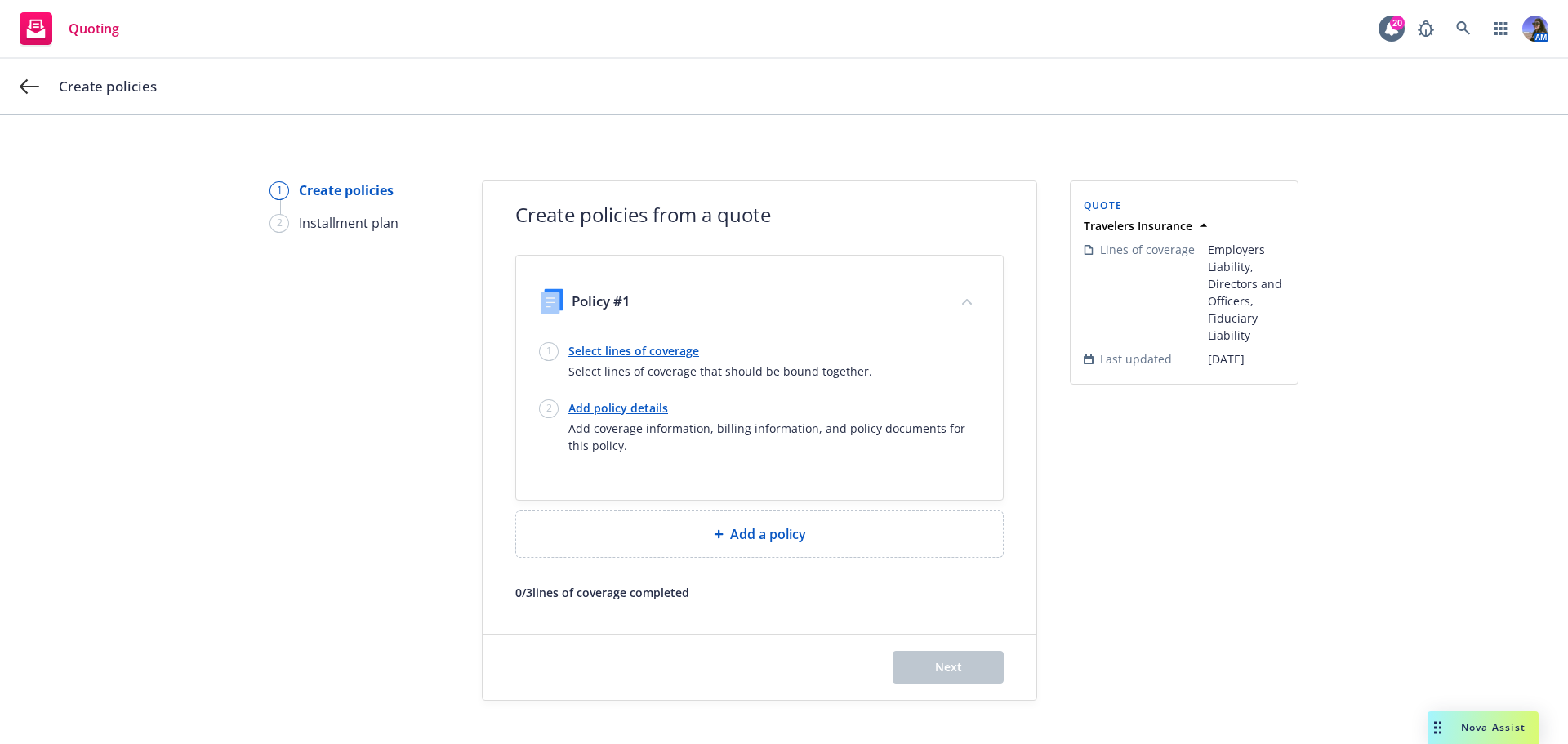
click at [594, 340] on div at bounding box center [760, 339] width 441 height 7
click at [591, 352] on link "Select lines of coverage" at bounding box center [720, 350] width 304 height 18
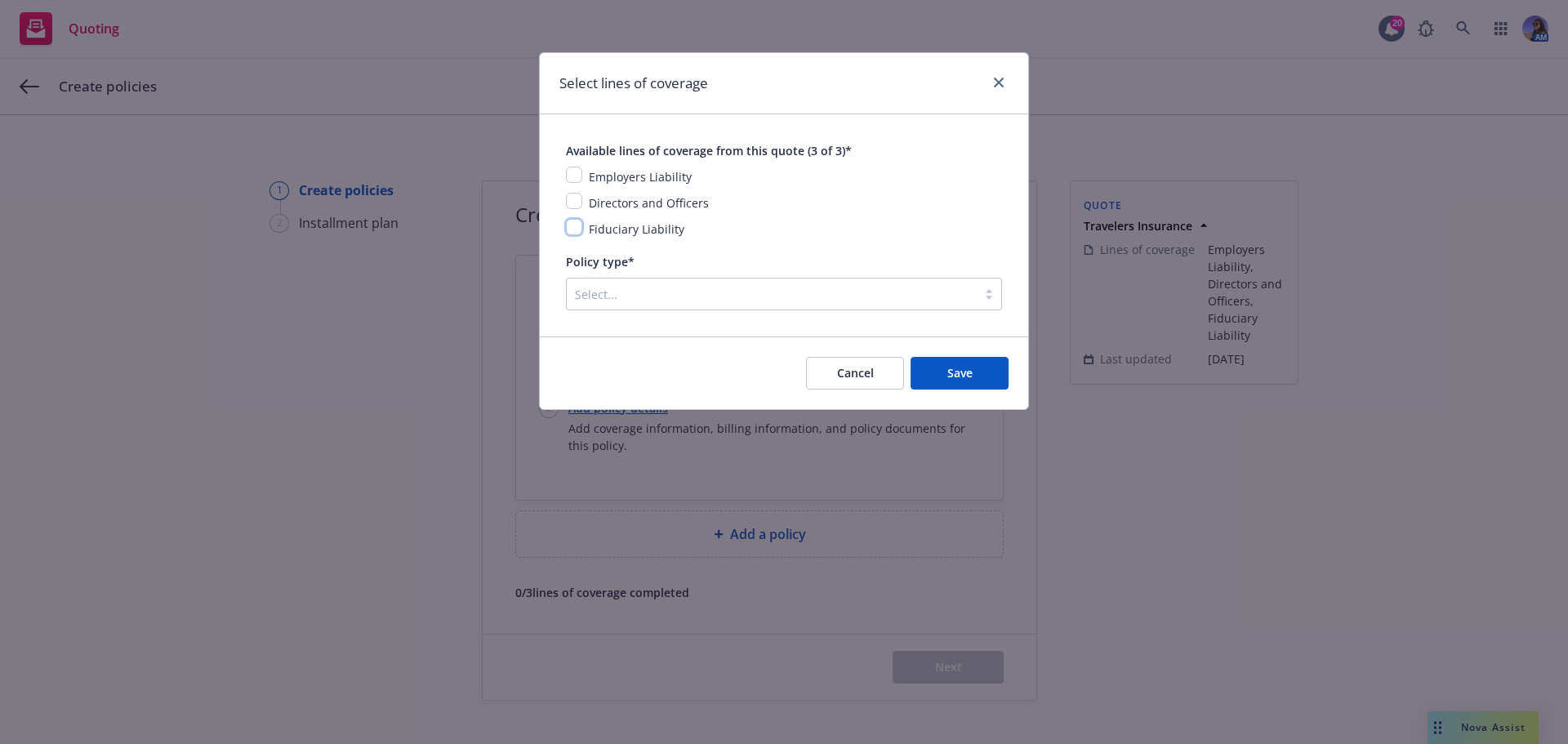
click at [573, 231] on input "checkbox" at bounding box center [574, 227] width 17 height 17
click at [572, 193] on input "checkbox" at bounding box center [574, 201] width 17 height 17
click at [572, 171] on input "checkbox" at bounding box center [574, 175] width 17 height 17
click at [640, 298] on div at bounding box center [771, 293] width 394 height 19
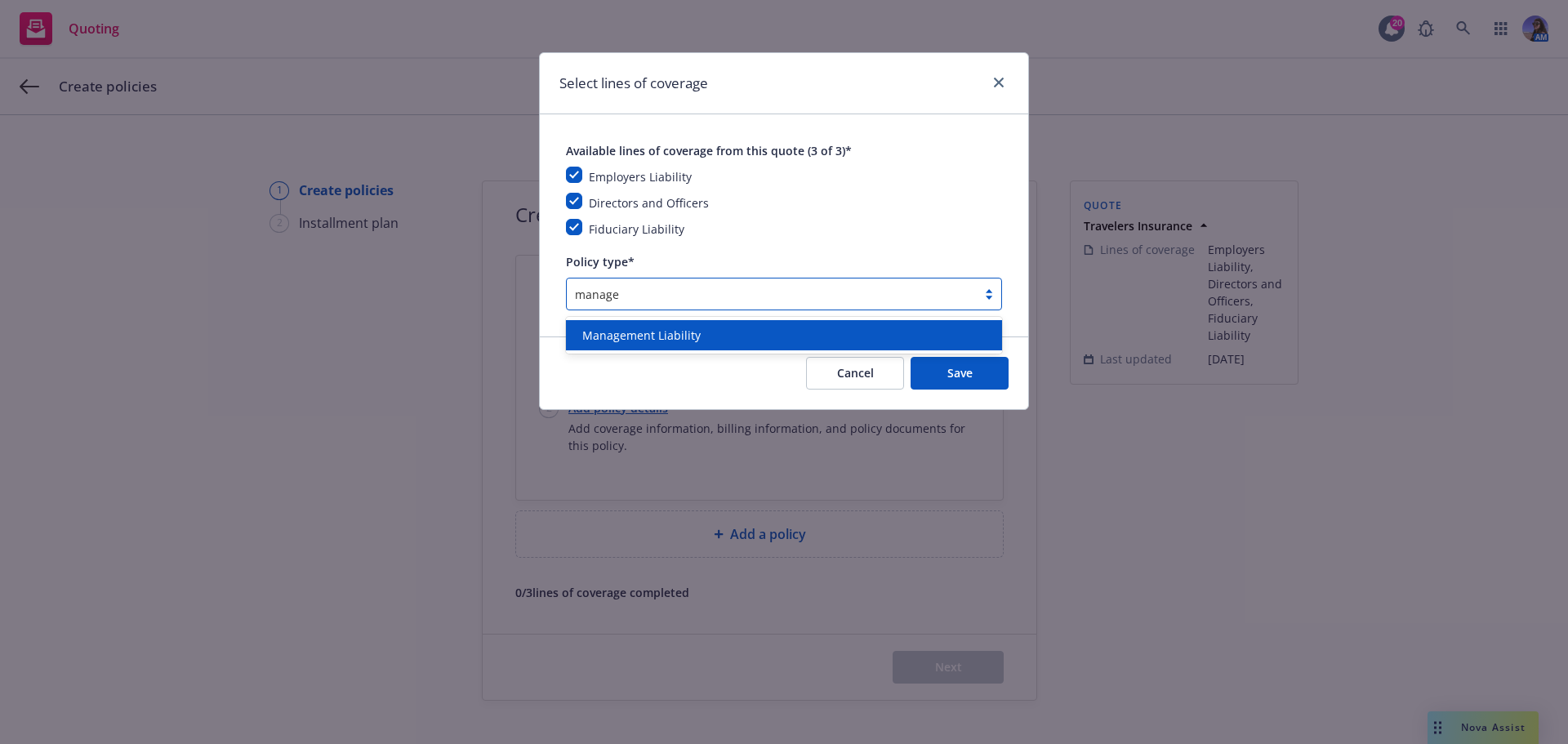
click at [644, 336] on span "Management Liability" at bounding box center [642, 335] width 119 height 18
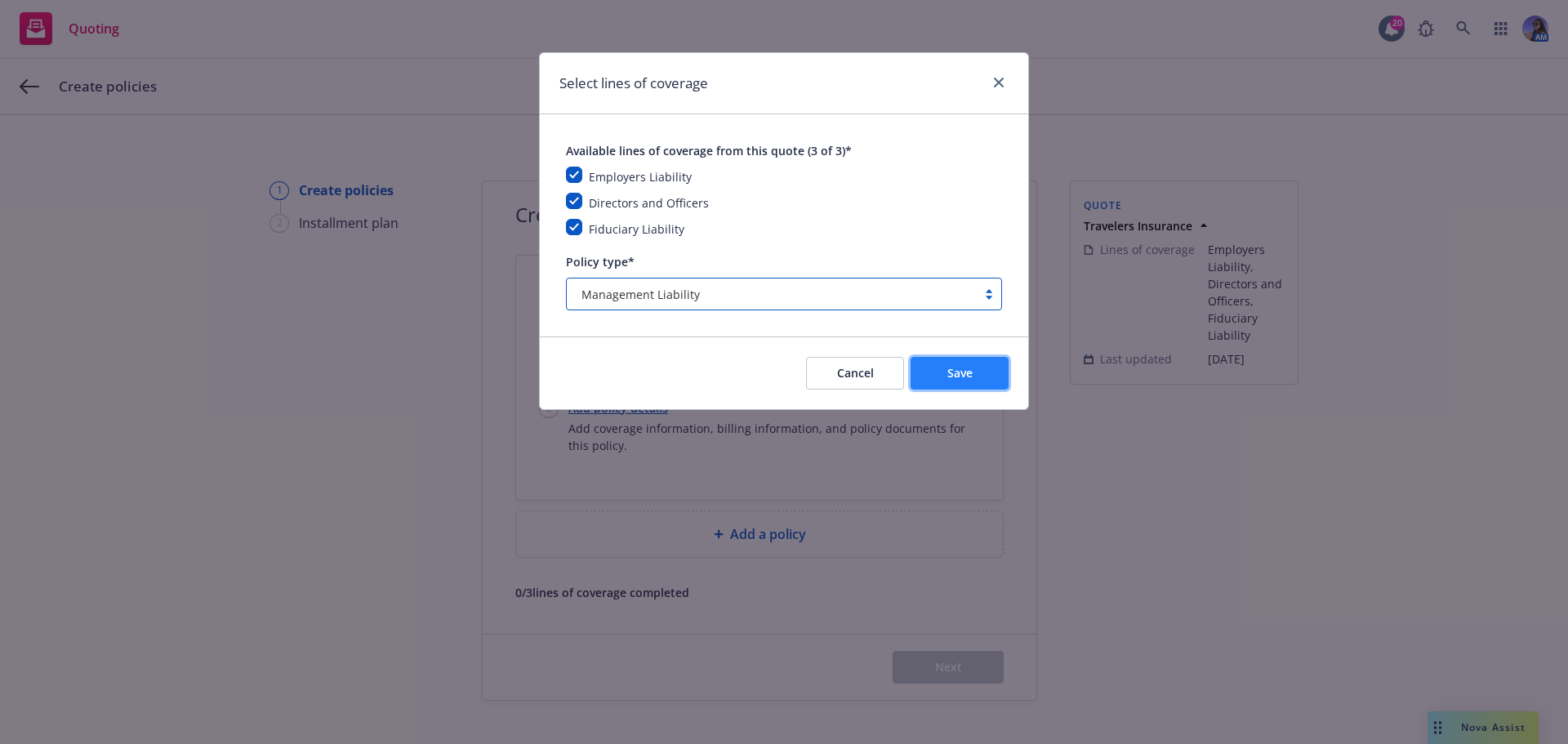
click at [973, 380] on button "Save" at bounding box center [960, 373] width 98 height 33
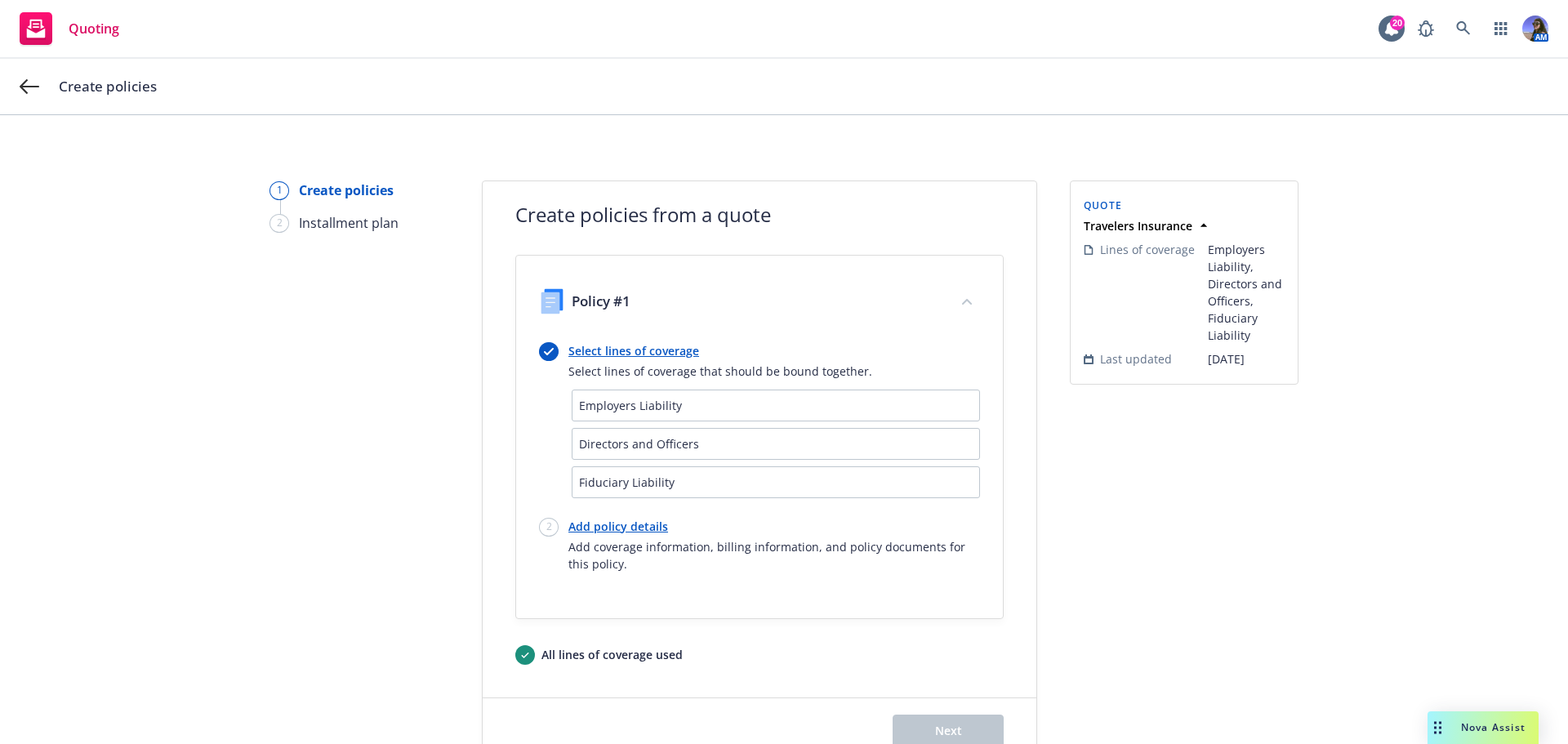
click at [607, 524] on link "Add policy details" at bounding box center [774, 527] width 411 height 18
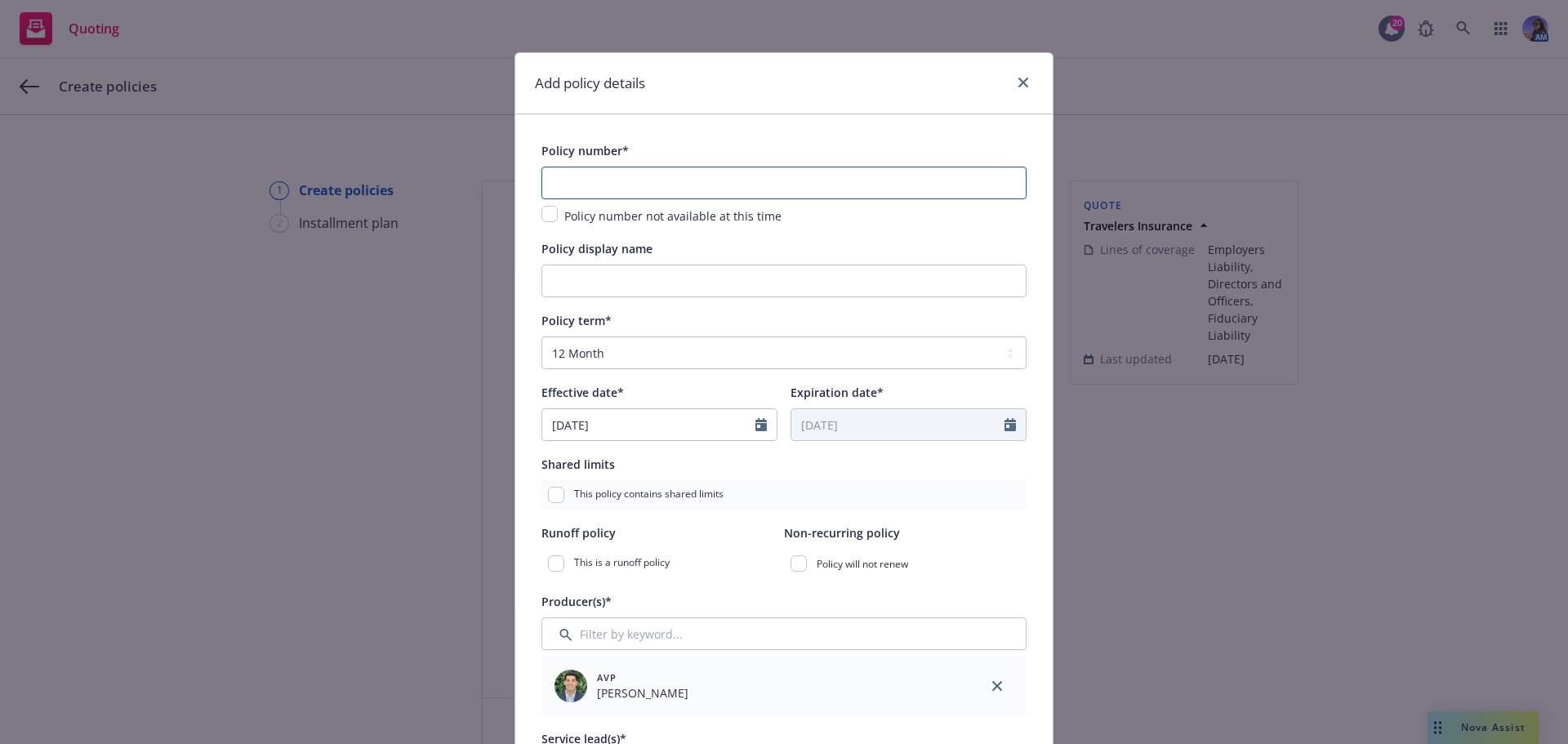
click at [590, 186] on input "text" at bounding box center [784, 182] width 485 height 33
paste input "108120100"
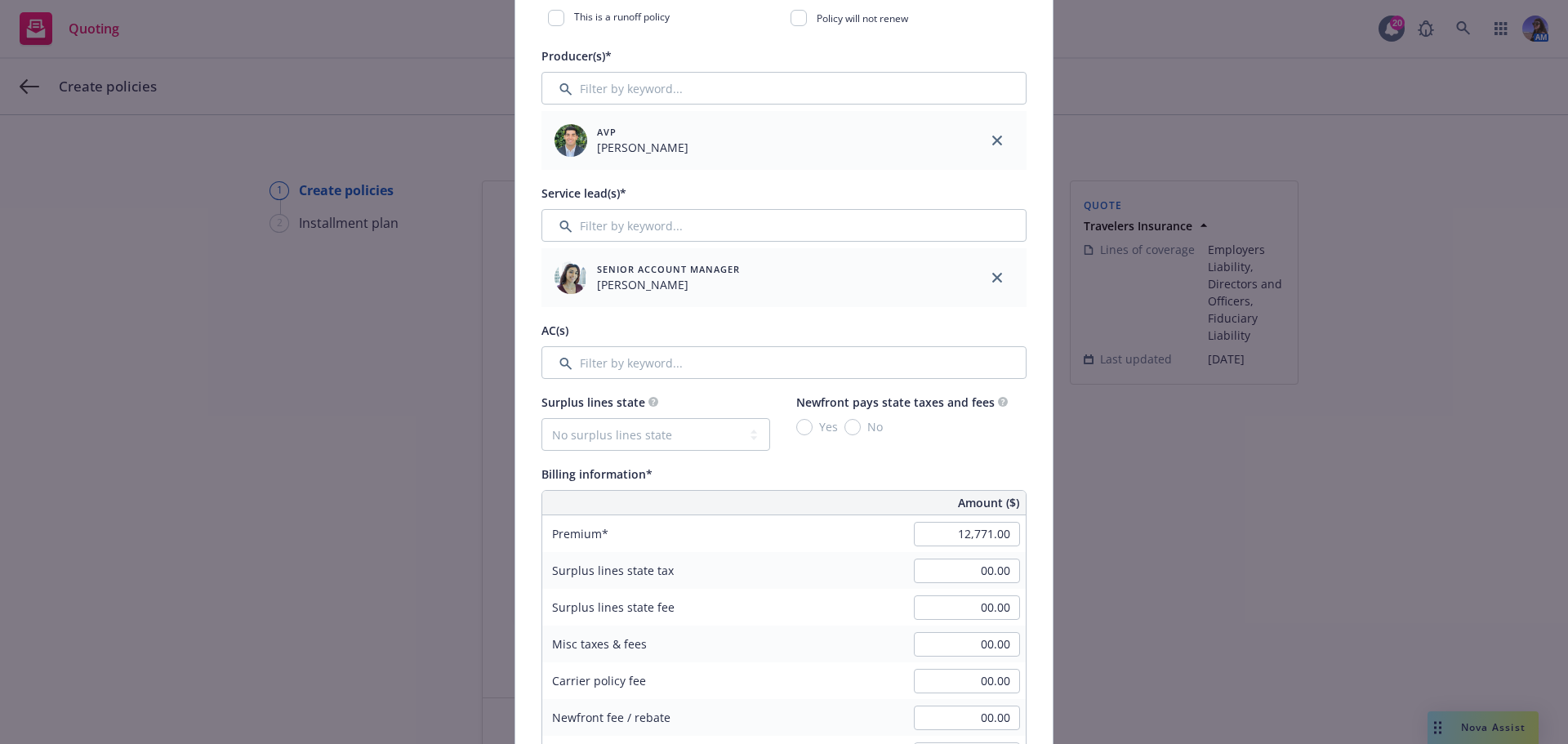
scroll to position [572, 0]
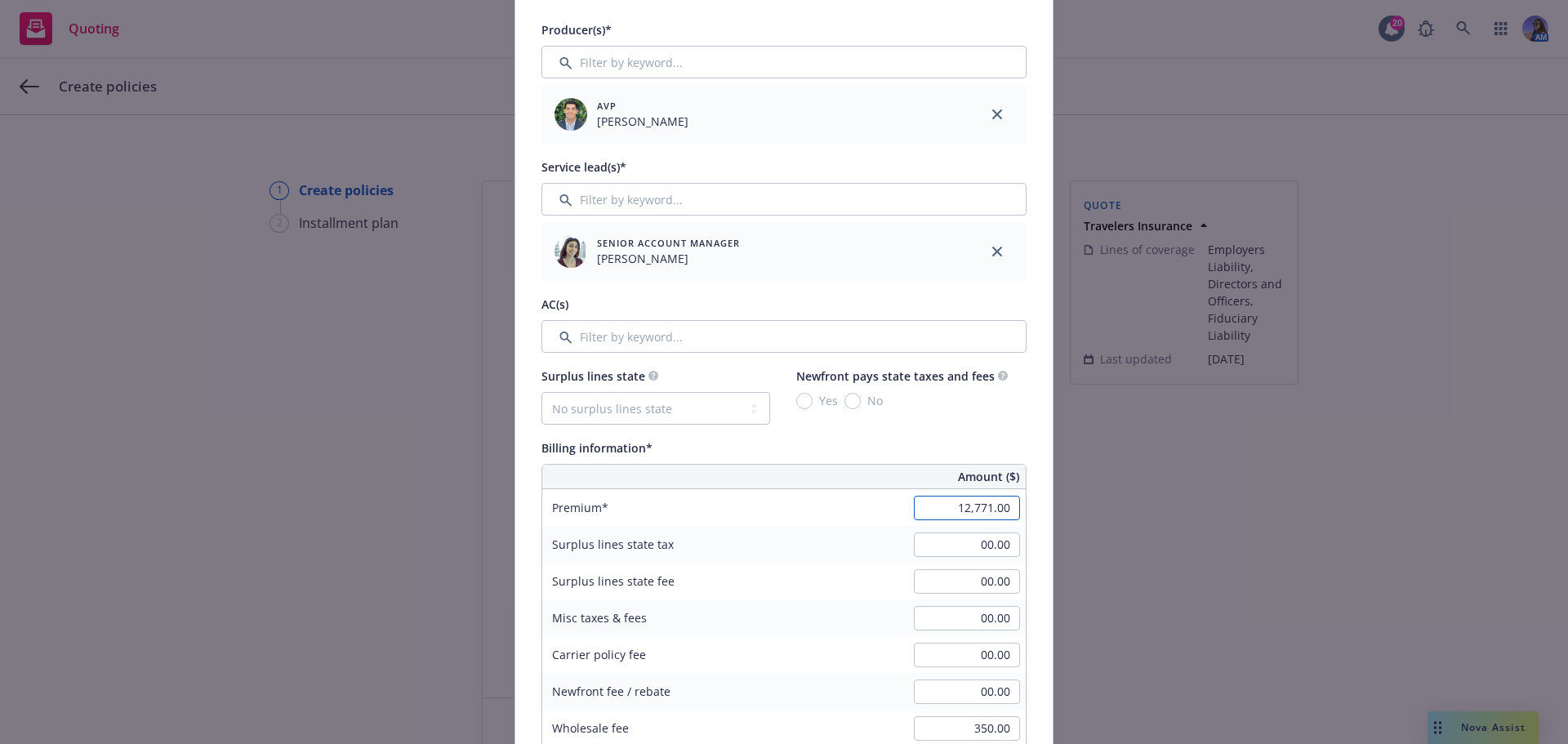
click at [929, 514] on input "12,771.00" at bounding box center [966, 507] width 106 height 24
click at [772, 602] on div "Misc taxes & fees" at bounding box center [664, 618] width 245 height 37
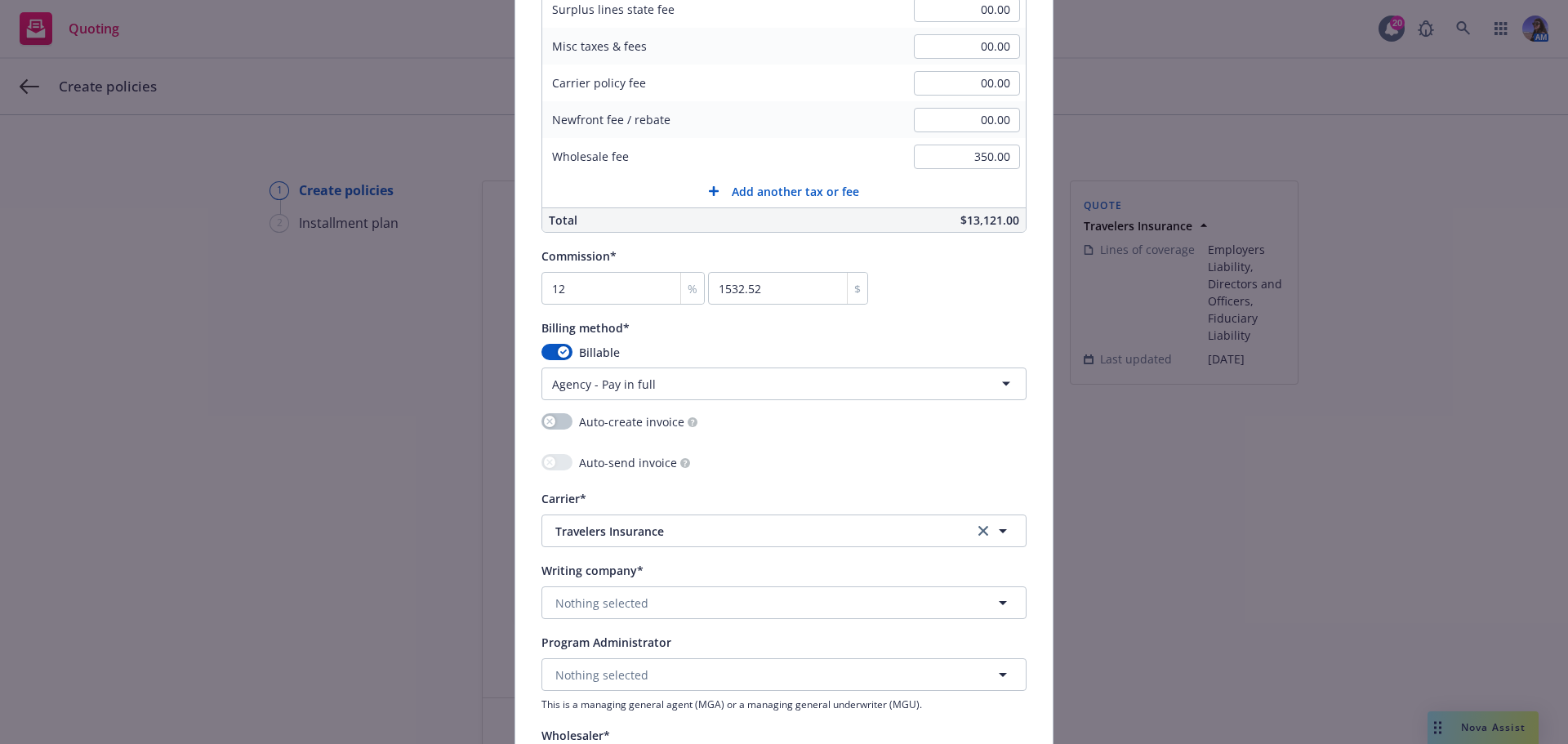
scroll to position [1307, 0]
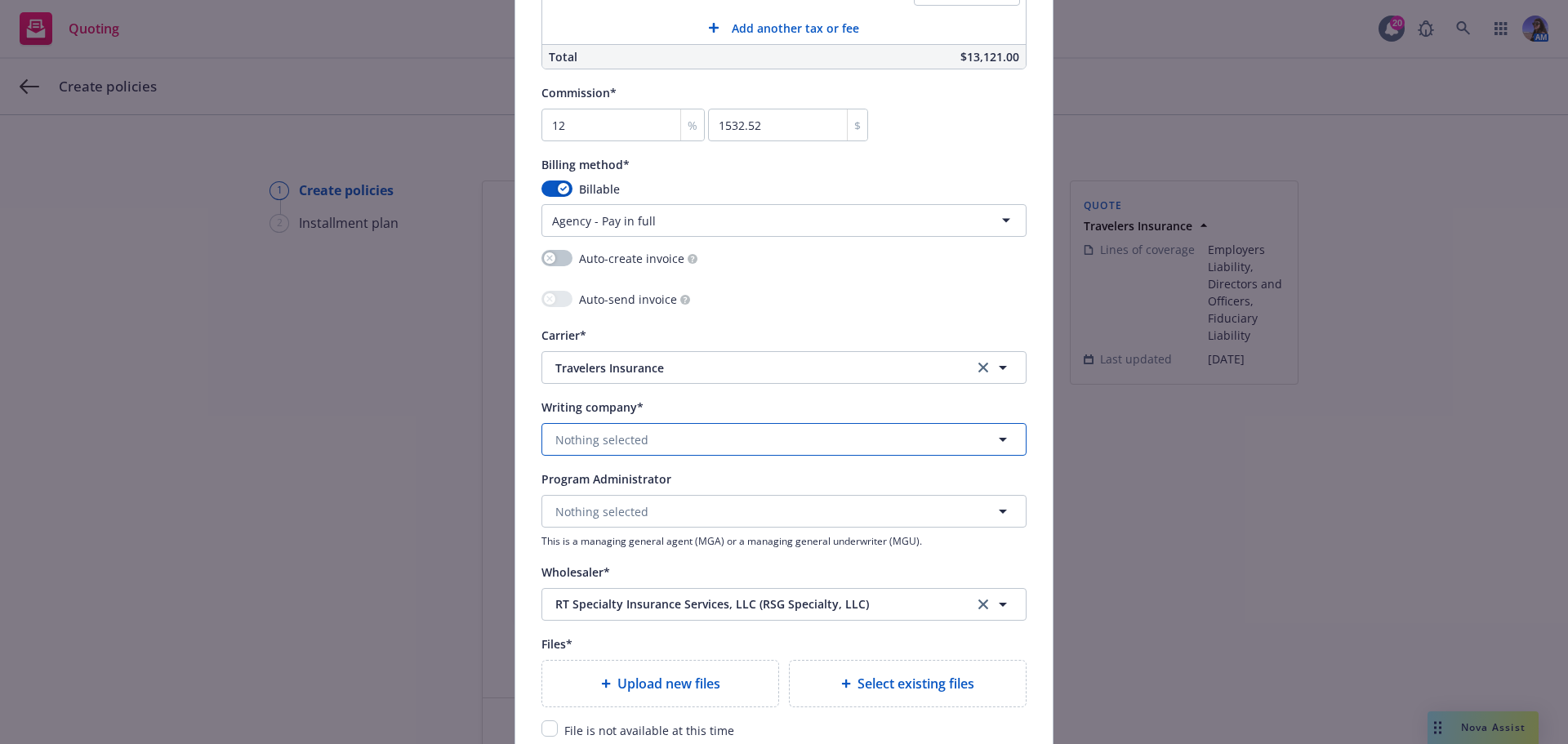
click at [687, 436] on button "Nothing selected" at bounding box center [784, 439] width 485 height 33
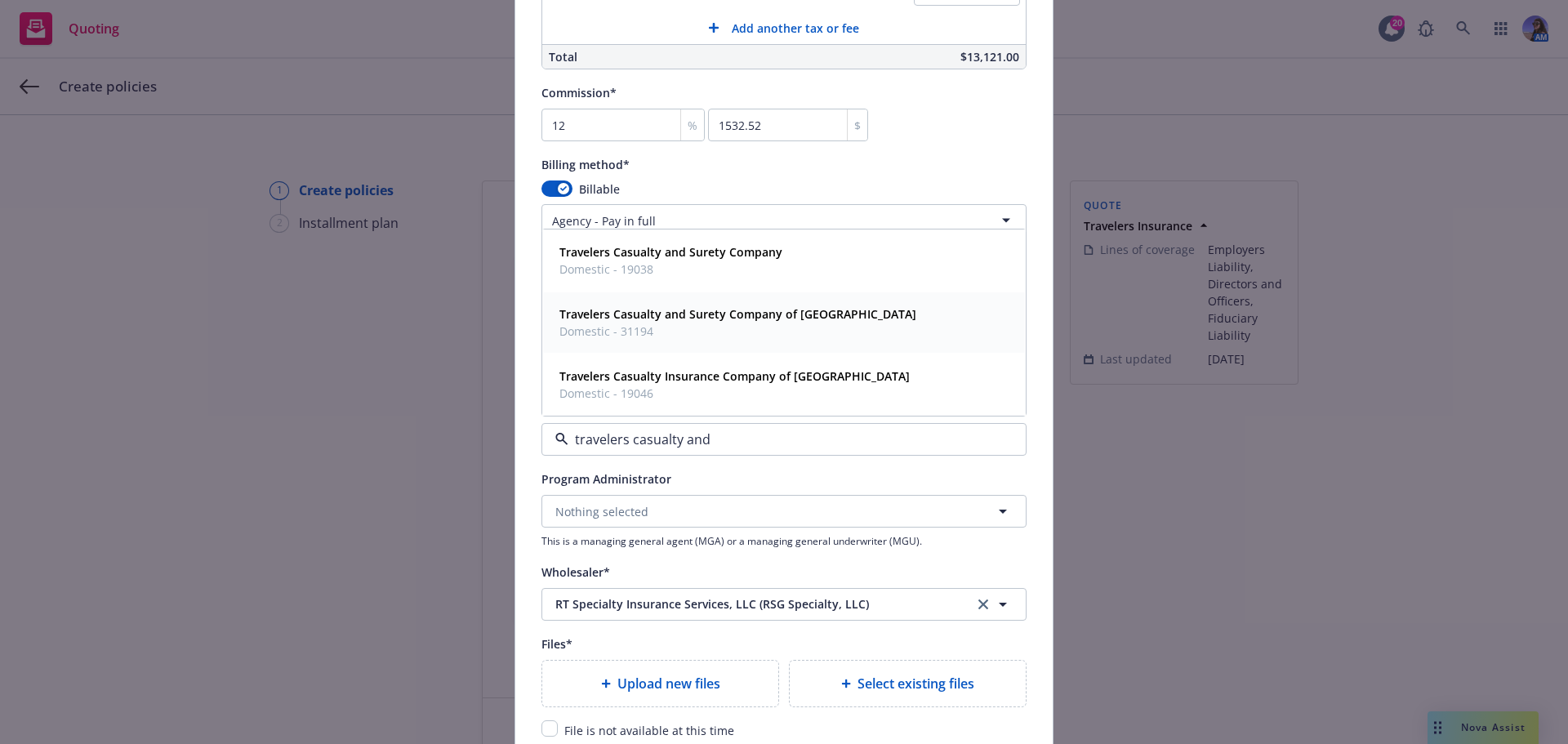
click at [731, 314] on strong "Travelers Casualty and Surety Company of [GEOGRAPHIC_DATA]" at bounding box center [737, 313] width 357 height 16
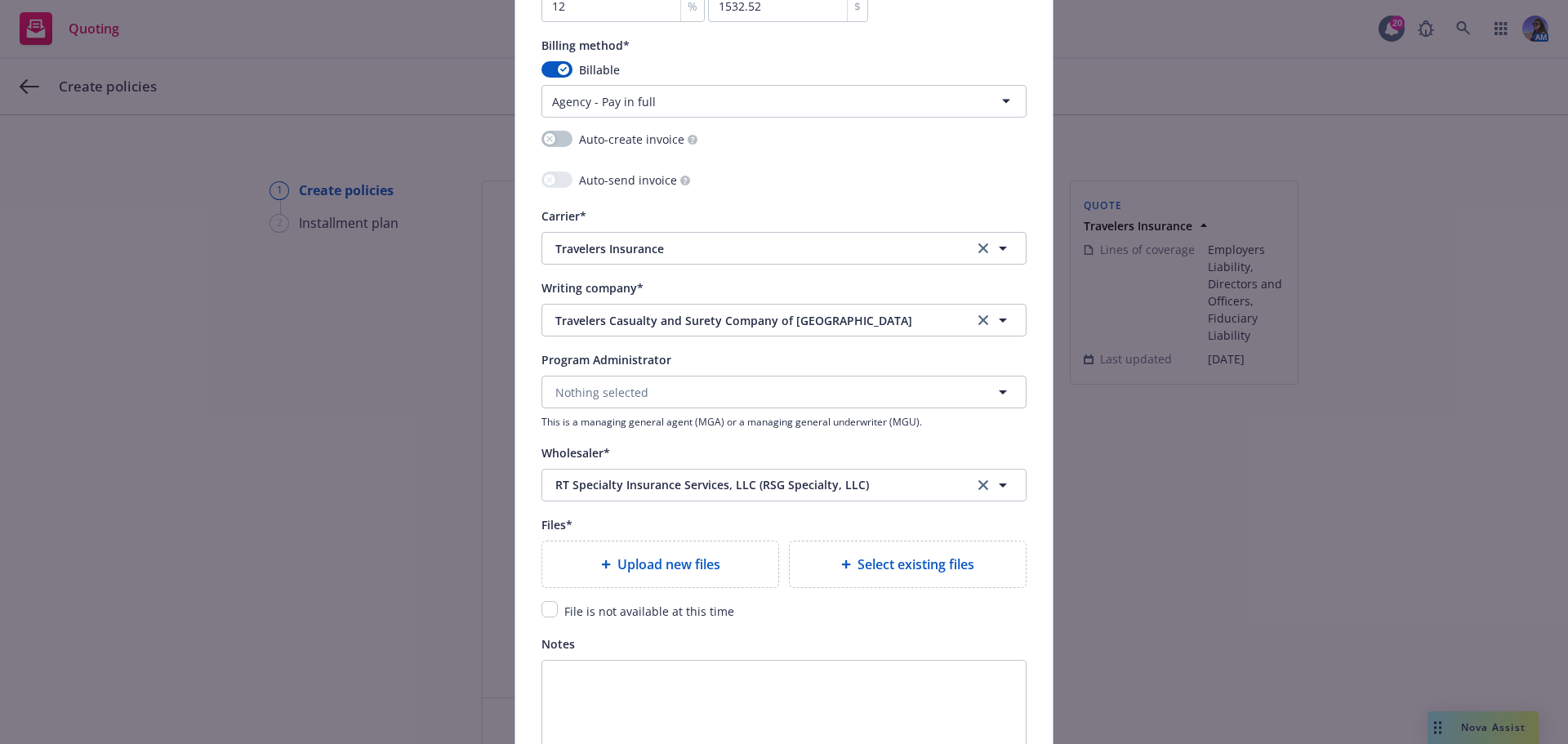
scroll to position [1617, 0]
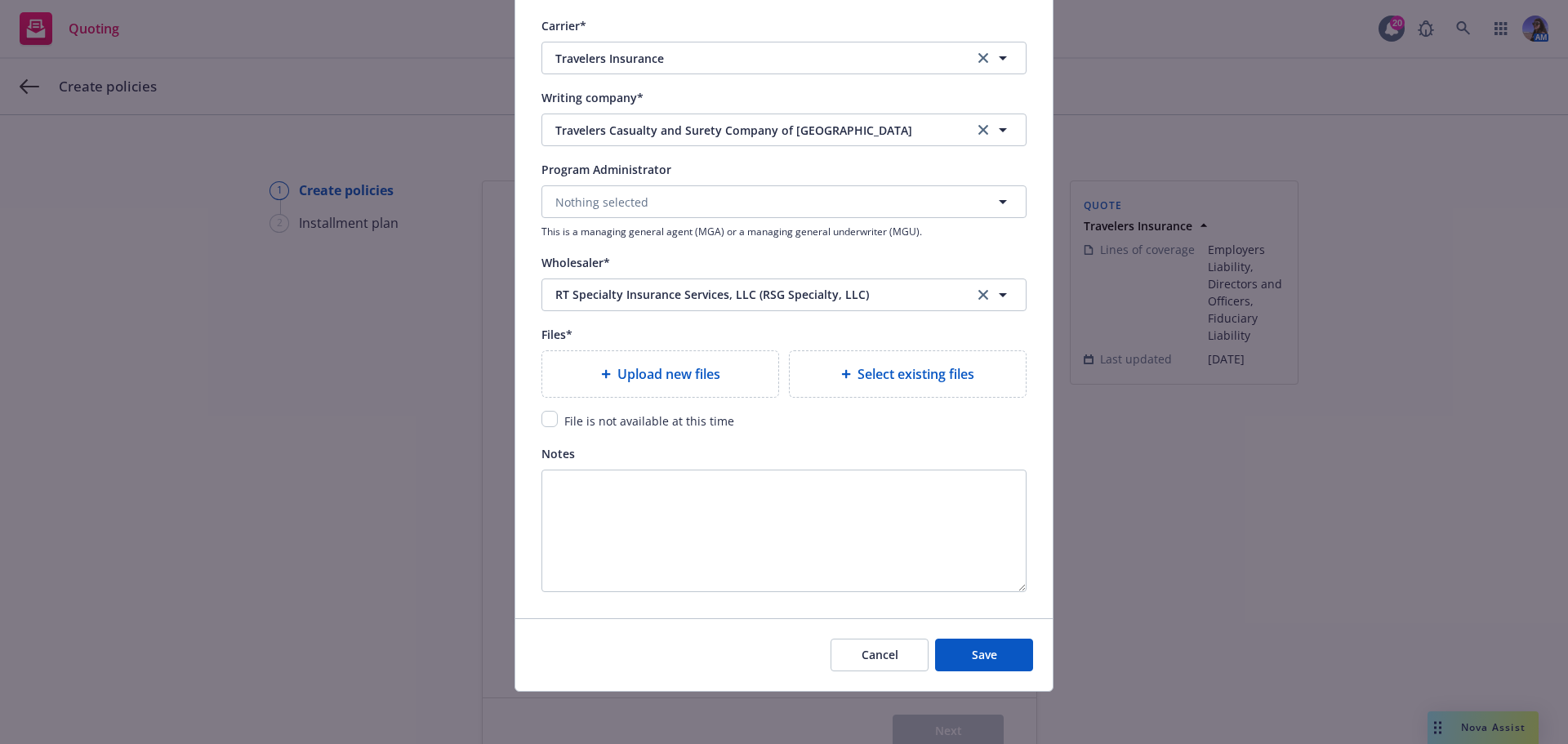
click at [674, 376] on span "Upload new files" at bounding box center [669, 374] width 103 height 19
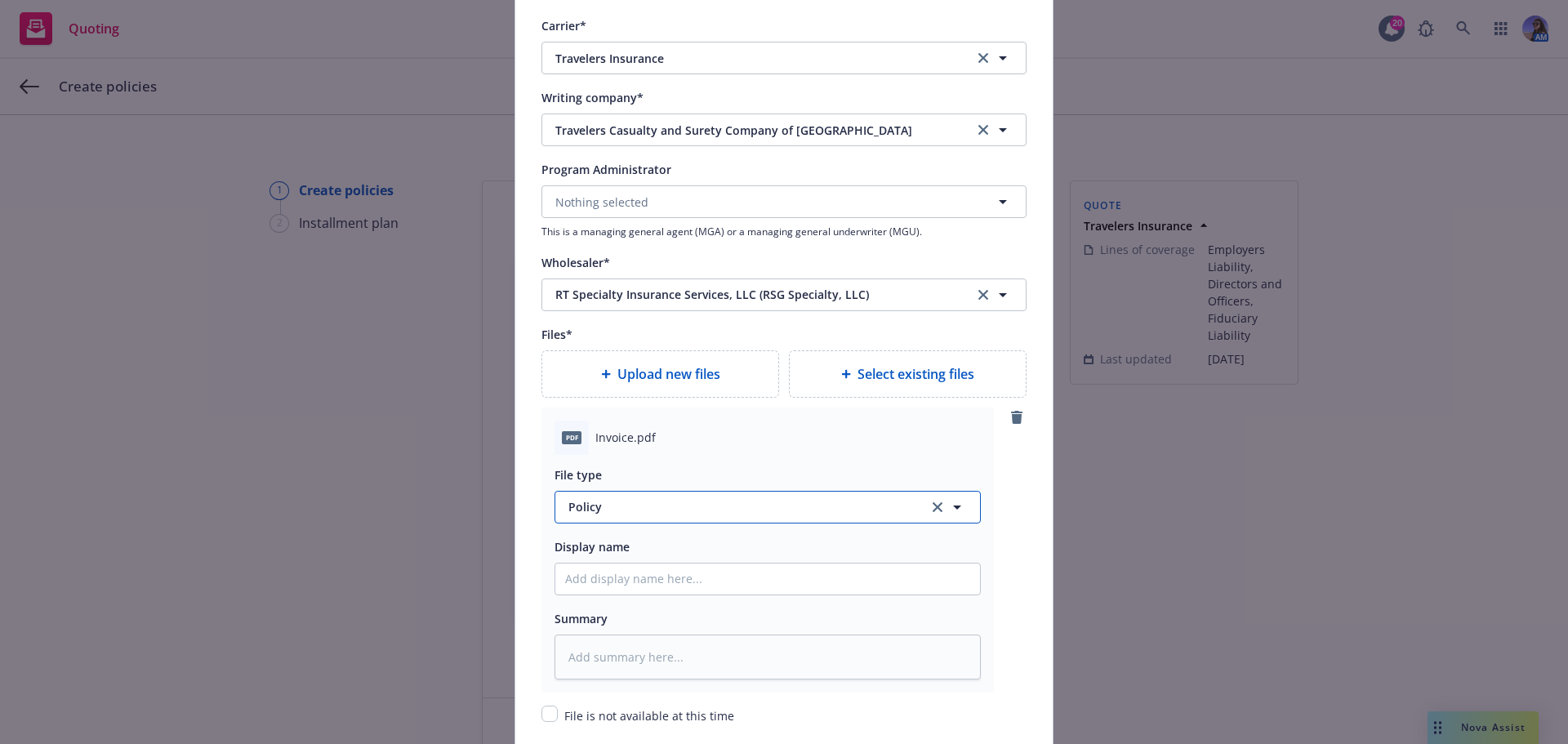
click at [599, 511] on span "Policy" at bounding box center [739, 507] width 341 height 18
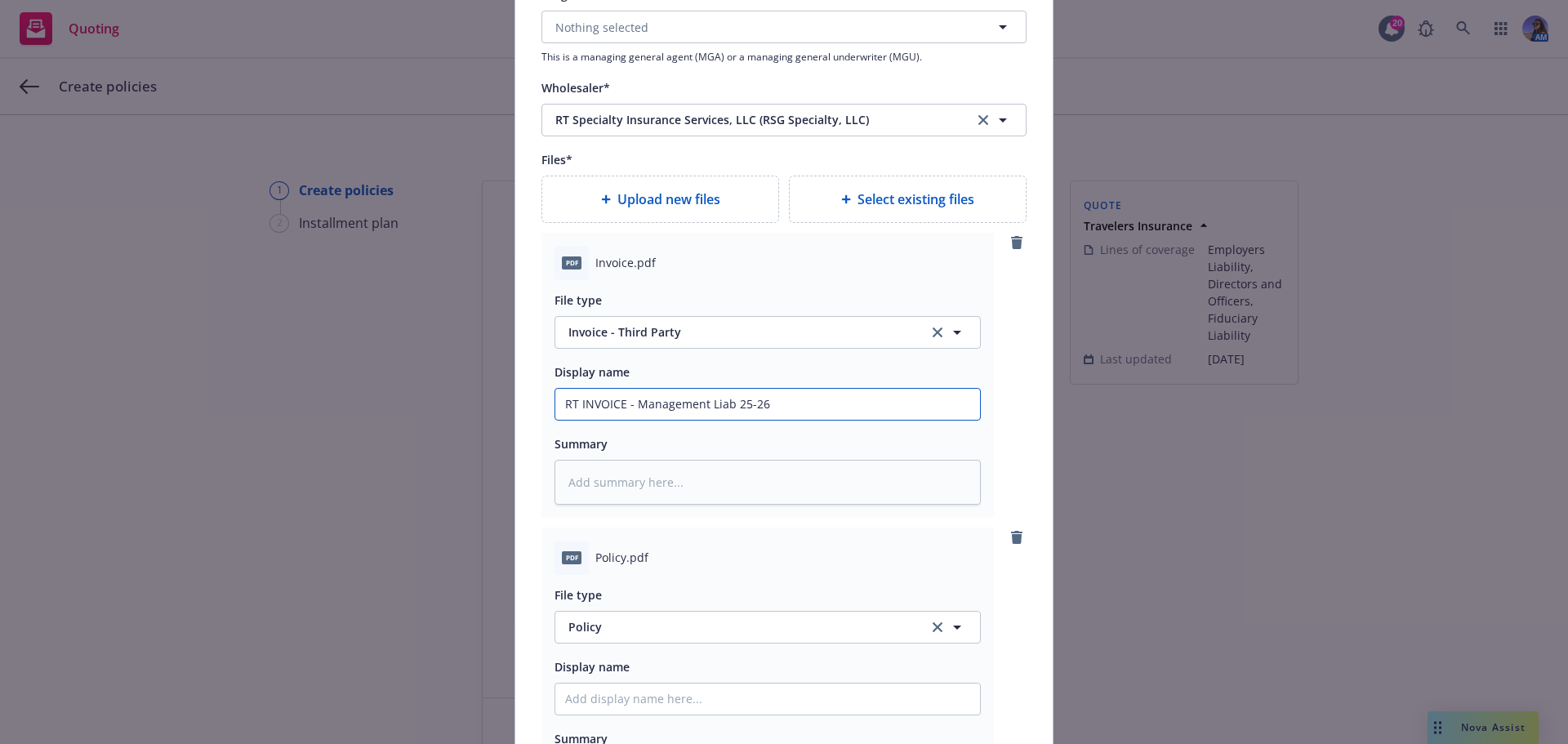
scroll to position [2025, 0]
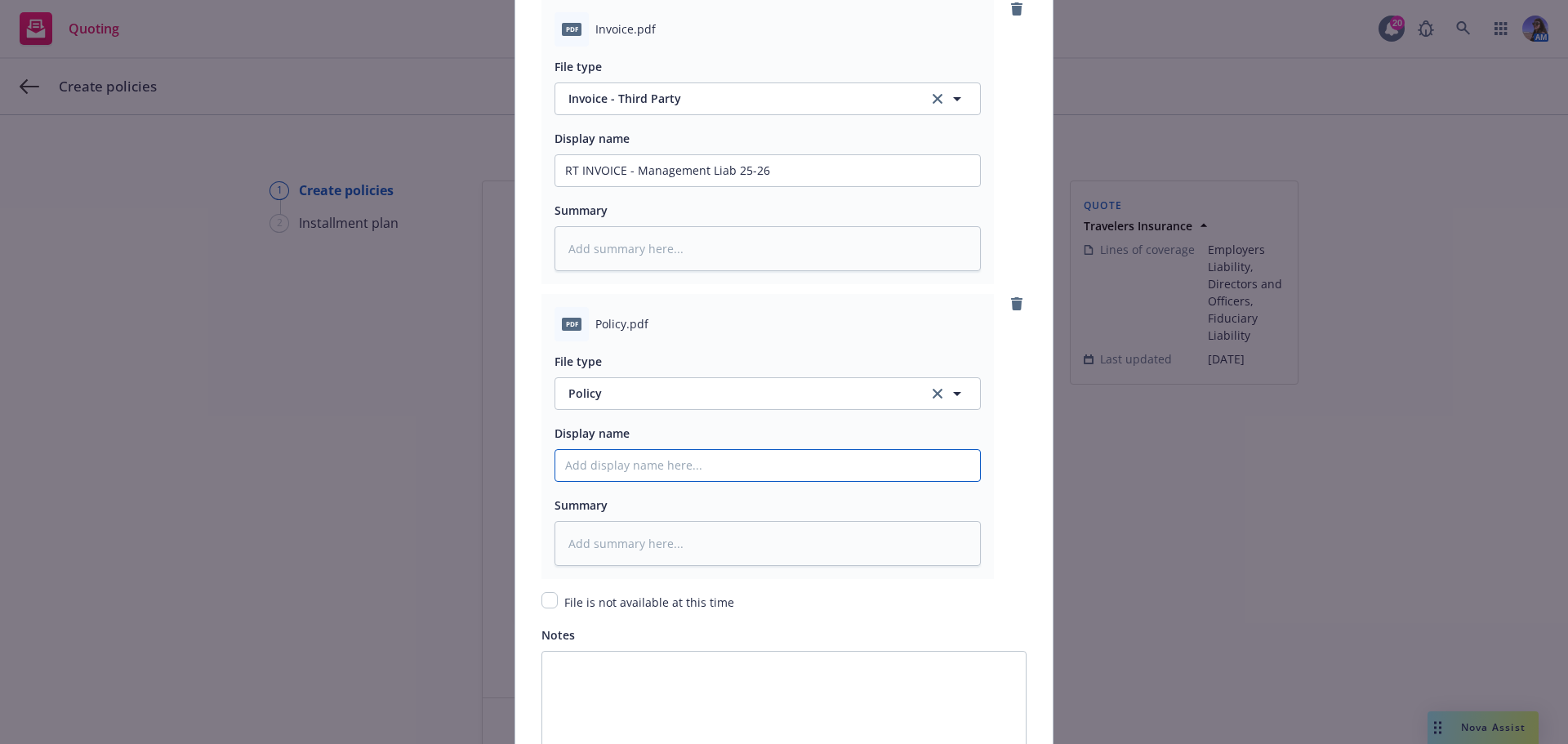
click at [643, 471] on input "Policy display name" at bounding box center [767, 465] width 425 height 31
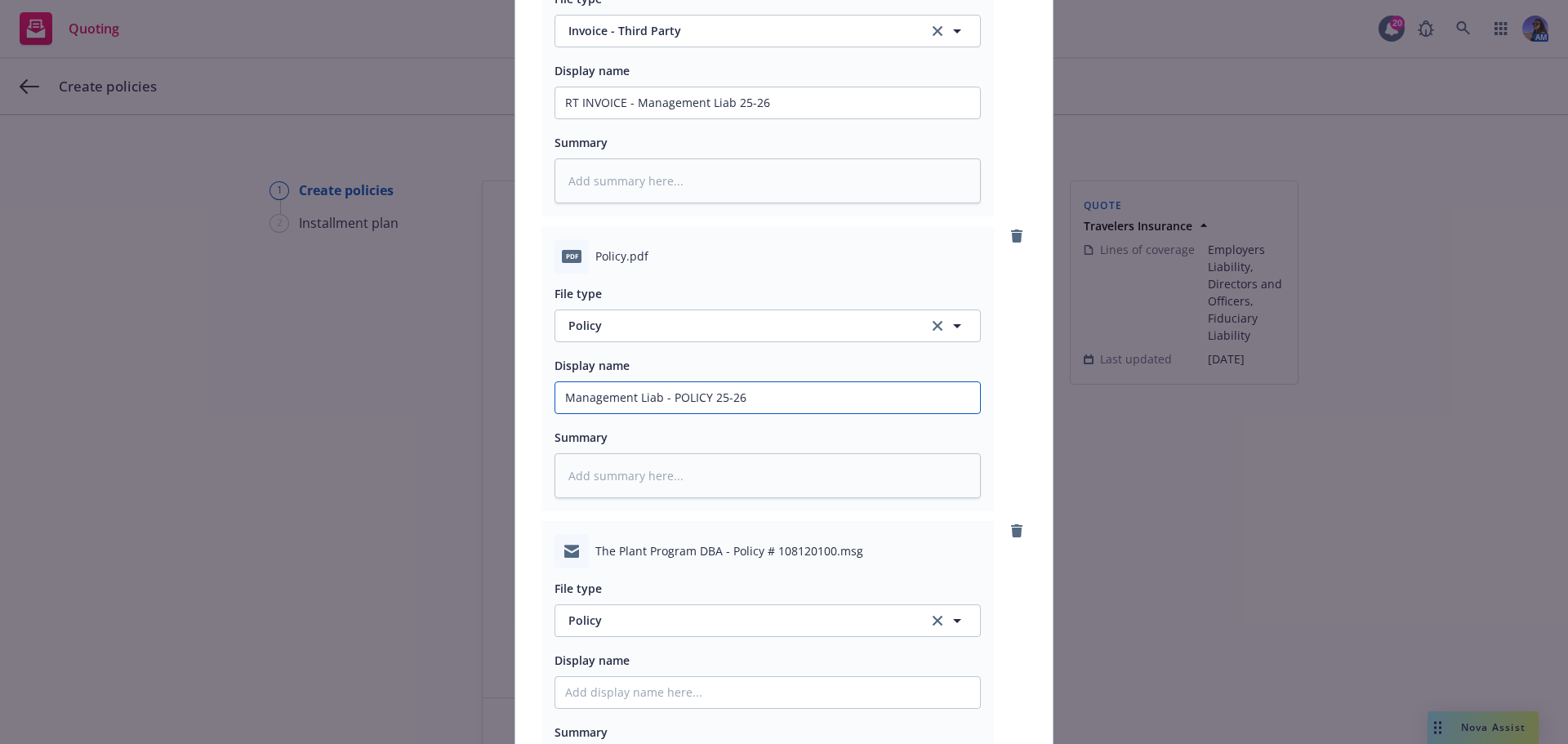
scroll to position [2338, 0]
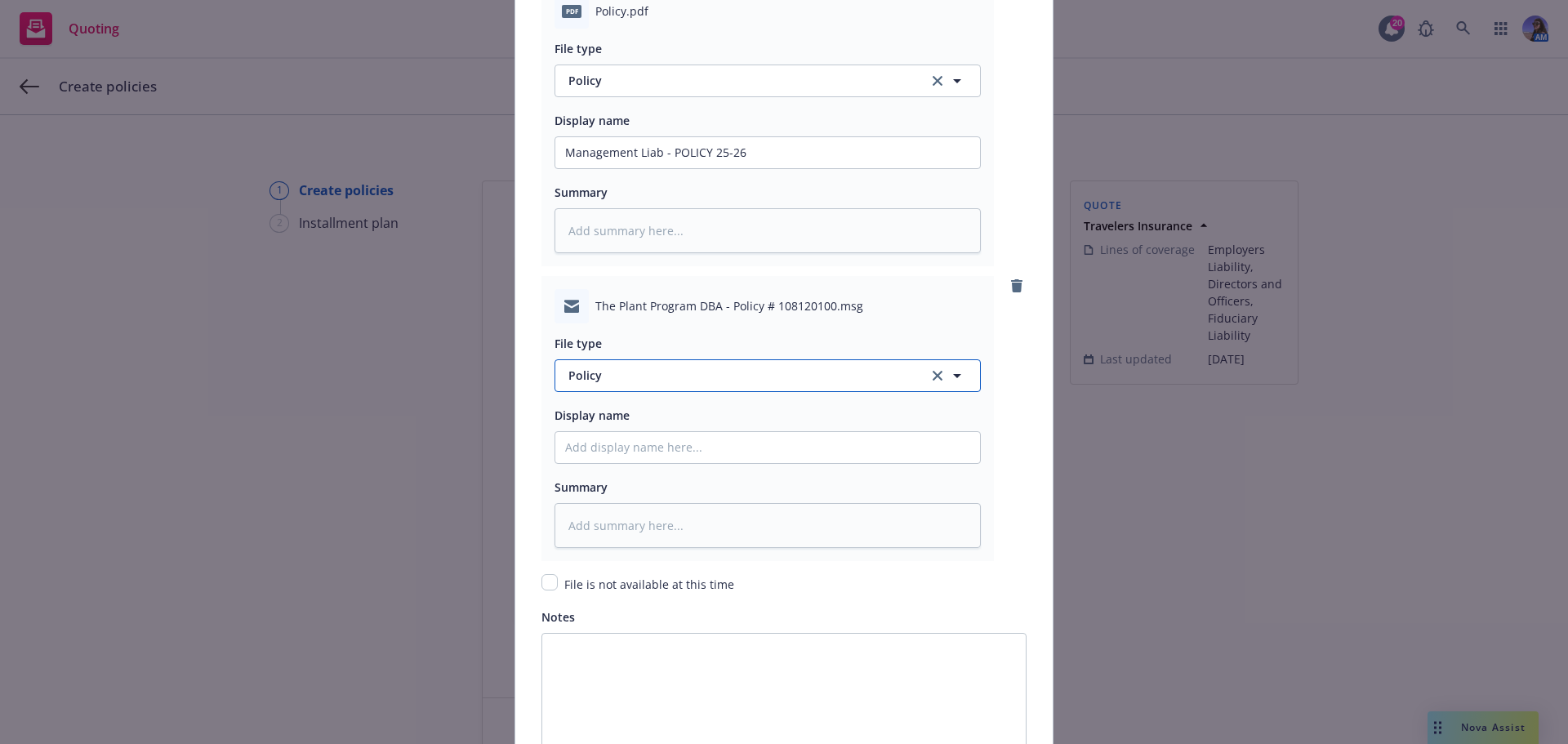
click at [615, 383] on span "Policy" at bounding box center [739, 375] width 341 height 18
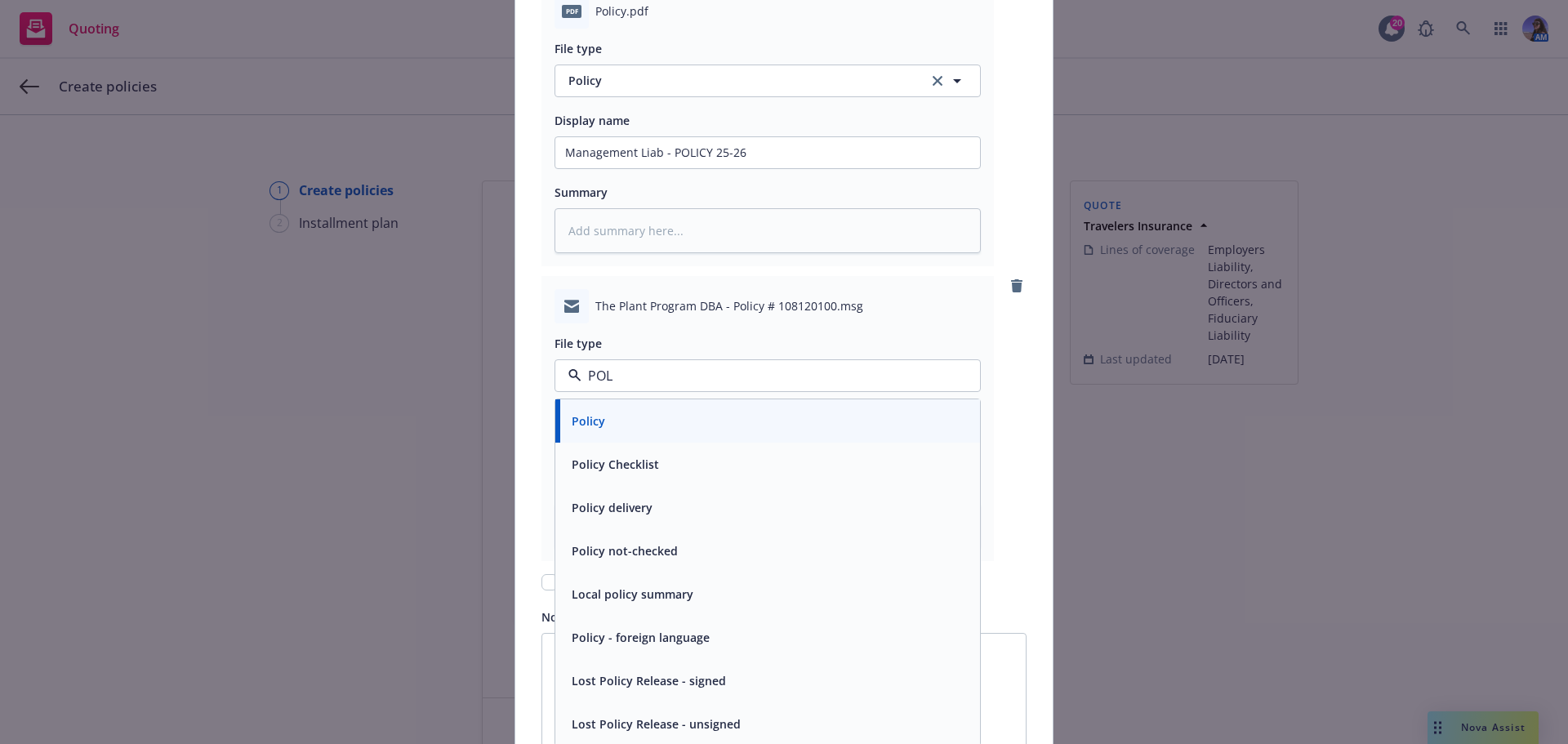
click at [605, 502] on span "Policy delivery" at bounding box center [612, 507] width 81 height 18
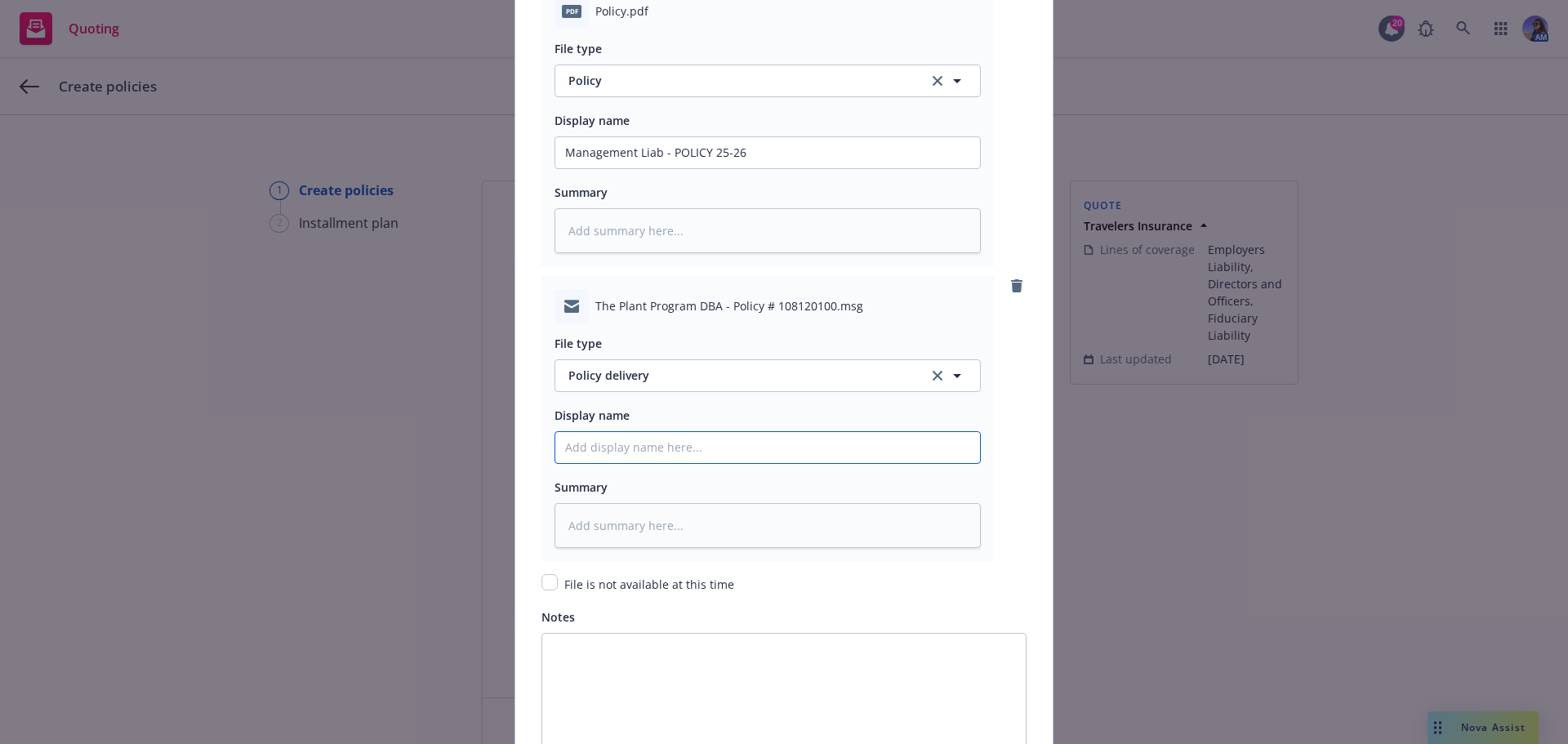
click at [602, 450] on input "Policy display name" at bounding box center [767, 447] width 425 height 31
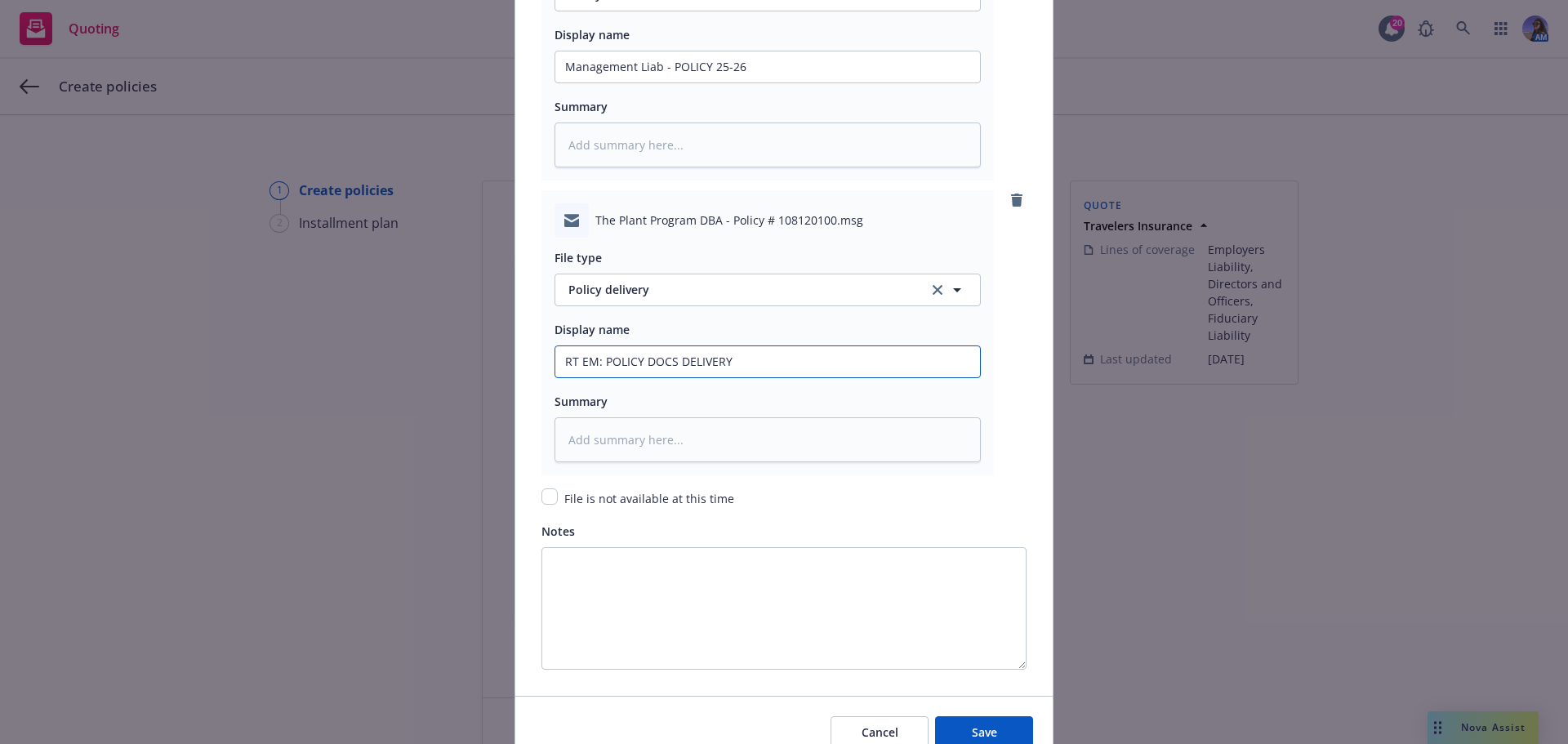
scroll to position [2501, 0]
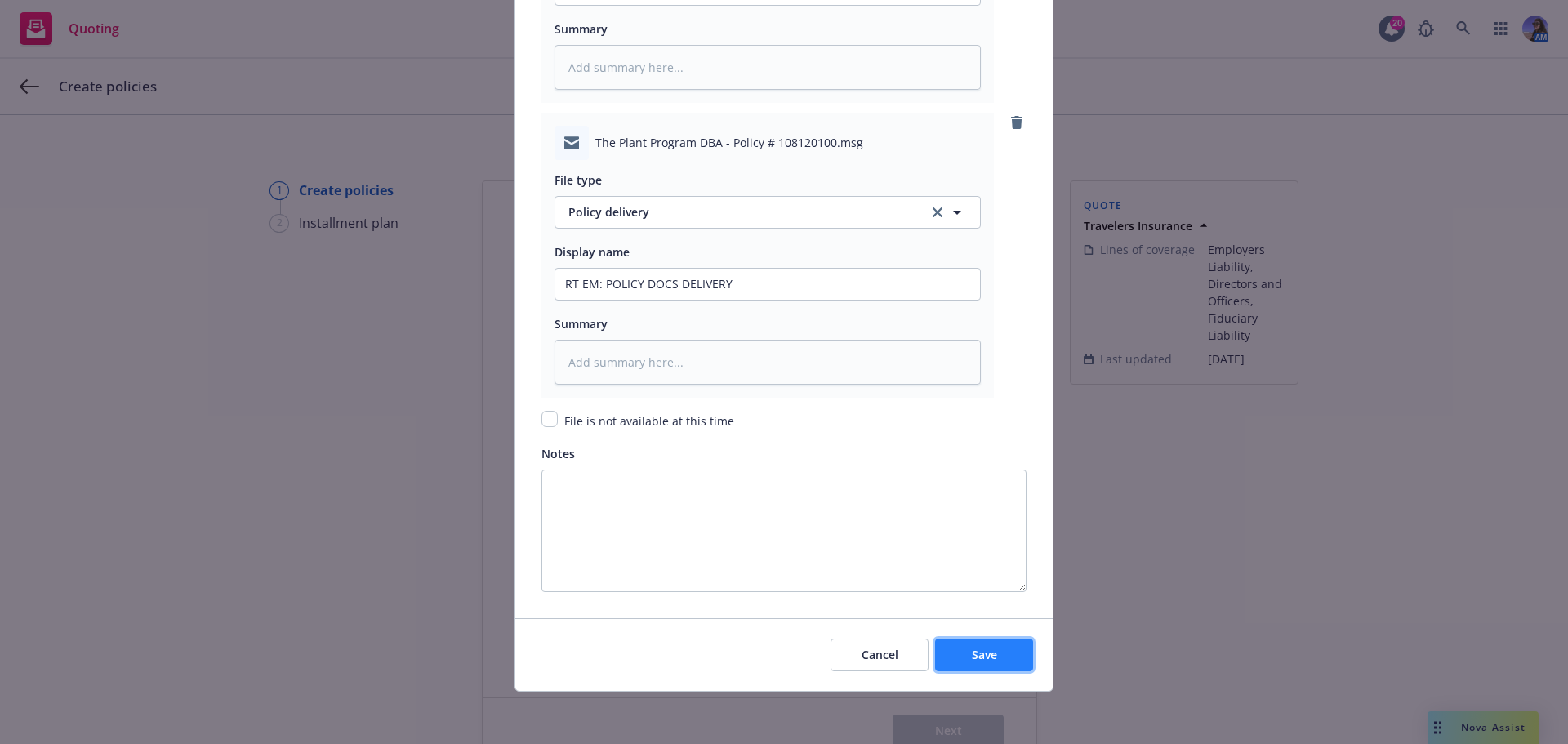
click at [1005, 661] on button "Save" at bounding box center [984, 655] width 98 height 33
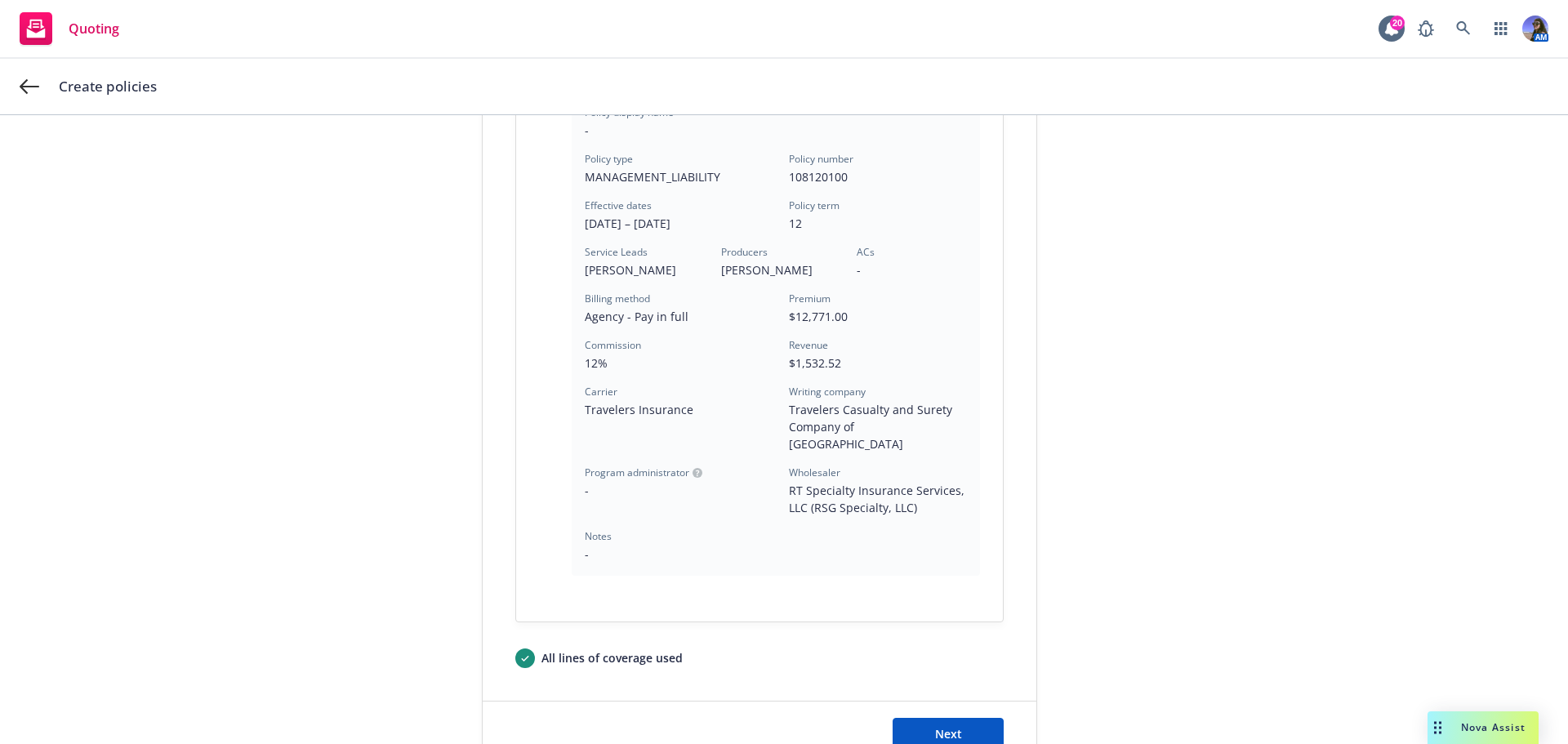
scroll to position [562, 0]
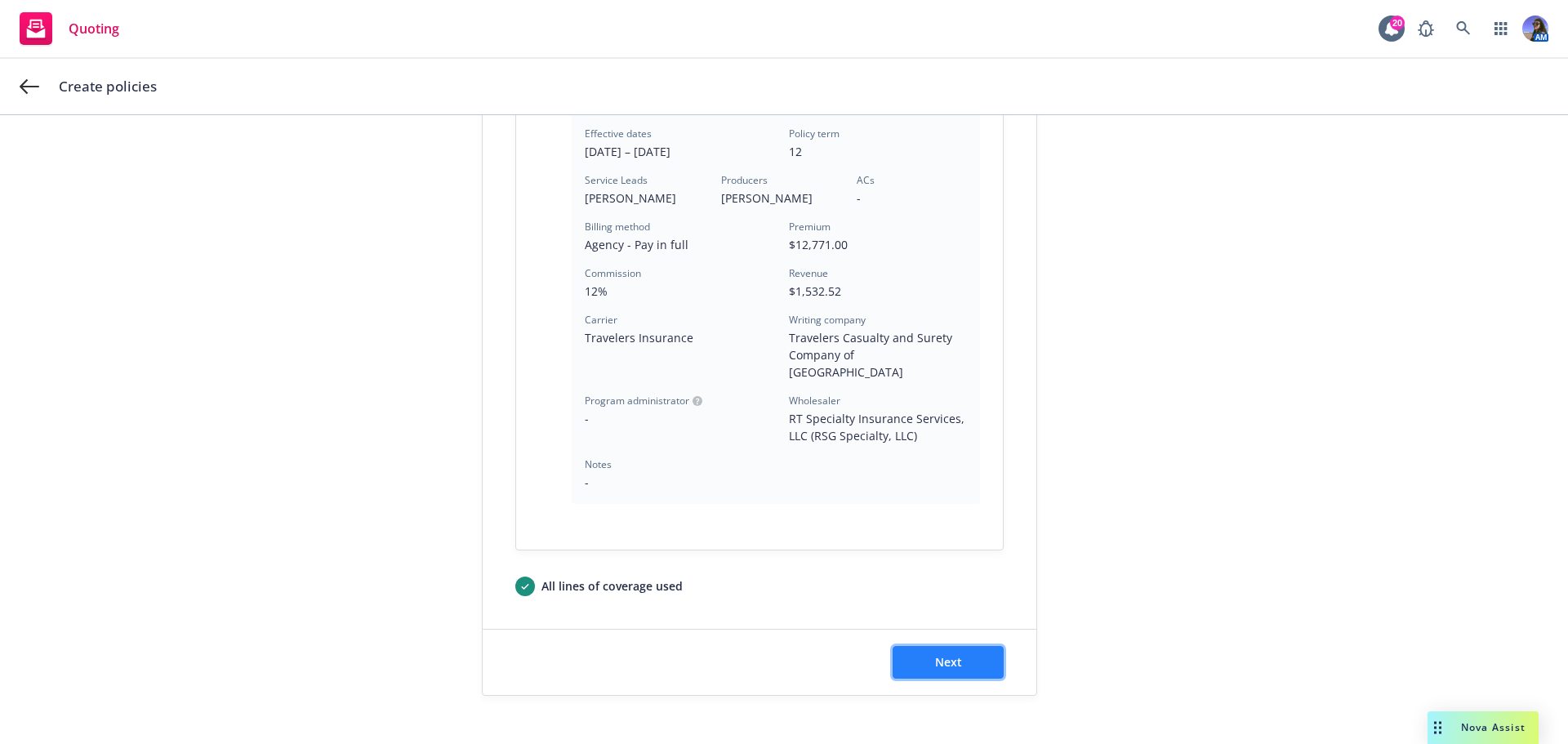
click at [920, 646] on button "Next" at bounding box center [948, 662] width 111 height 33
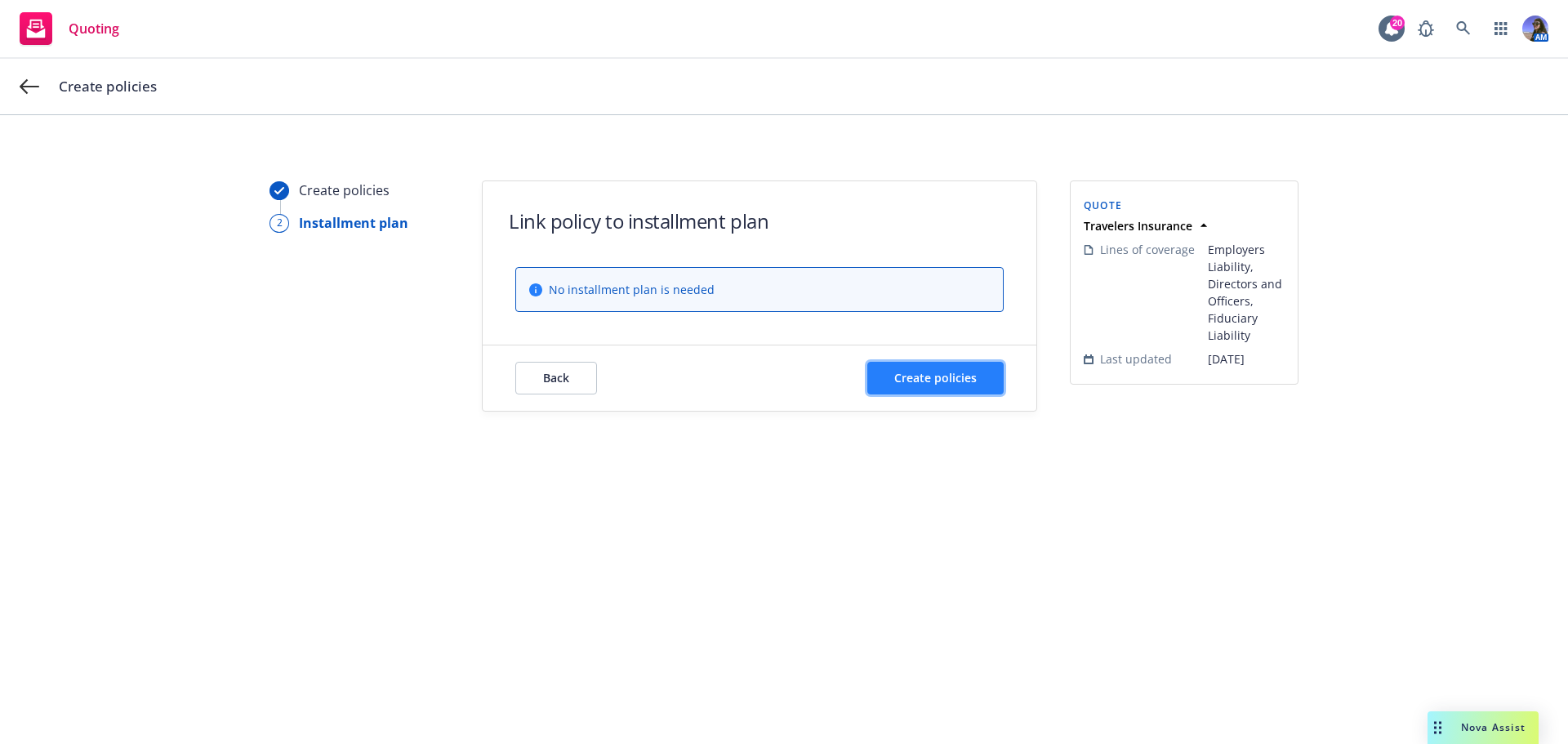
click at [939, 374] on span "Create policies" at bounding box center [935, 378] width 83 height 16
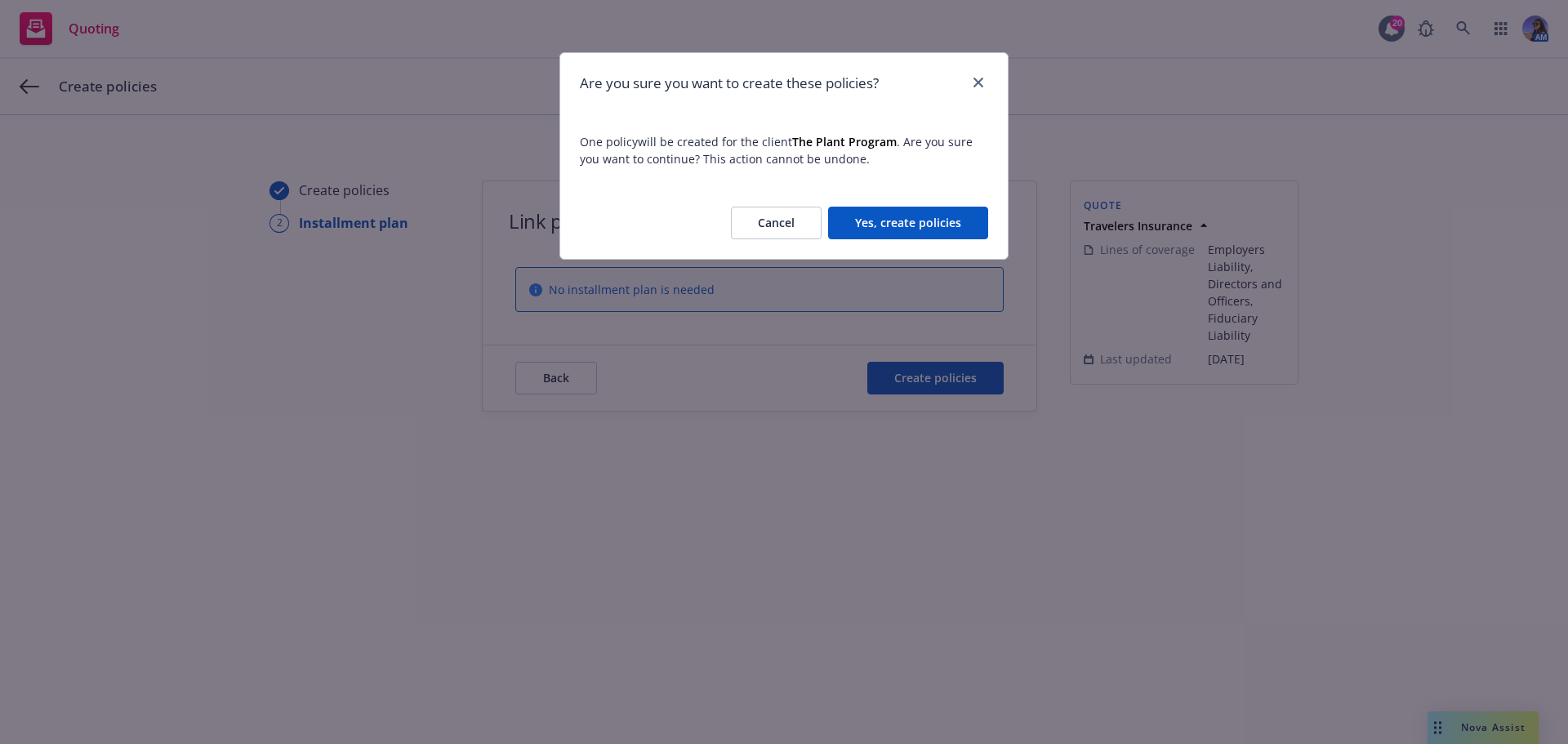
click at [888, 215] on button "Yes, create policies" at bounding box center [909, 222] width 160 height 33
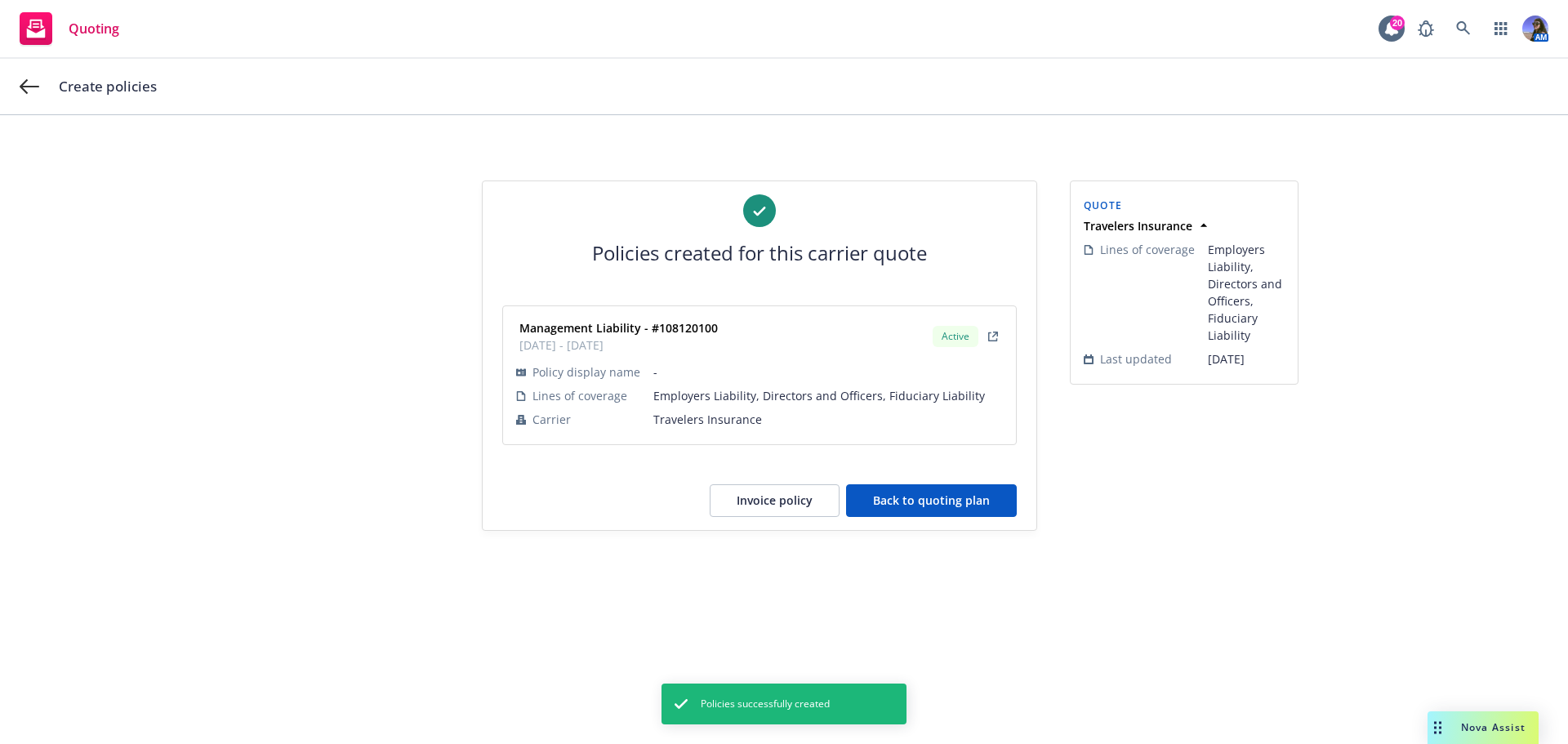
click at [914, 506] on button "Back to quoting plan" at bounding box center [931, 500] width 171 height 33
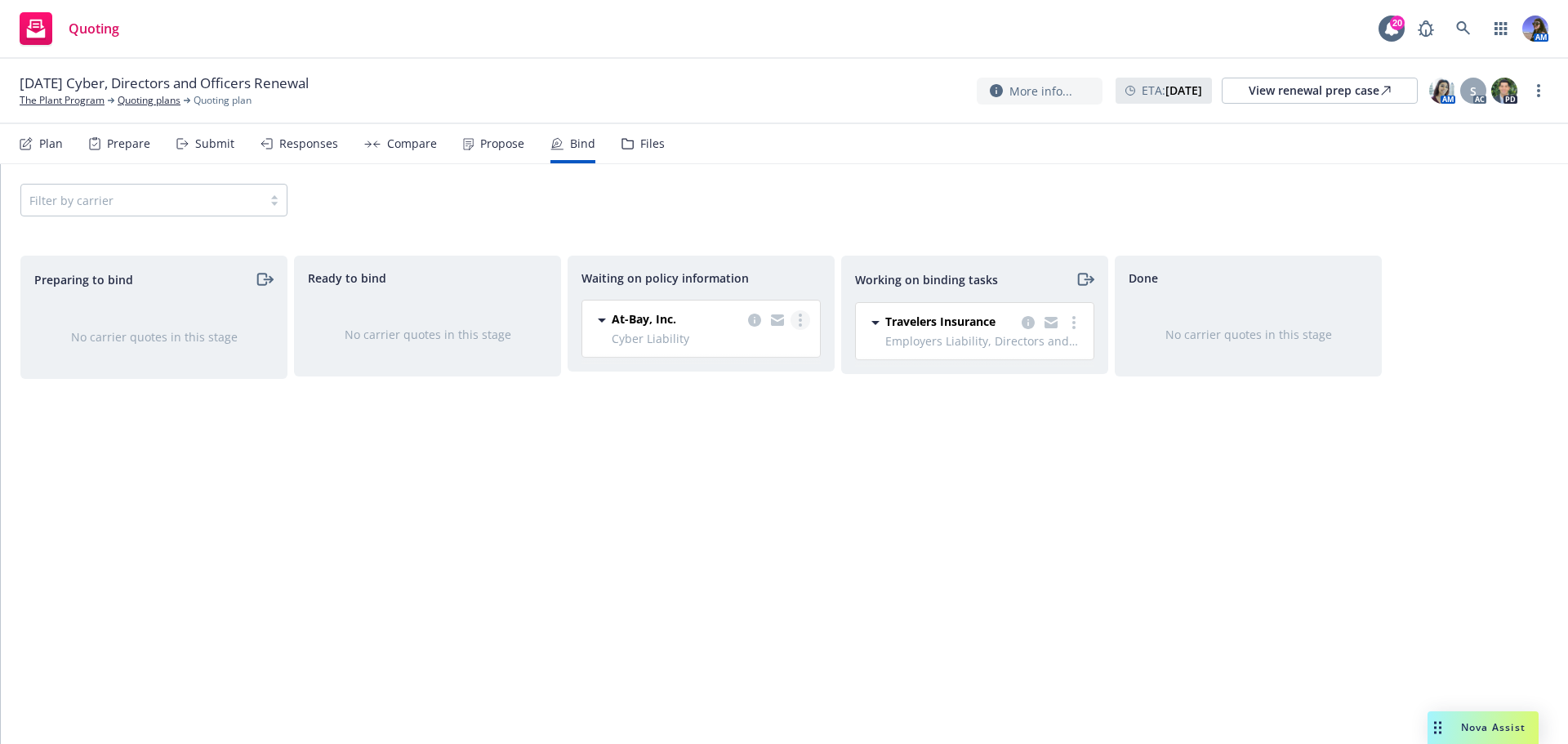
click at [801, 319] on circle "more" at bounding box center [801, 320] width 3 height 3
click at [781, 354] on link "Create policies" at bounding box center [736, 354] width 148 height 33
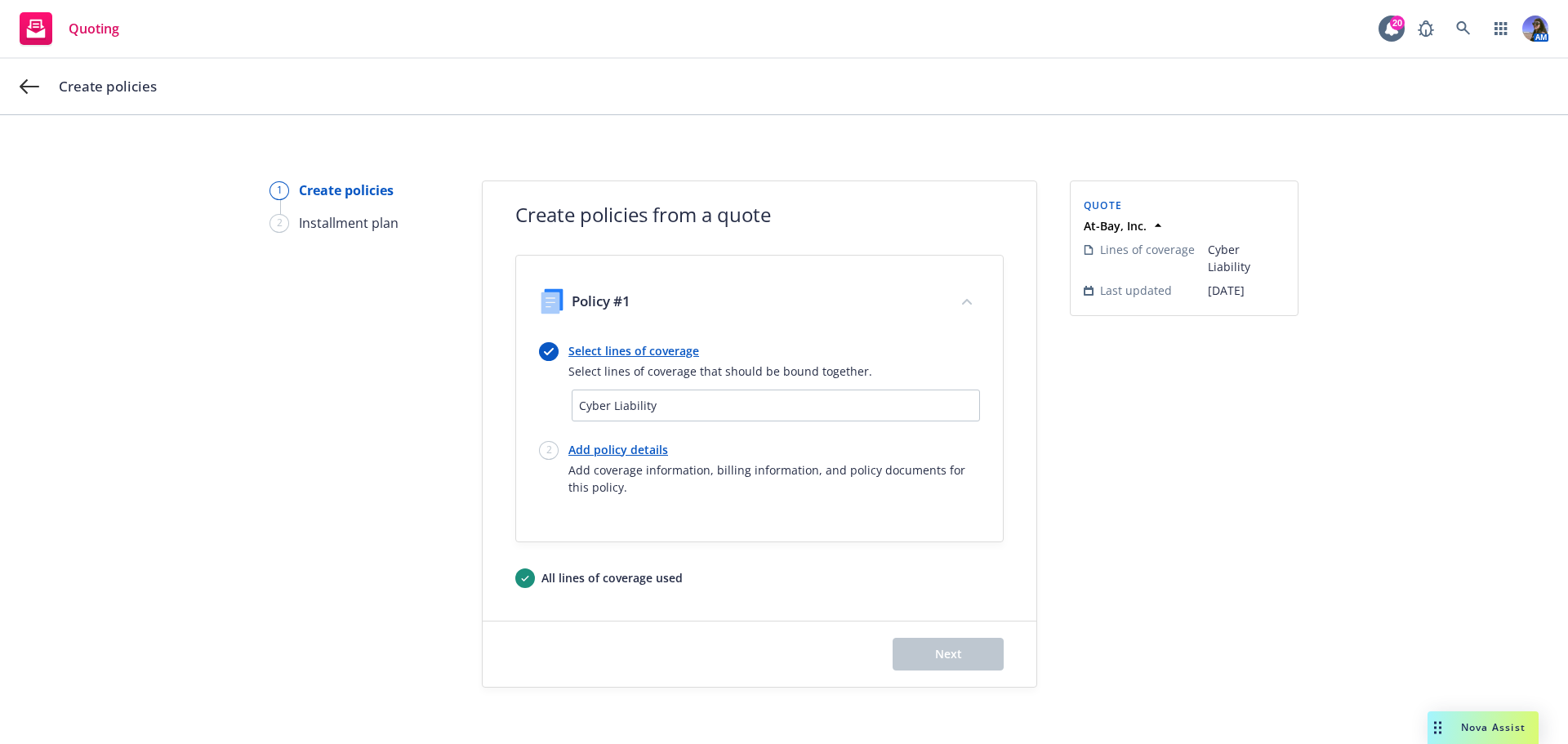
click at [637, 448] on link "Add policy details" at bounding box center [774, 450] width 411 height 18
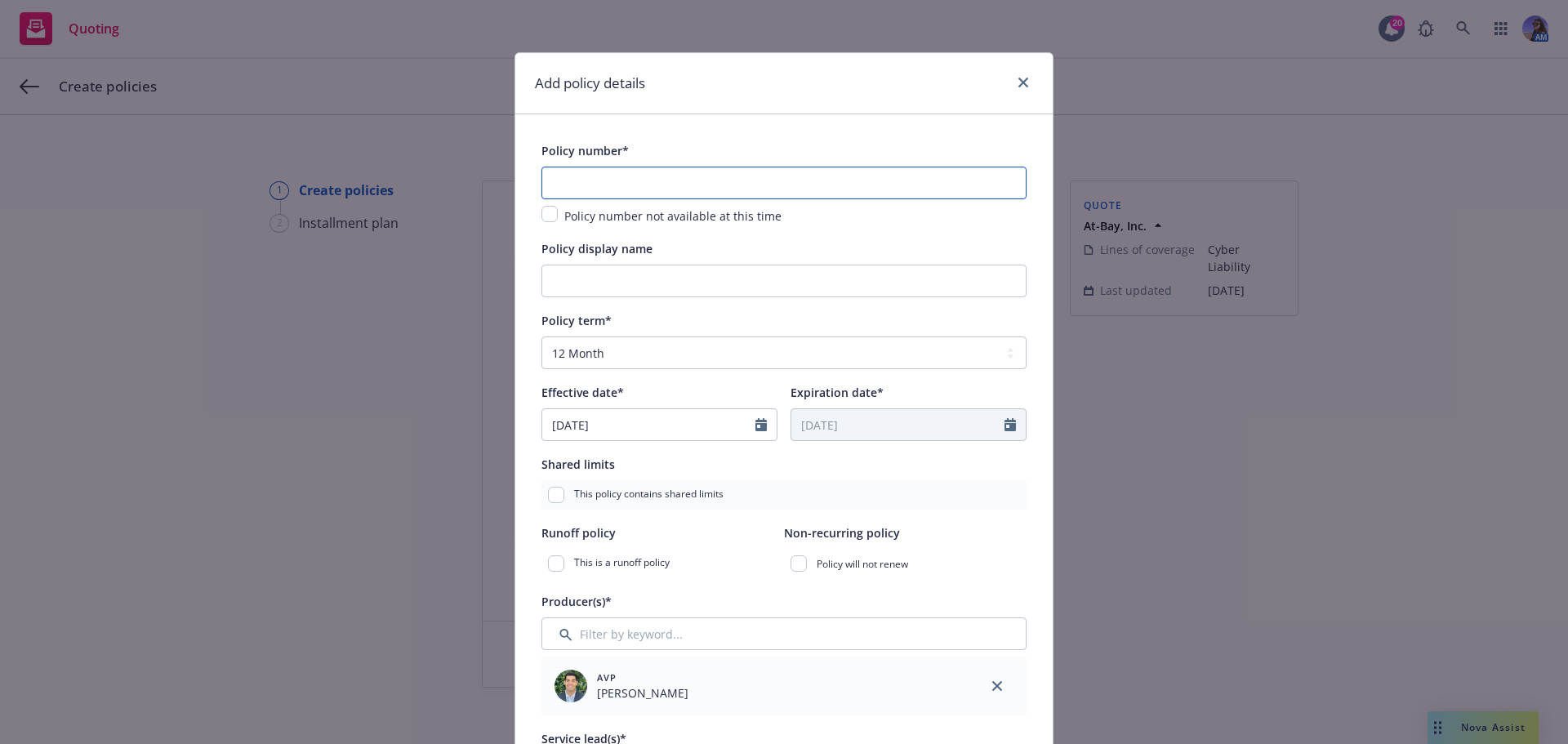
click at [562, 191] on input "text" at bounding box center [784, 182] width 485 height 33
paste input "AB-6719435-02"
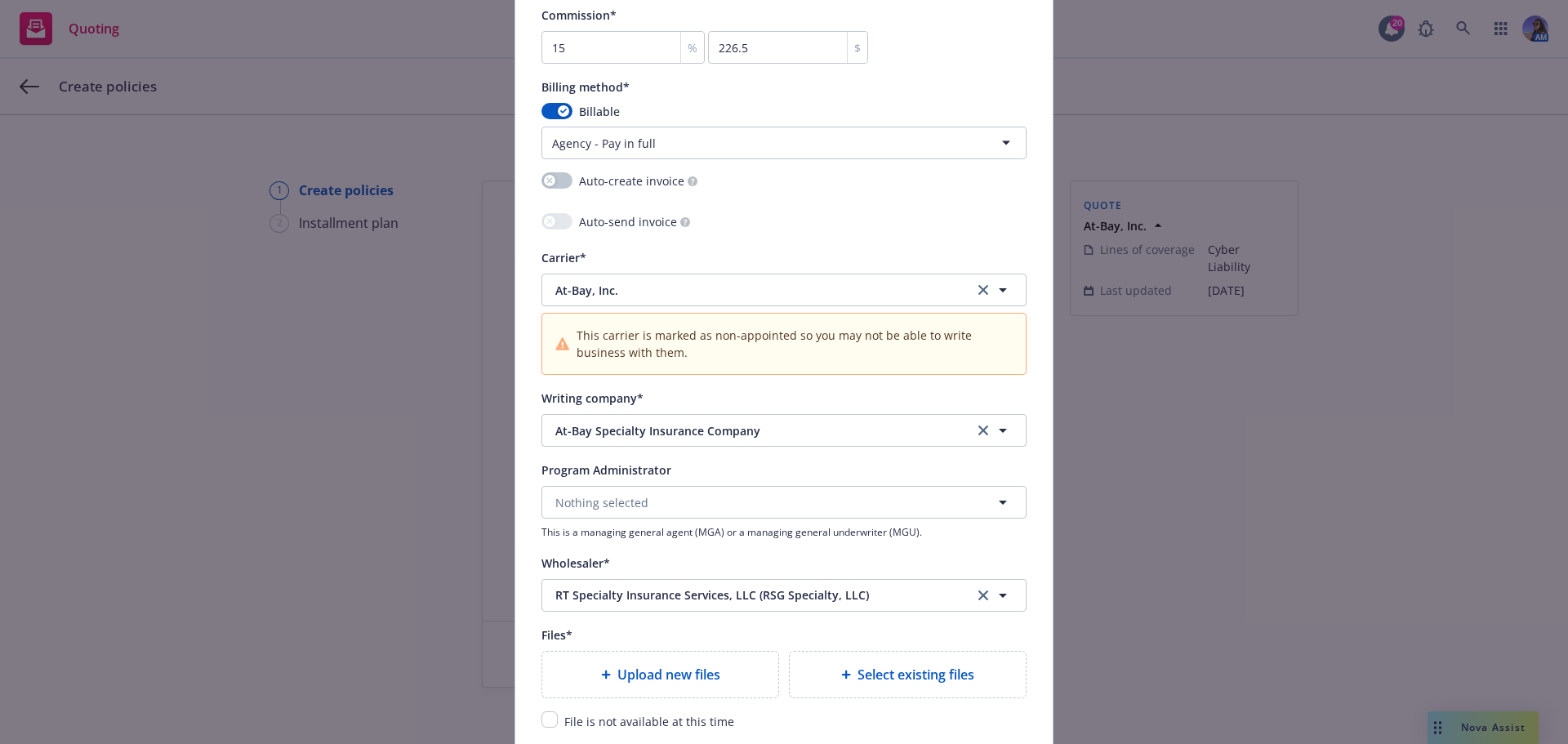
scroll to position [1715, 0]
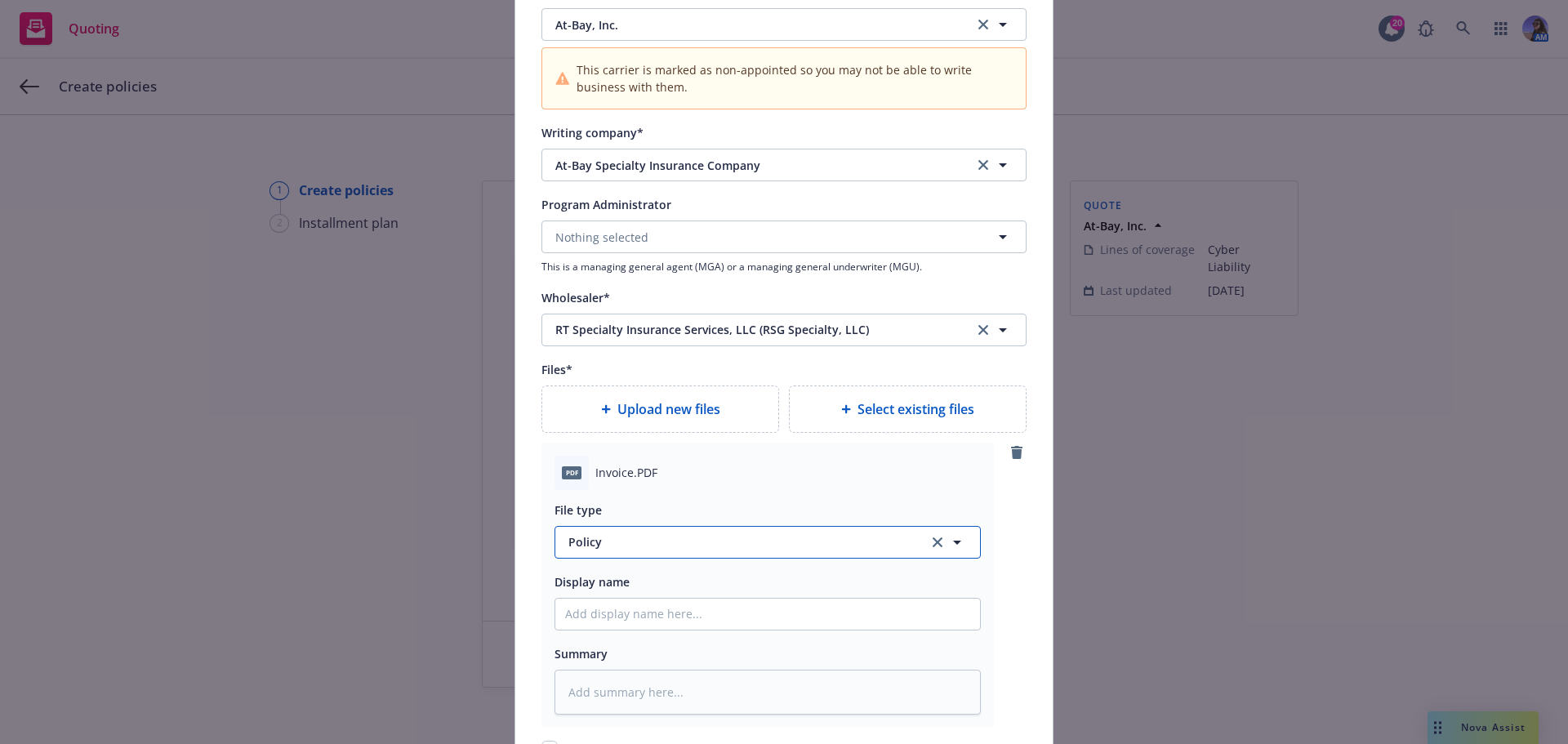
click at [600, 547] on span "Policy" at bounding box center [739, 542] width 341 height 18
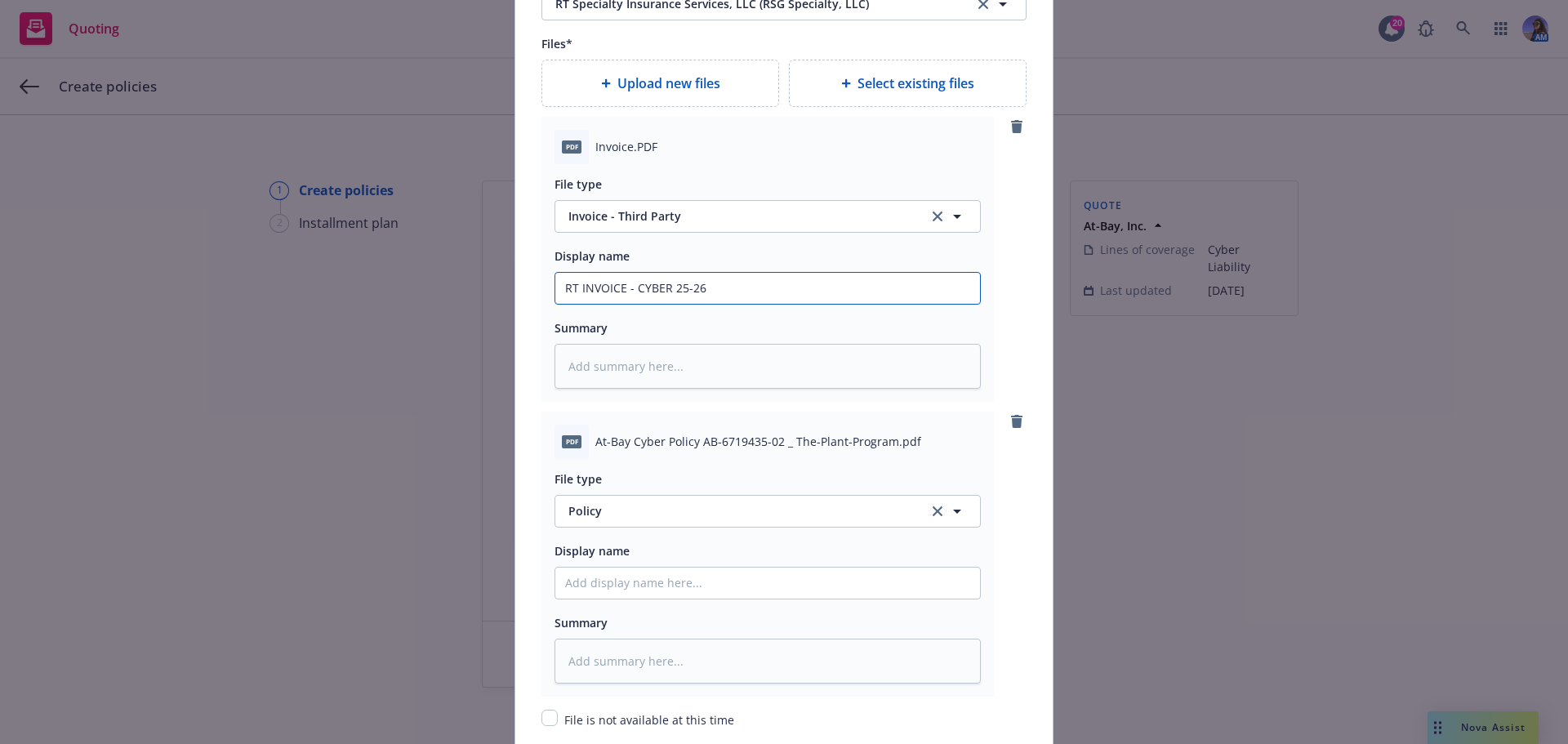
scroll to position [2042, 0]
click at [596, 574] on input "Policy display name" at bounding box center [767, 582] width 425 height 31
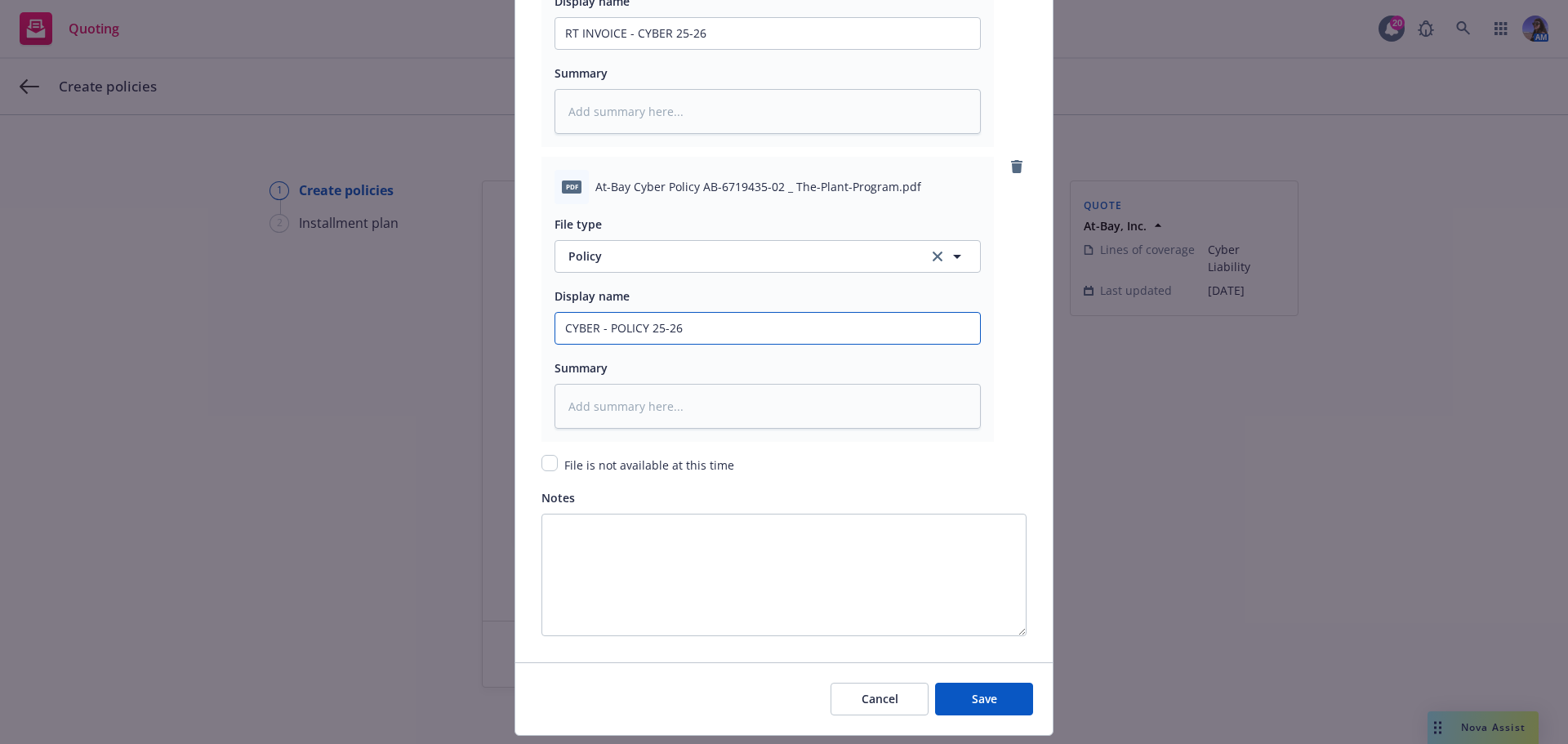
scroll to position [2341, 0]
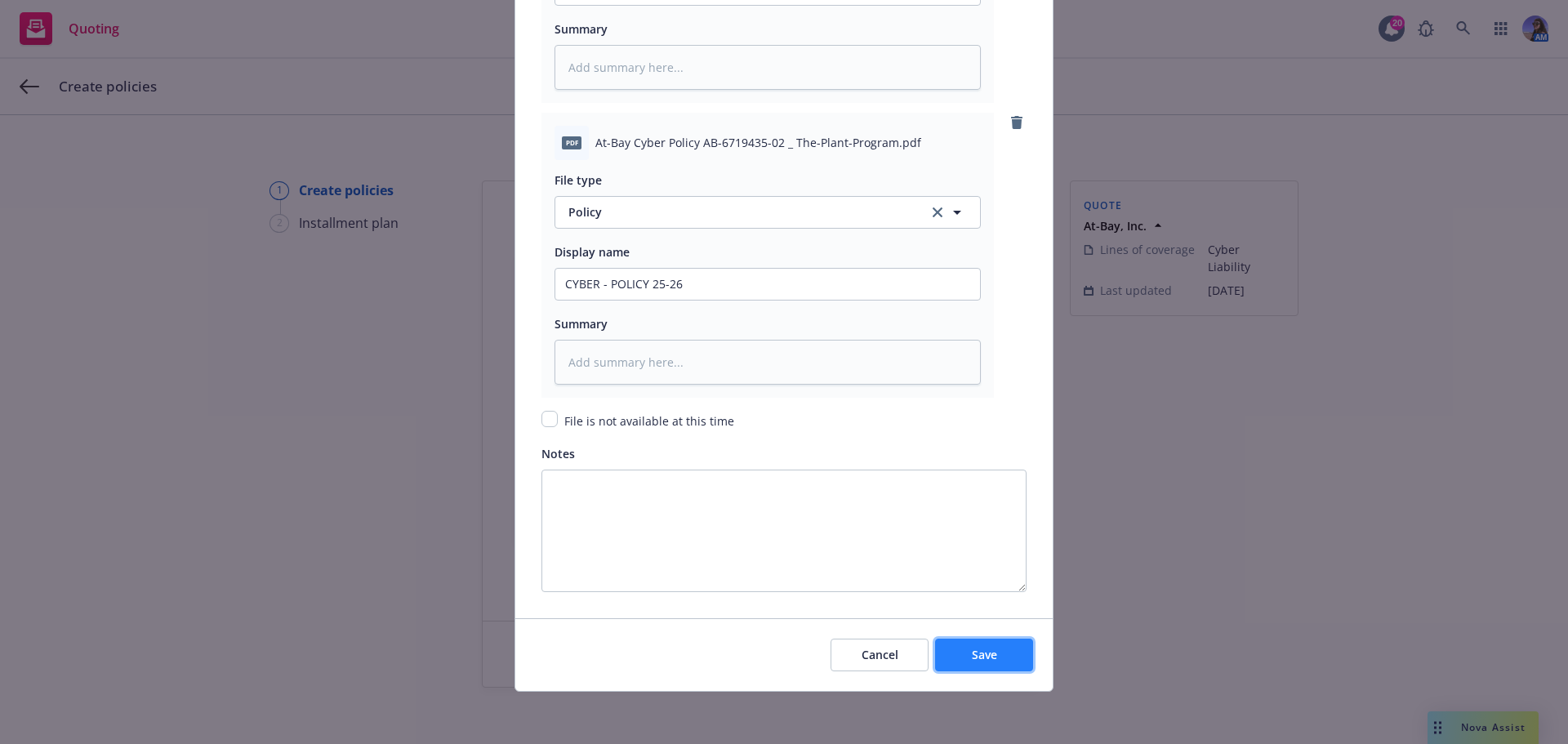
click at [998, 660] on button "Save" at bounding box center [984, 655] width 98 height 33
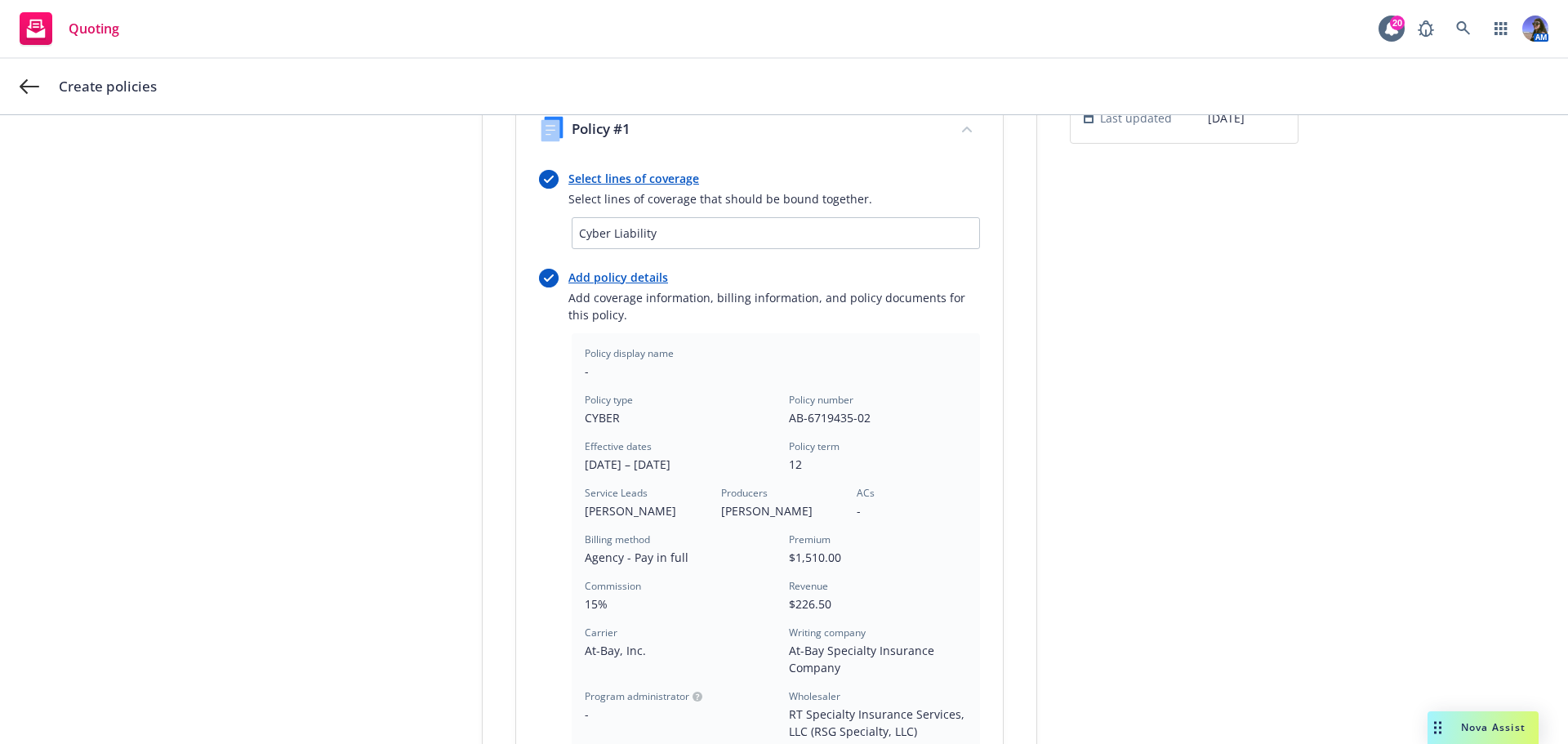
scroll to position [485, 0]
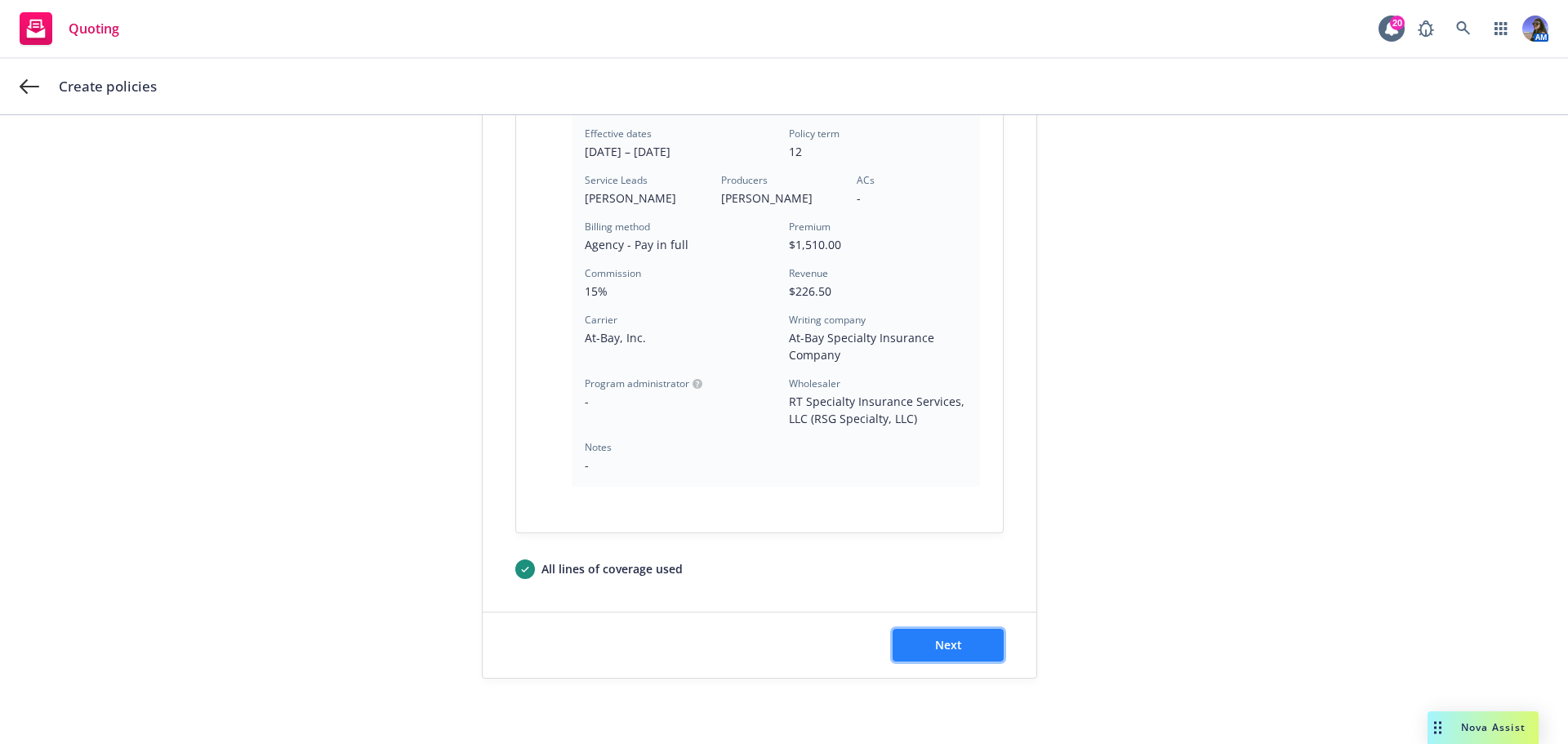
click at [944, 651] on span "Next" at bounding box center [949, 645] width 27 height 16
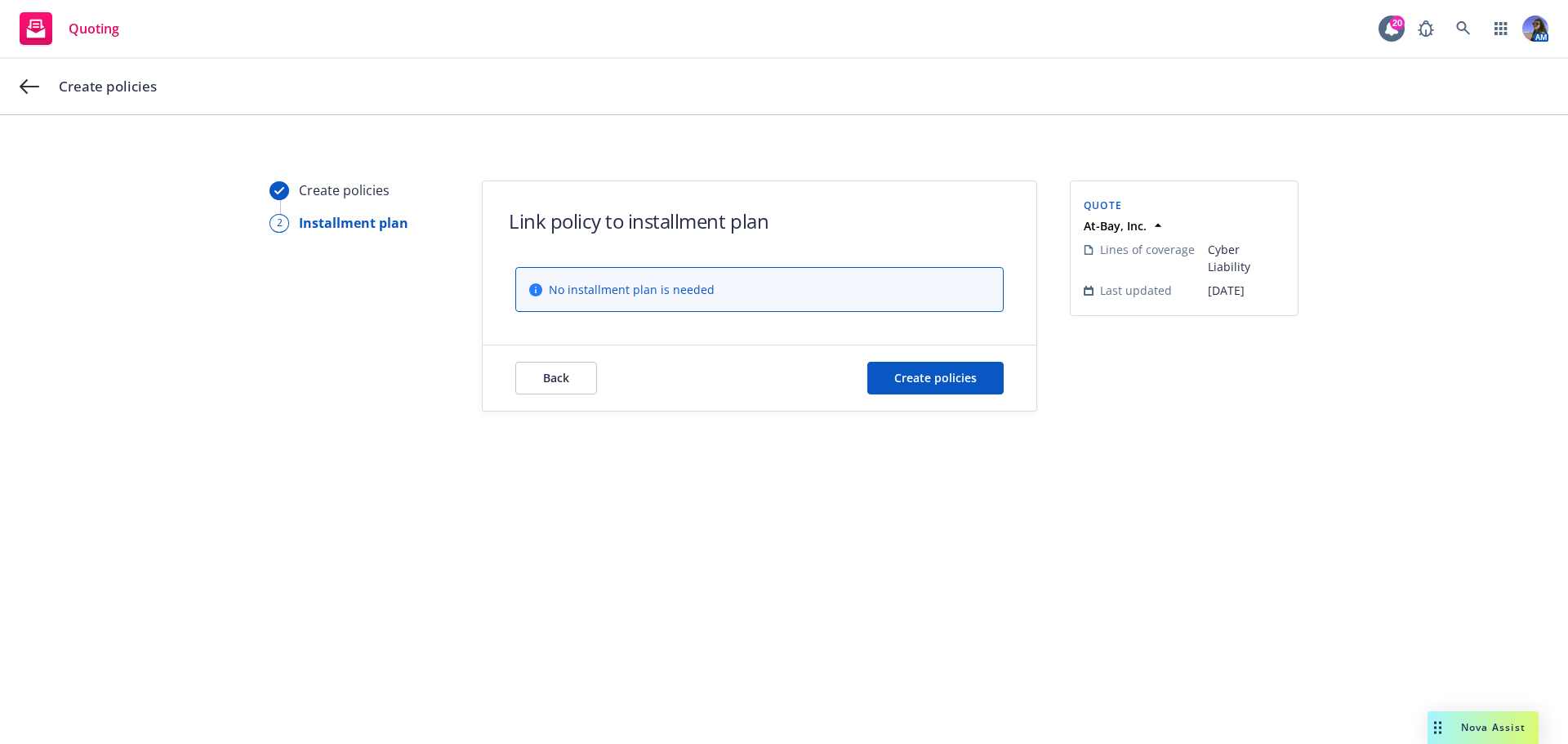
scroll to position [0, 0]
click at [912, 374] on span "Create policies" at bounding box center [935, 378] width 83 height 16
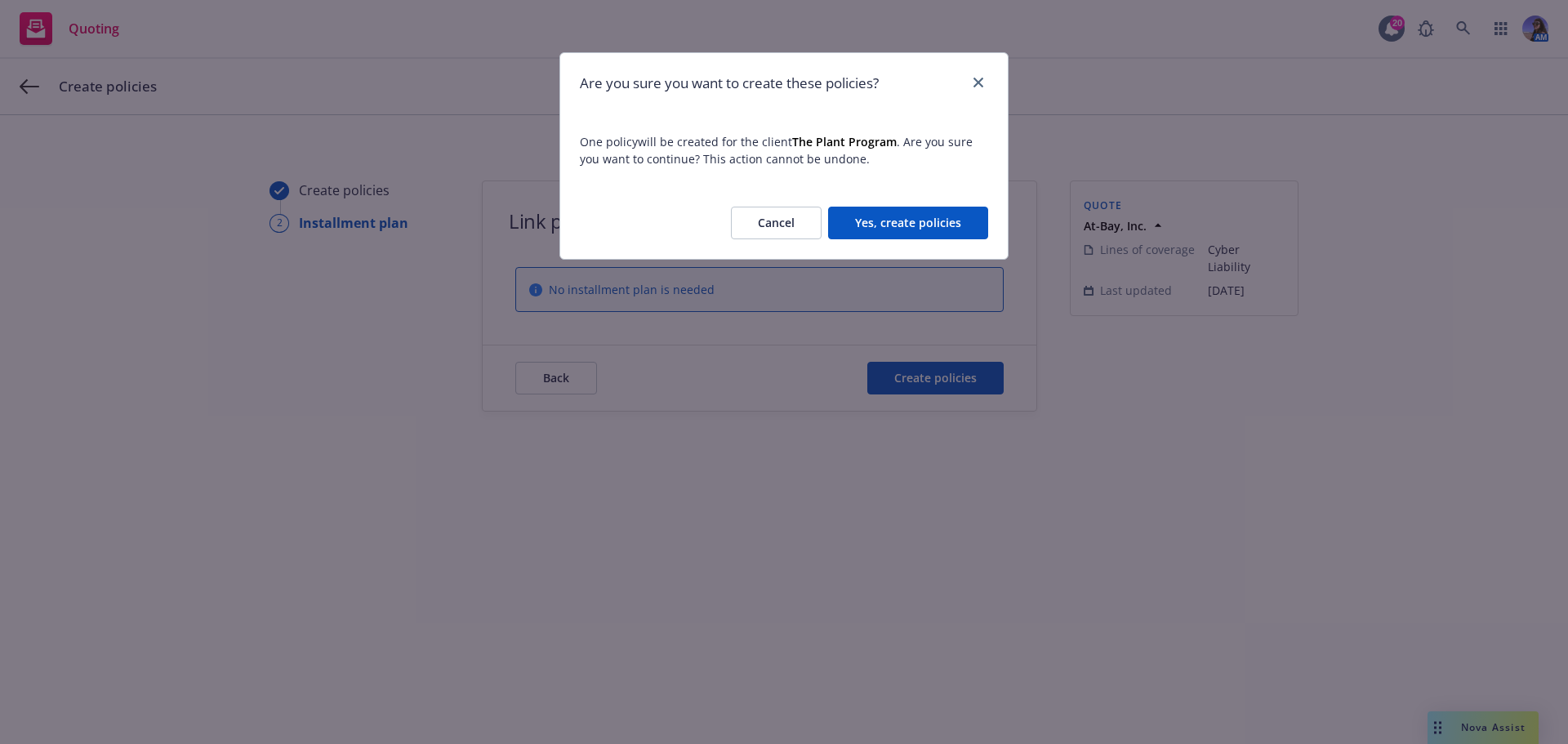
click at [898, 224] on button "Yes, create policies" at bounding box center [909, 222] width 160 height 33
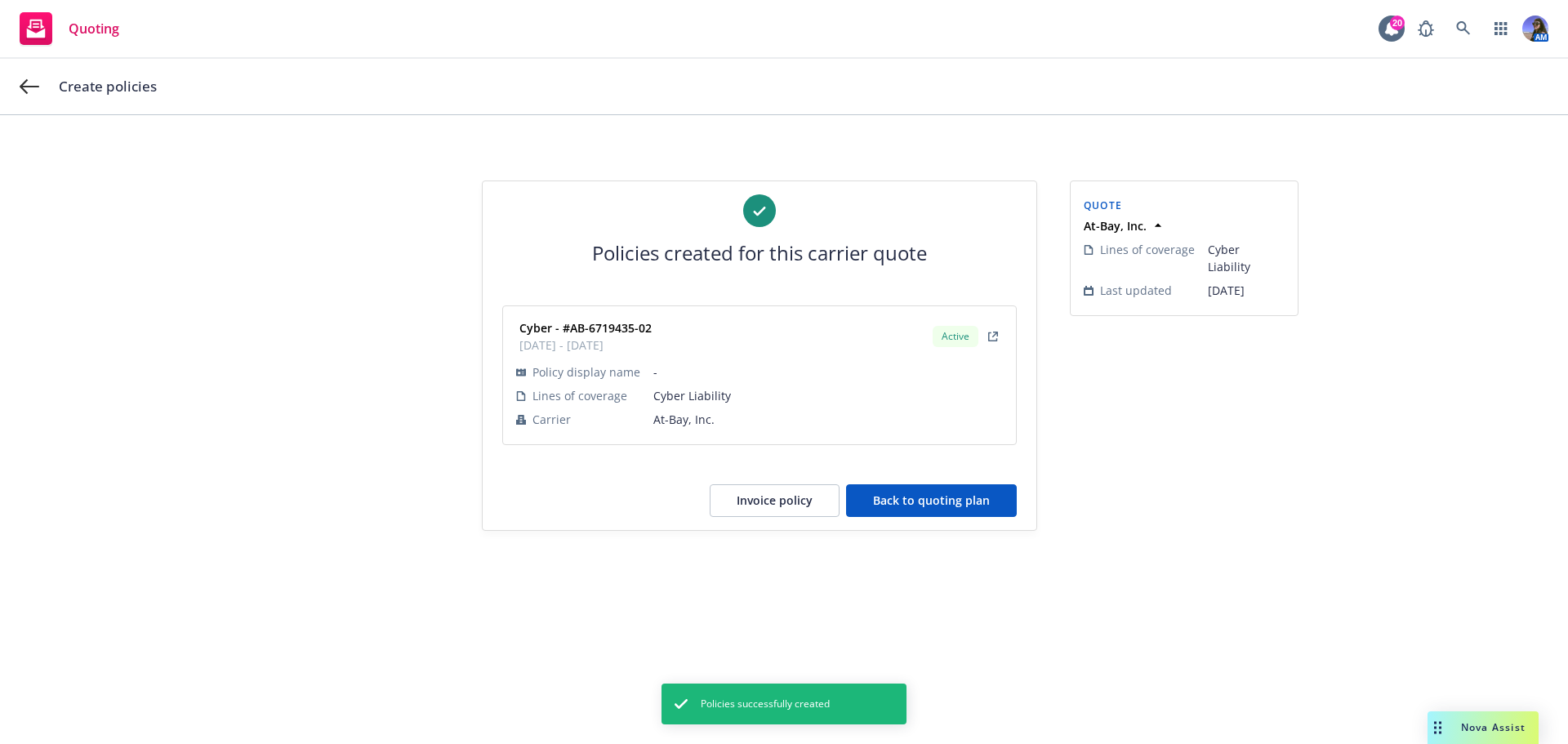
click at [909, 495] on button "Back to quoting plan" at bounding box center [931, 500] width 171 height 33
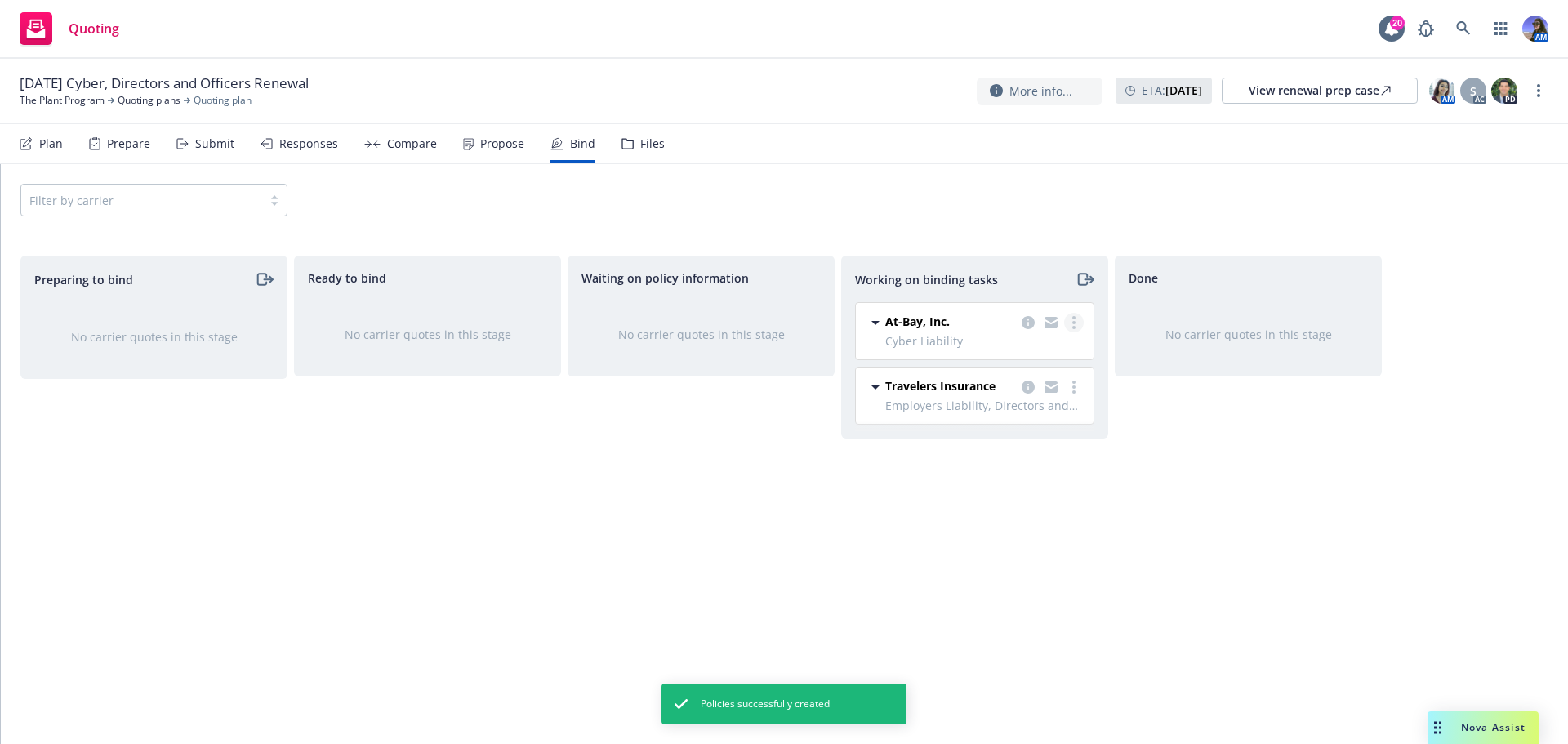
click at [1075, 324] on circle "more" at bounding box center [1074, 323] width 3 height 3
click at [1027, 395] on span "Move to done" at bounding box center [992, 388] width 114 height 16
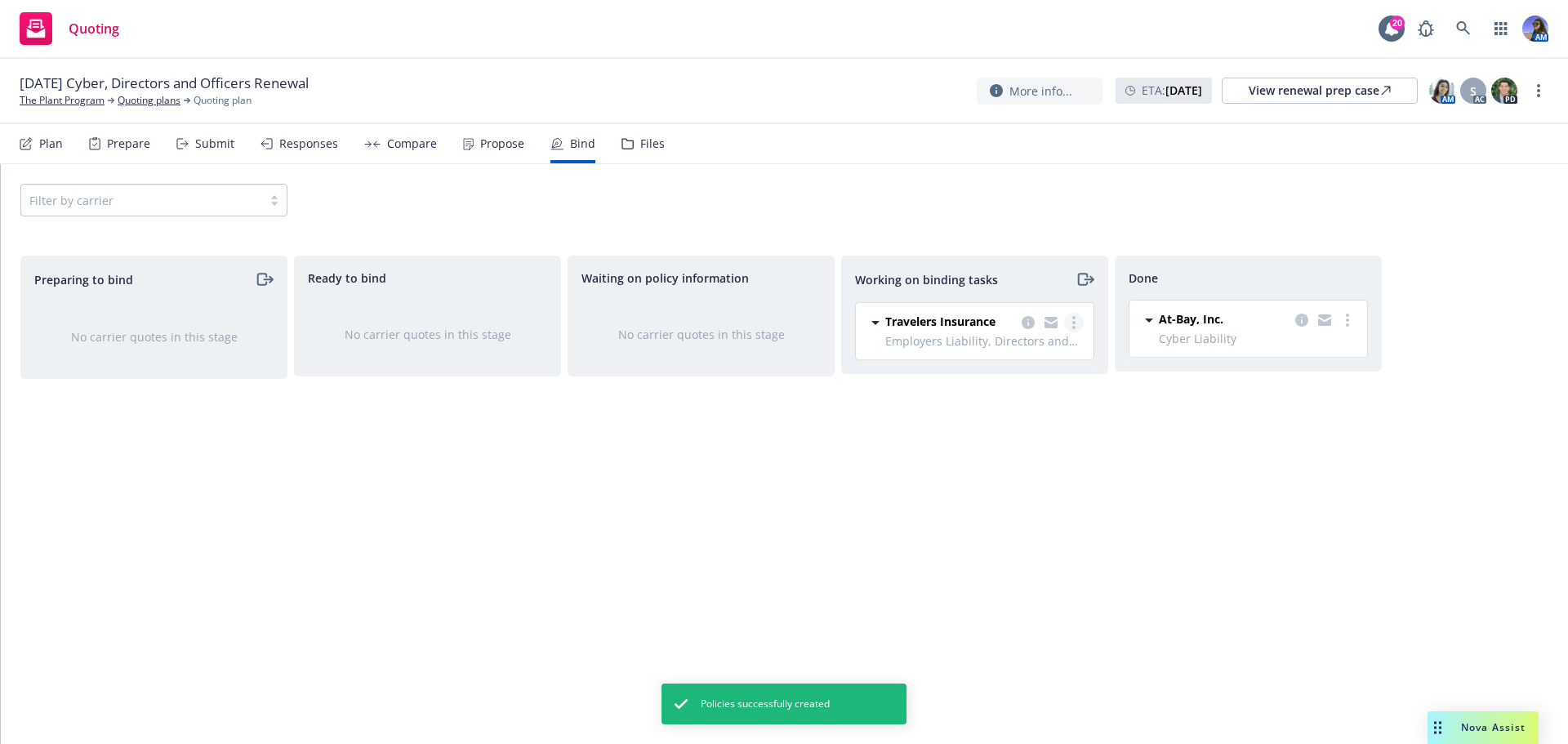
click at [1079, 326] on link "more" at bounding box center [1073, 322] width 19 height 19
click at [1031, 386] on span "Move to done" at bounding box center [992, 388] width 114 height 16
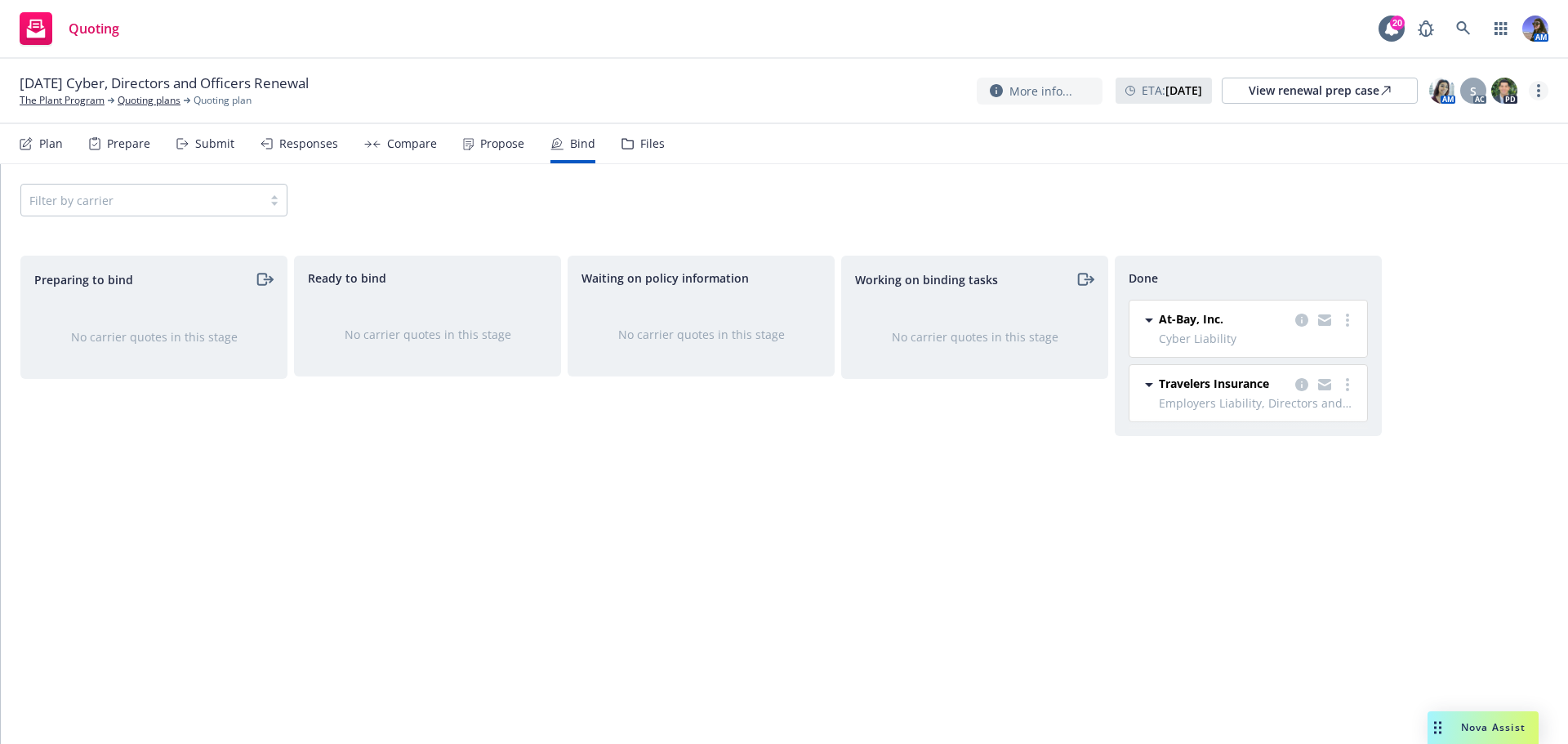
click at [1535, 94] on link "more" at bounding box center [1538, 90] width 19 height 19
click at [1433, 262] on link "Archive quoting plan" at bounding box center [1457, 254] width 182 height 33
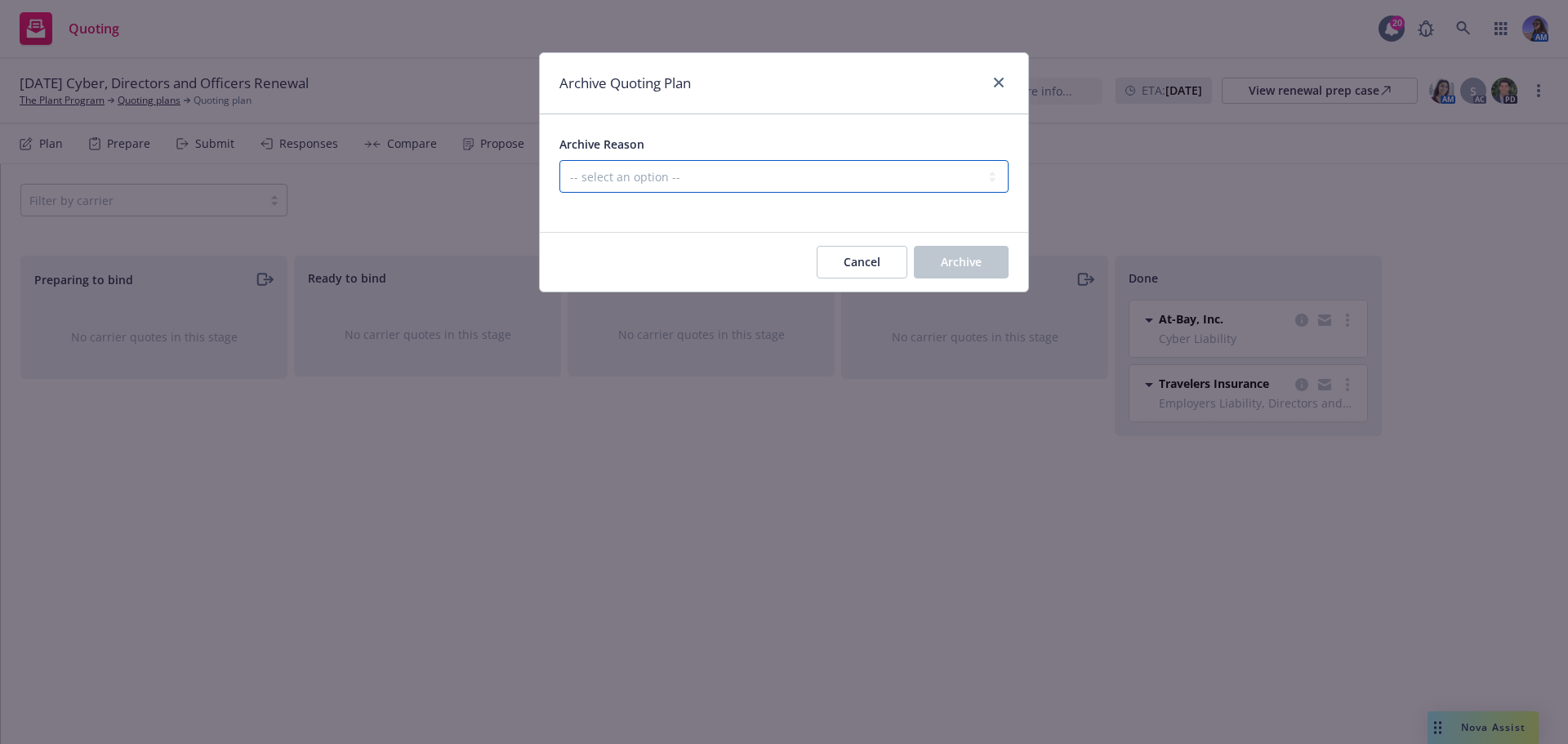
click at [618, 185] on select "-- select an option -- All policies in this renewal plan are auto-renewed Creat…" at bounding box center [783, 176] width 449 height 33
click at [559, 161] on select "-- select an option -- All policies in this renewal plan are auto-renewed Creat…" at bounding box center [783, 176] width 449 height 33
click at [958, 266] on span "Archive" at bounding box center [961, 262] width 41 height 16
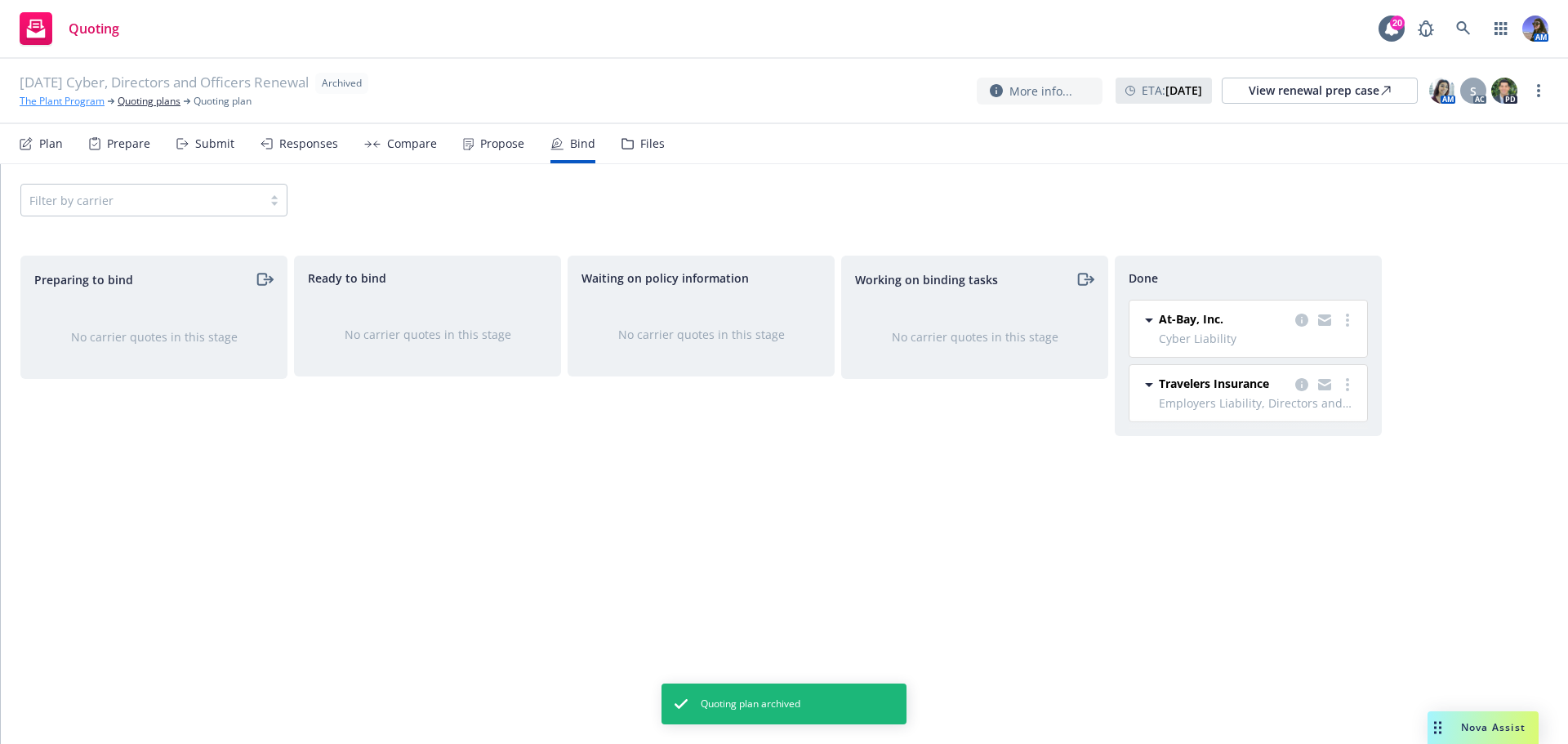
click at [103, 100] on link "The Plant Program" at bounding box center [62, 101] width 85 height 15
